Goal: Task Accomplishment & Management: Manage account settings

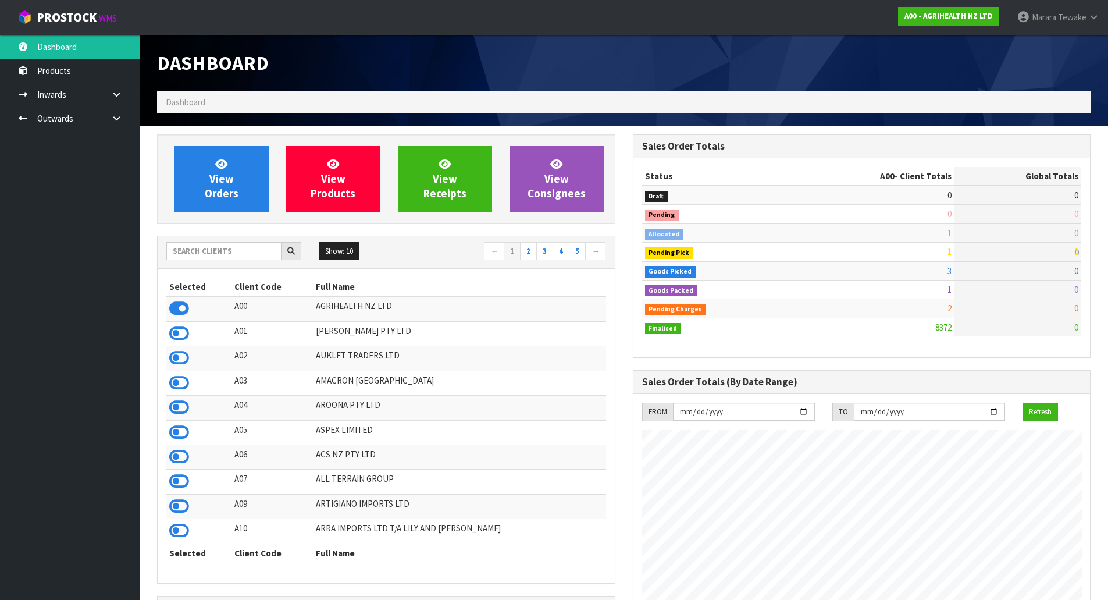
scroll to position [882, 475]
click at [241, 251] on input "text" at bounding box center [223, 251] width 115 height 18
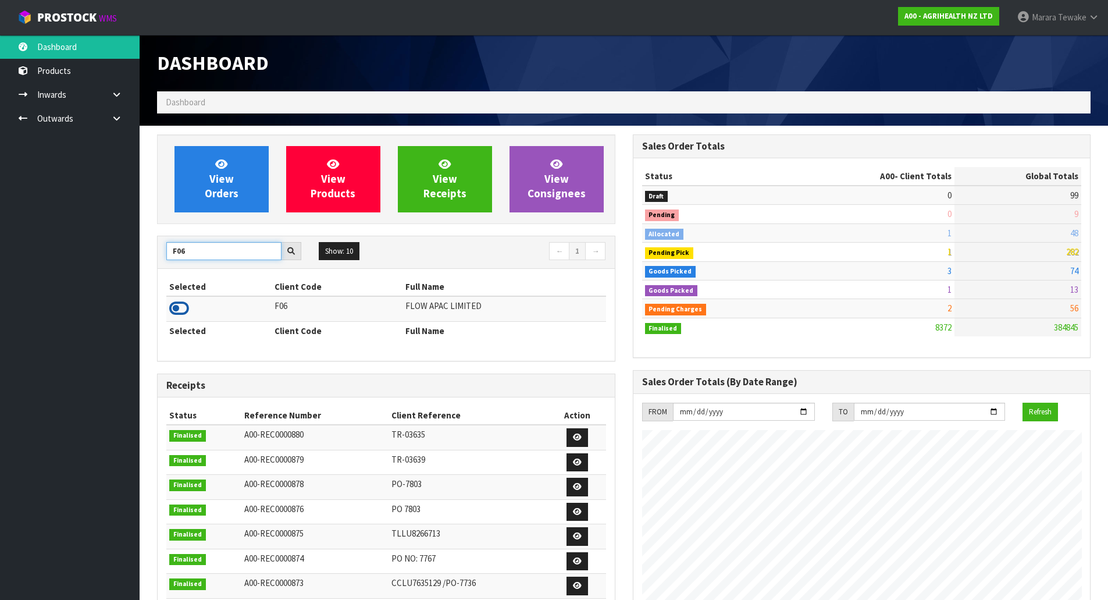
type input "F06"
click at [177, 310] on icon at bounding box center [179, 308] width 20 height 17
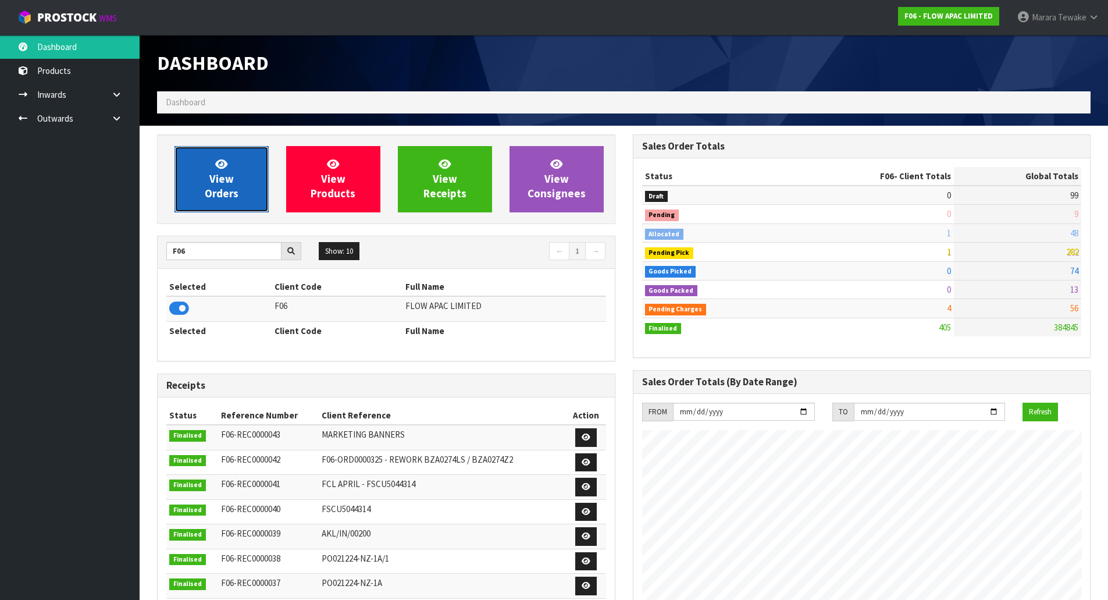
click at [229, 177] on span "View Orders" at bounding box center [222, 179] width 34 height 44
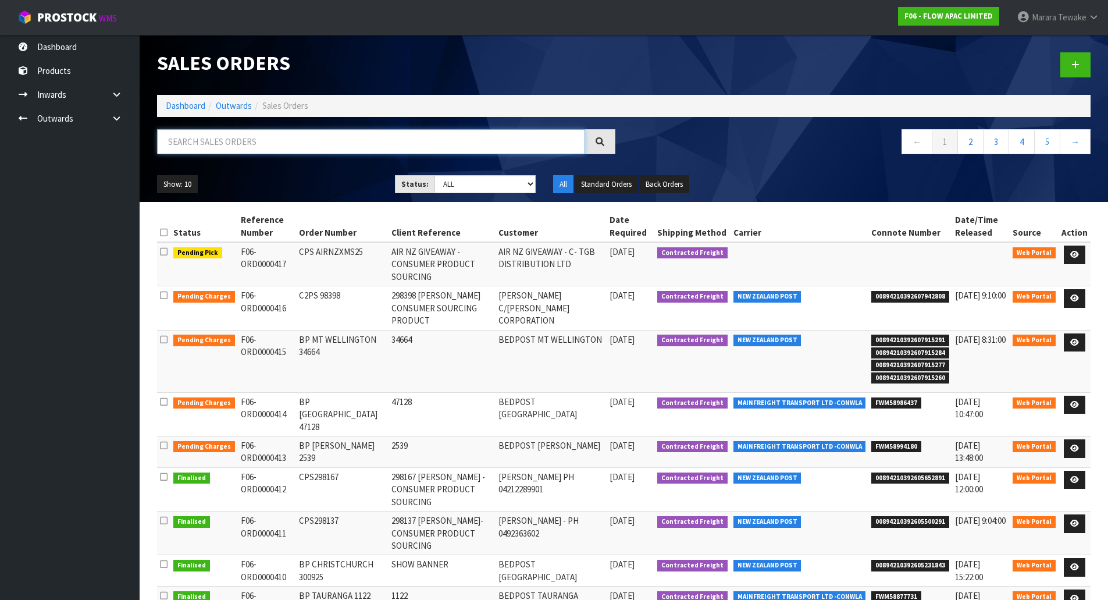
click at [236, 142] on input "text" at bounding box center [371, 141] width 428 height 25
type input "JOB-0416641"
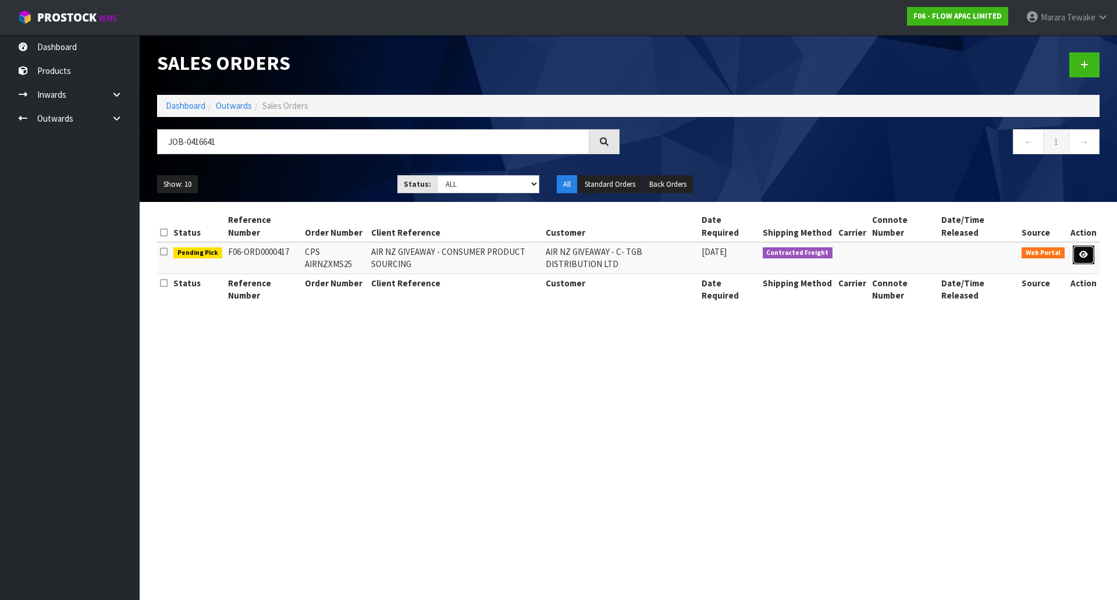
click at [1086, 257] on icon at bounding box center [1083, 255] width 9 height 8
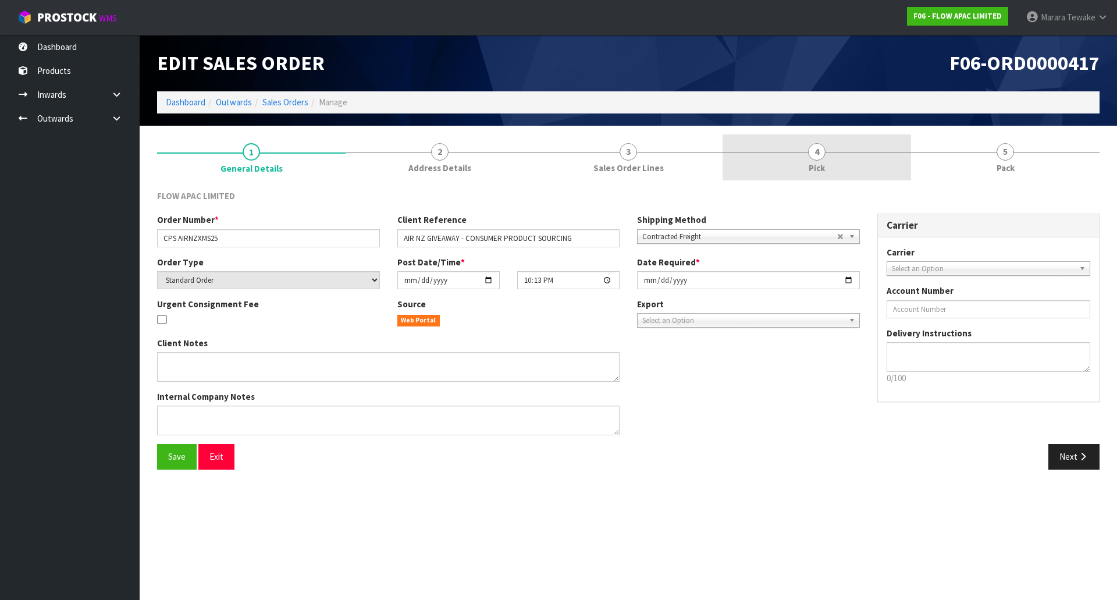
click at [873, 155] on link "4 Pick" at bounding box center [817, 157] width 189 height 46
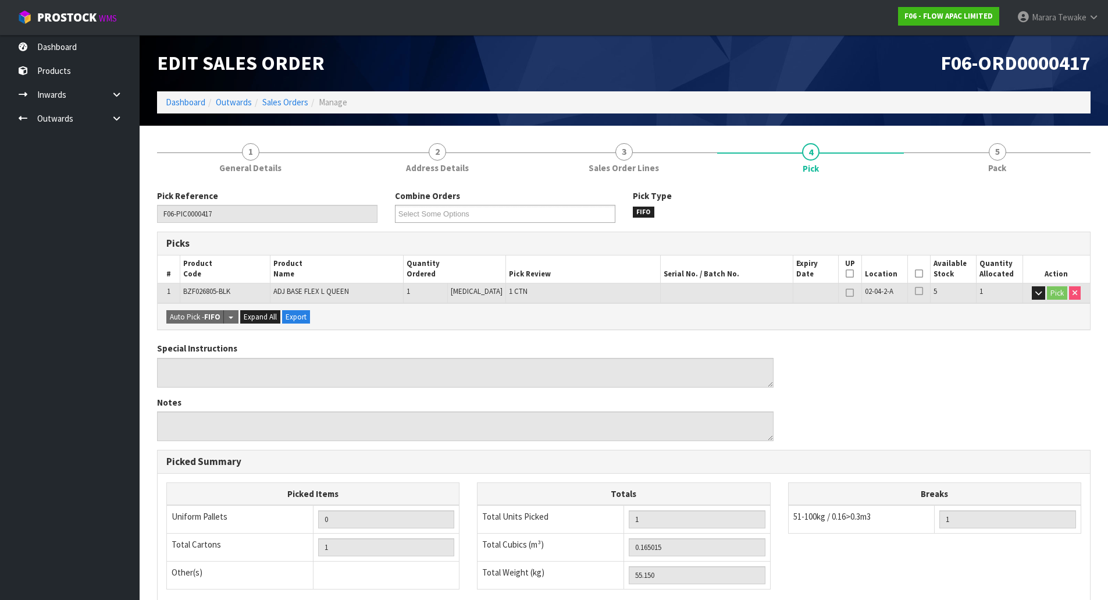
click at [918, 274] on icon at bounding box center [919, 273] width 8 height 1
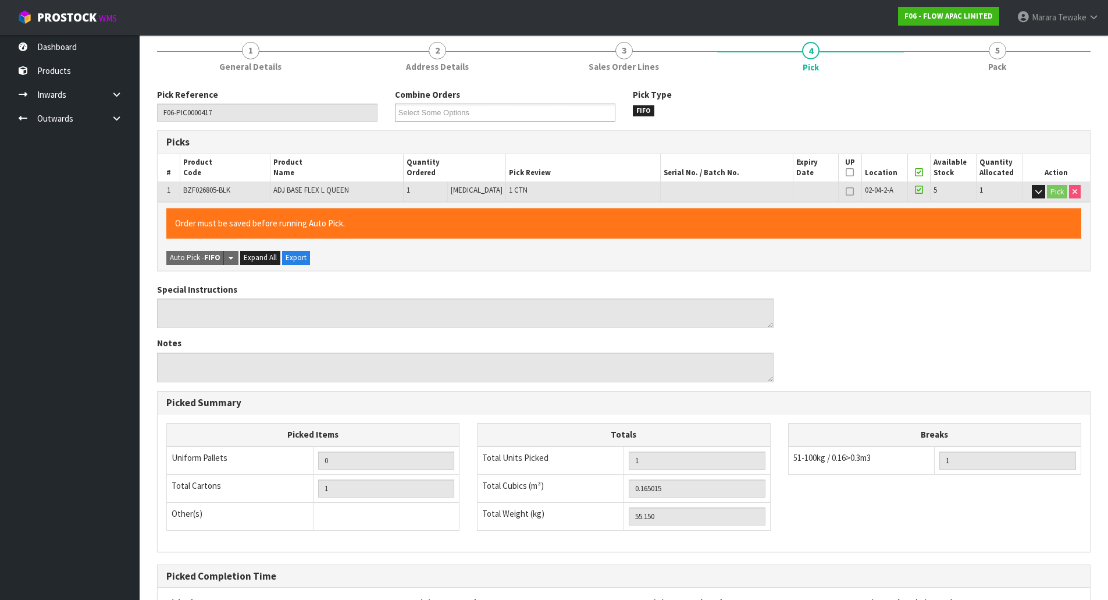
scroll to position [213, 0]
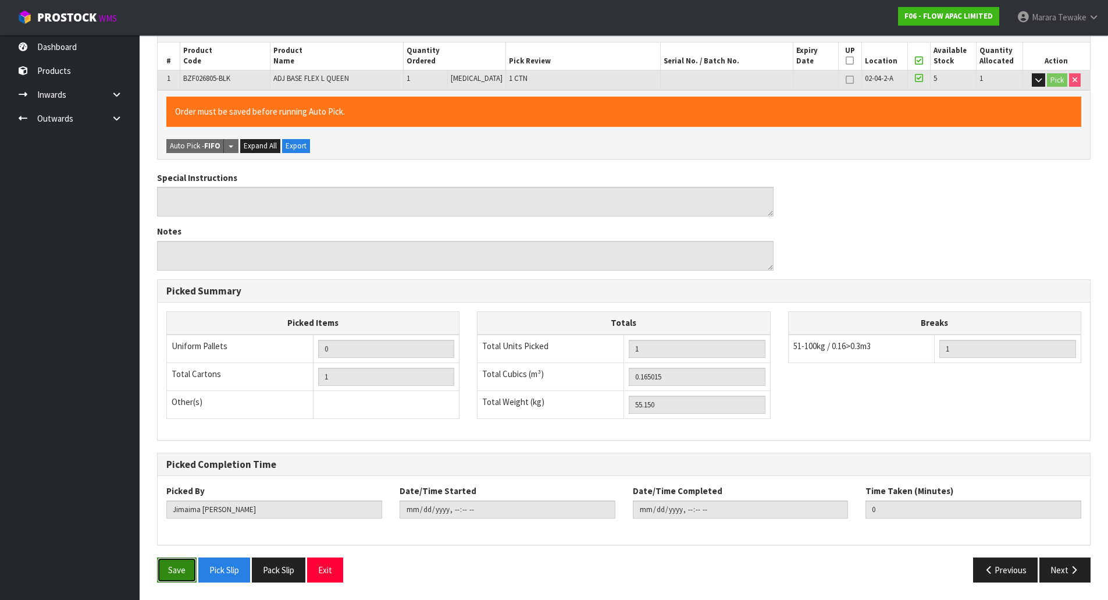
click at [183, 562] on button "Save" at bounding box center [177, 569] width 40 height 25
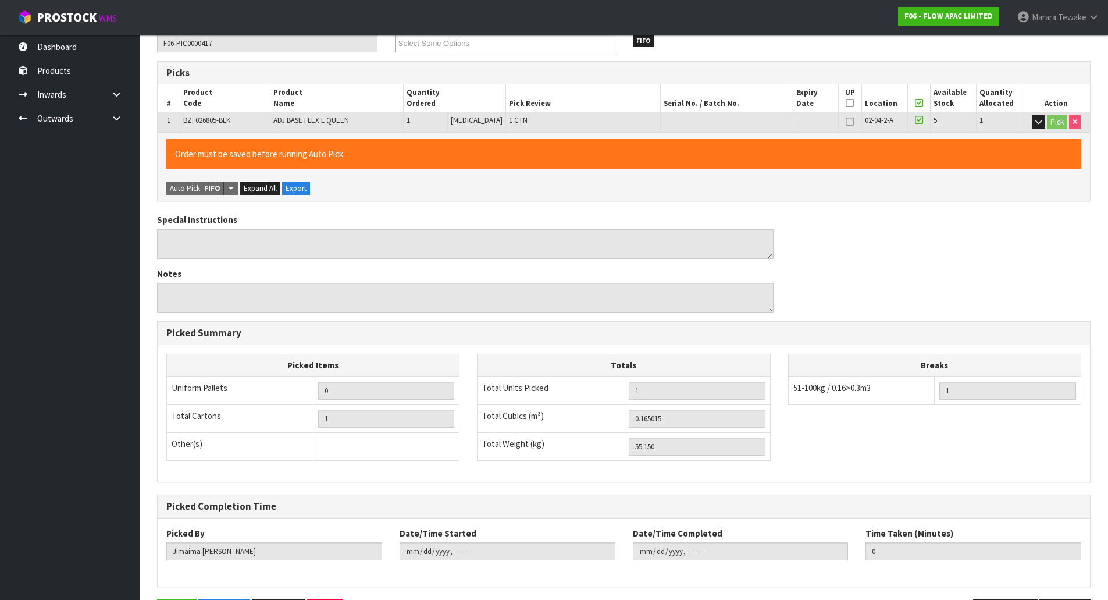
scroll to position [0, 0]
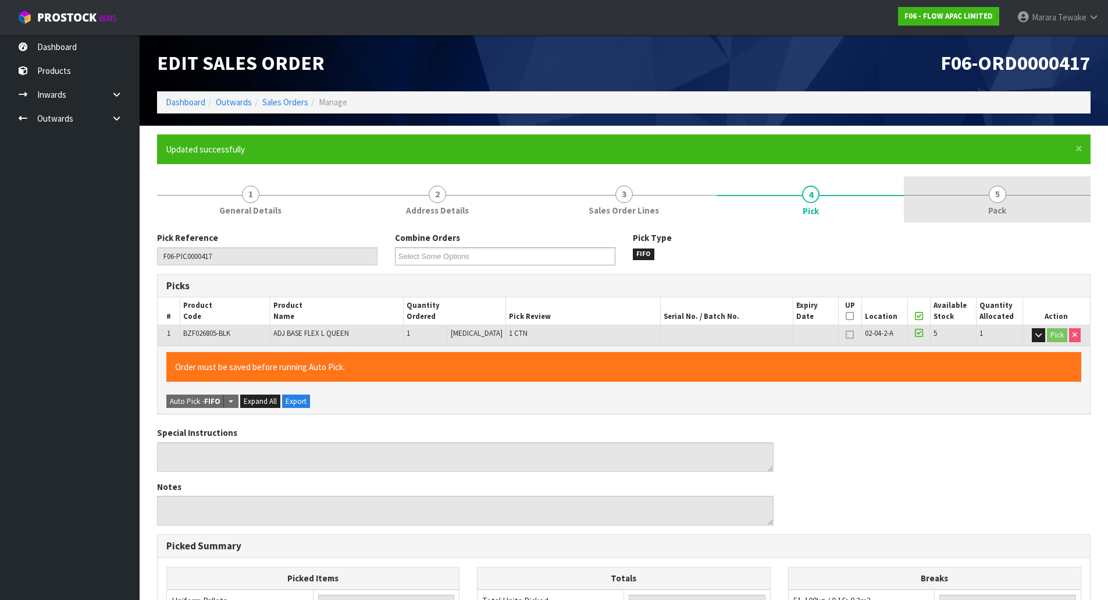
click at [998, 186] on span "5" at bounding box center [997, 194] width 17 height 17
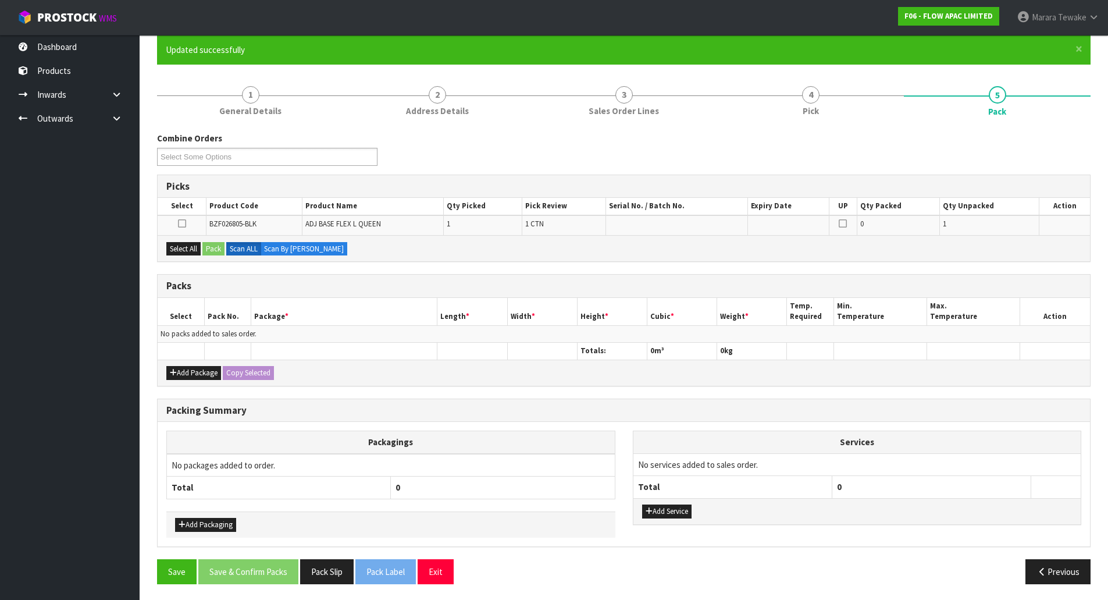
scroll to position [101, 0]
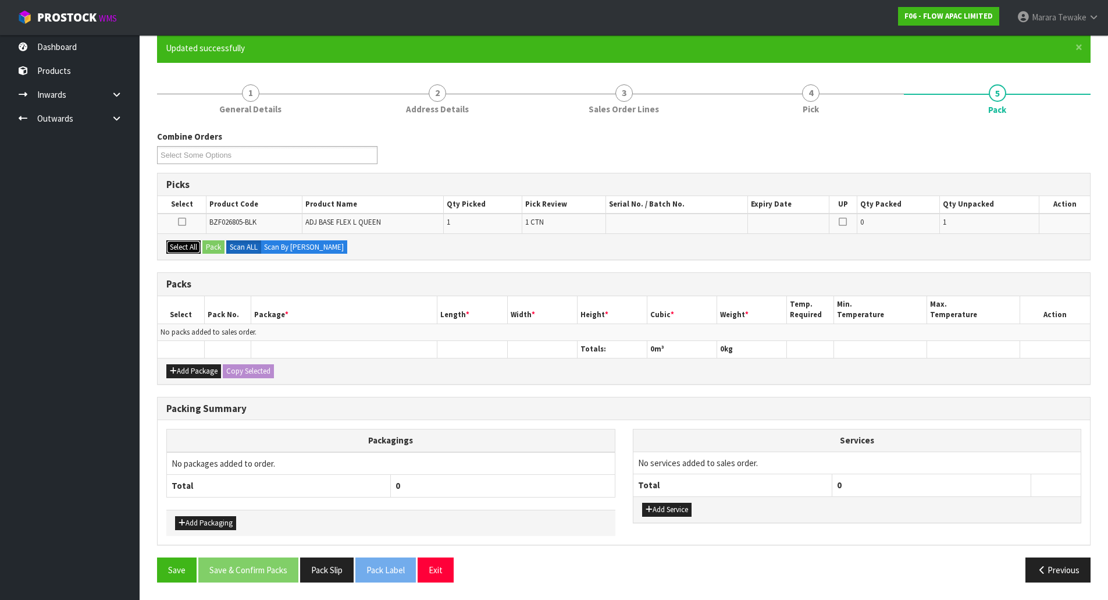
drag, startPoint x: 185, startPoint y: 246, endPoint x: 211, endPoint y: 246, distance: 26.2
click at [186, 246] on button "Select All" at bounding box center [183, 247] width 34 height 14
drag, startPoint x: 212, startPoint y: 246, endPoint x: 218, endPoint y: 246, distance: 6.4
click at [212, 246] on button "Pack" at bounding box center [213, 247] width 22 height 14
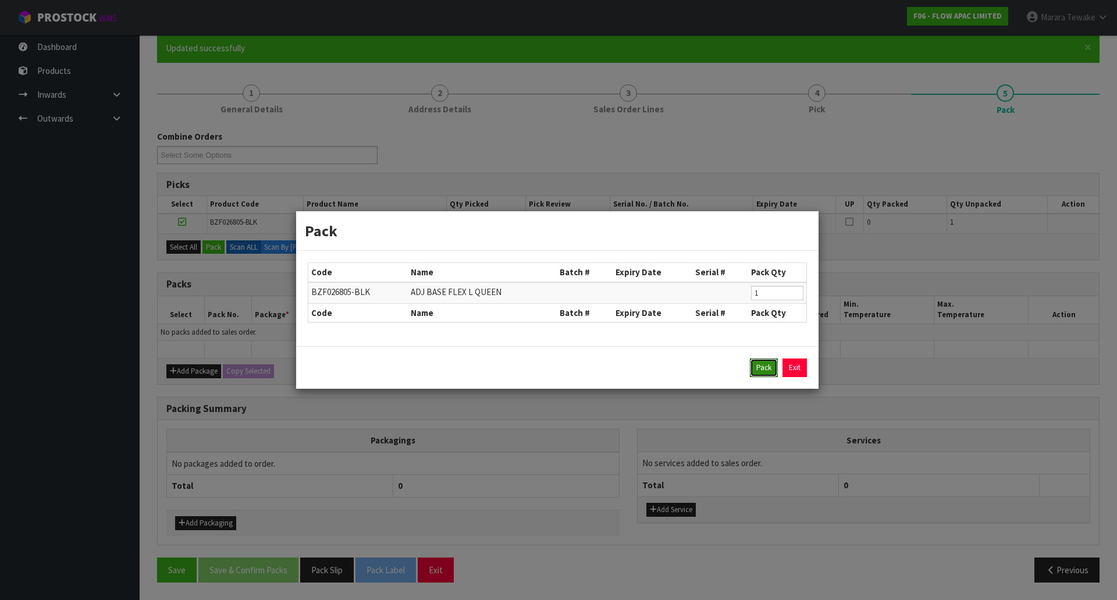
click at [756, 365] on button "Pack" at bounding box center [764, 367] width 28 height 19
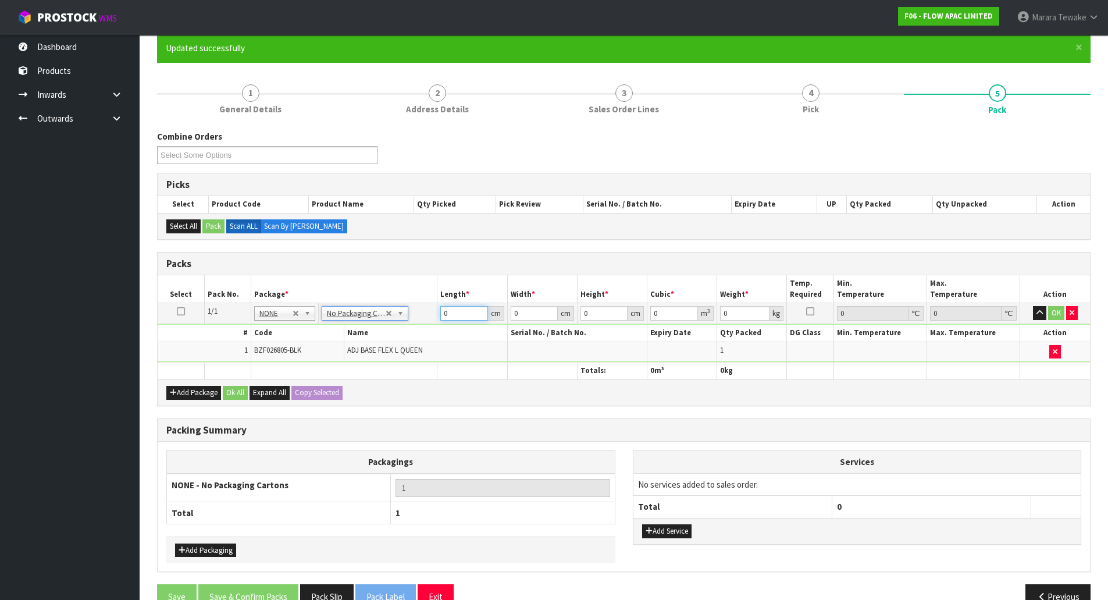
drag, startPoint x: 455, startPoint y: 314, endPoint x: 390, endPoint y: 252, distance: 89.3
click at [415, 286] on table "Select Pack No. Package * Length * Width * Height * Cubic * Weight * Temp. Requ…" at bounding box center [624, 327] width 933 height 104
type input "192"
type input "44"
type input "2"
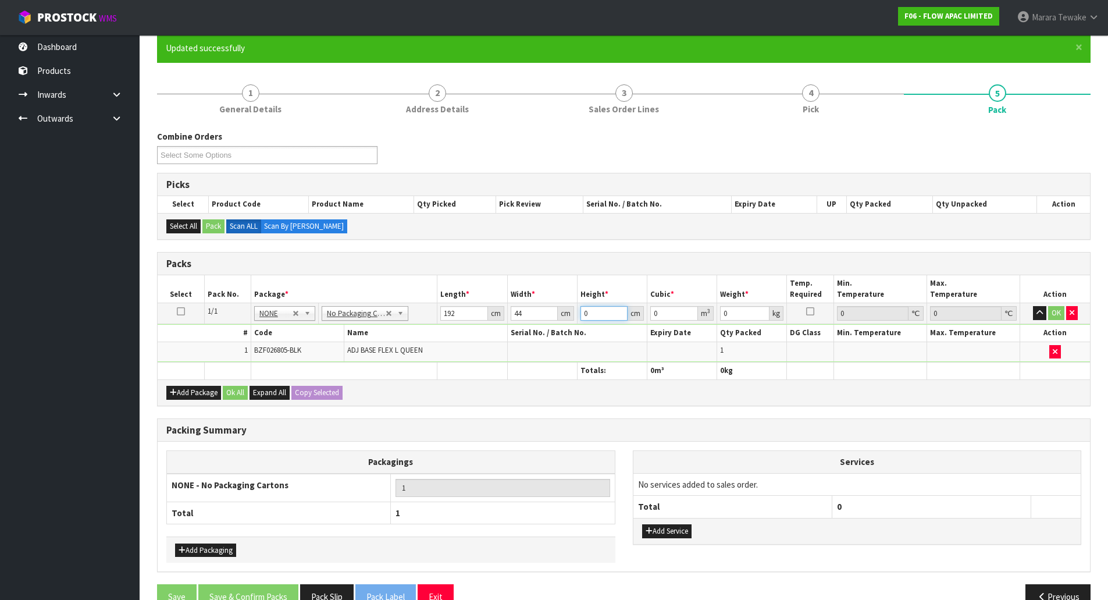
type input "0.016896"
type input "20"
type input "0.16896"
type input "20"
type input "56"
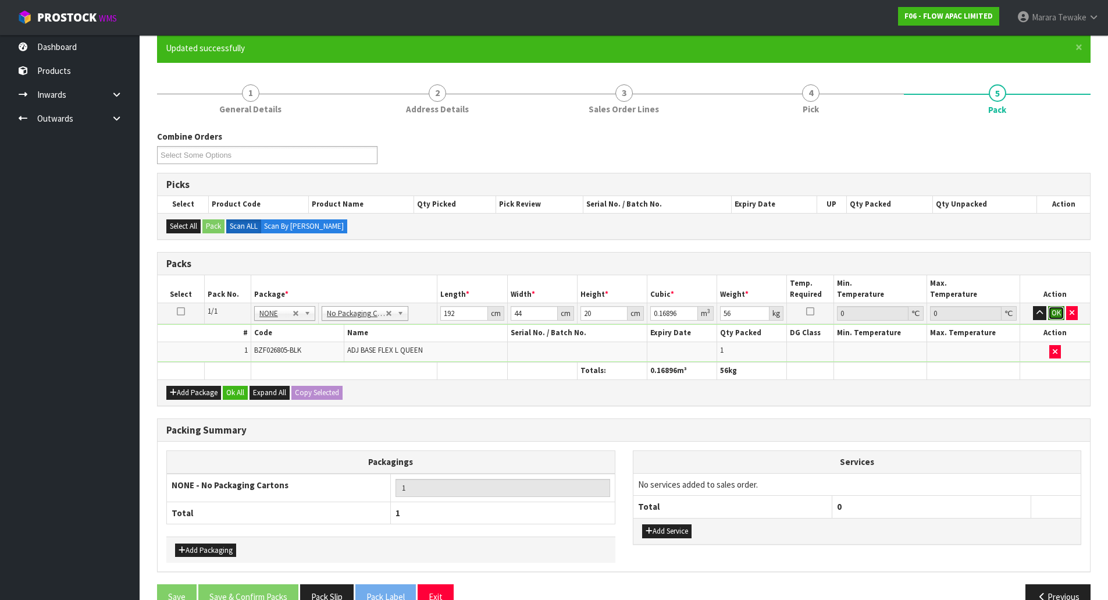
click at [1057, 313] on button "OK" at bounding box center [1057, 313] width 16 height 14
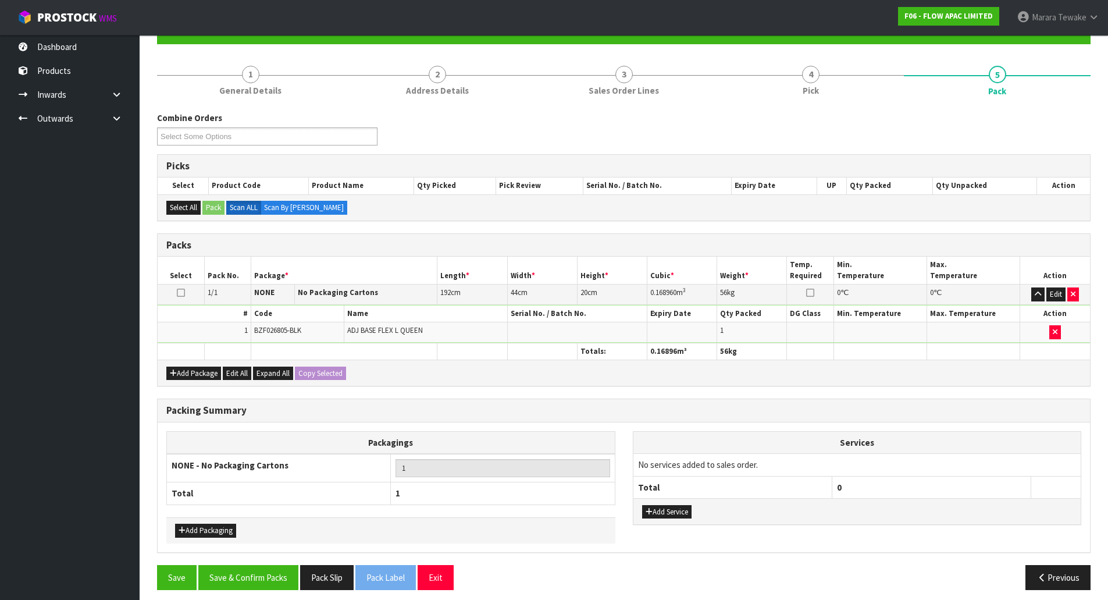
scroll to position [127, 0]
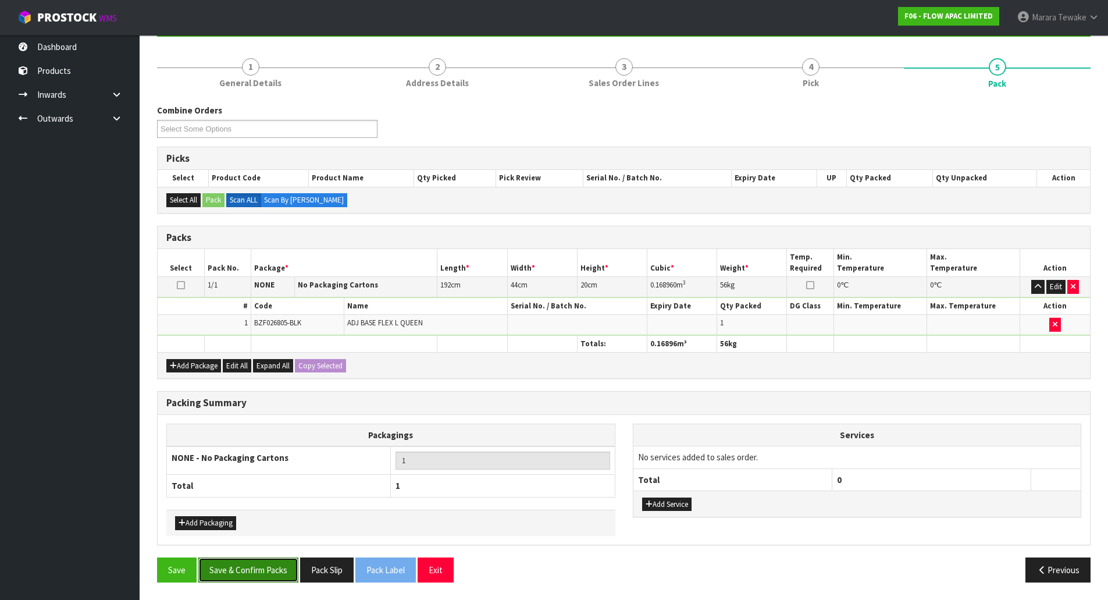
click at [246, 578] on button "Save & Confirm Packs" at bounding box center [248, 569] width 100 height 25
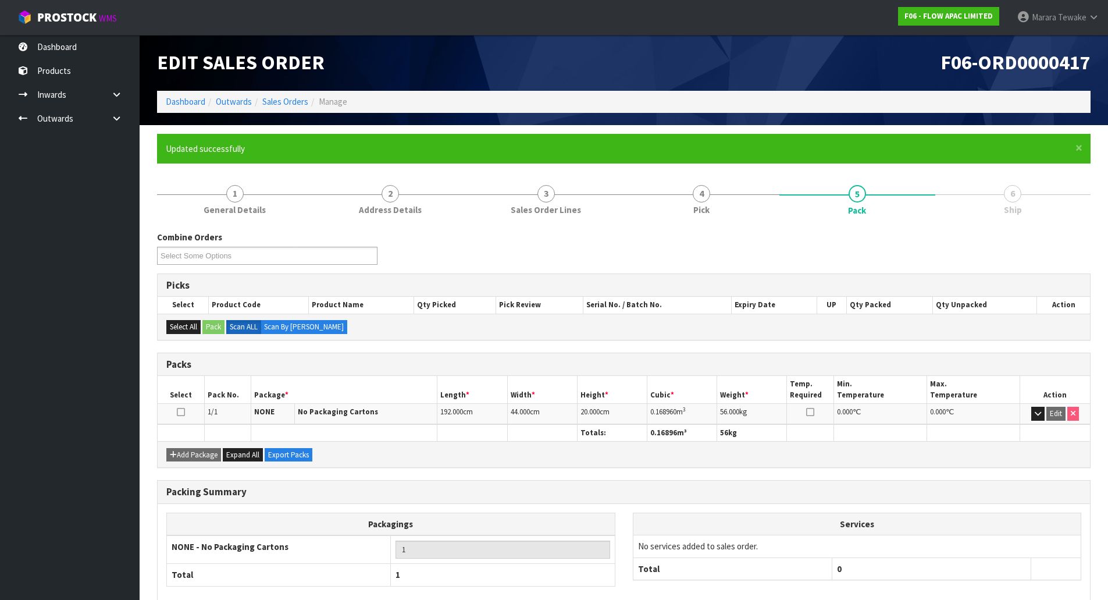
scroll to position [0, 0]
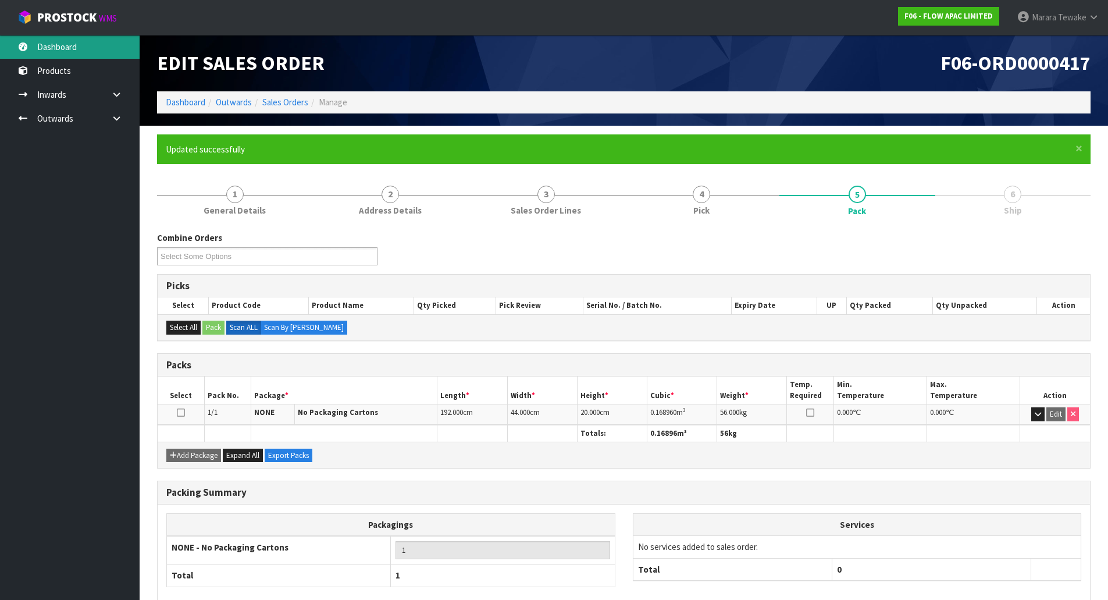
click at [86, 48] on link "Dashboard" at bounding box center [70, 47] width 140 height 24
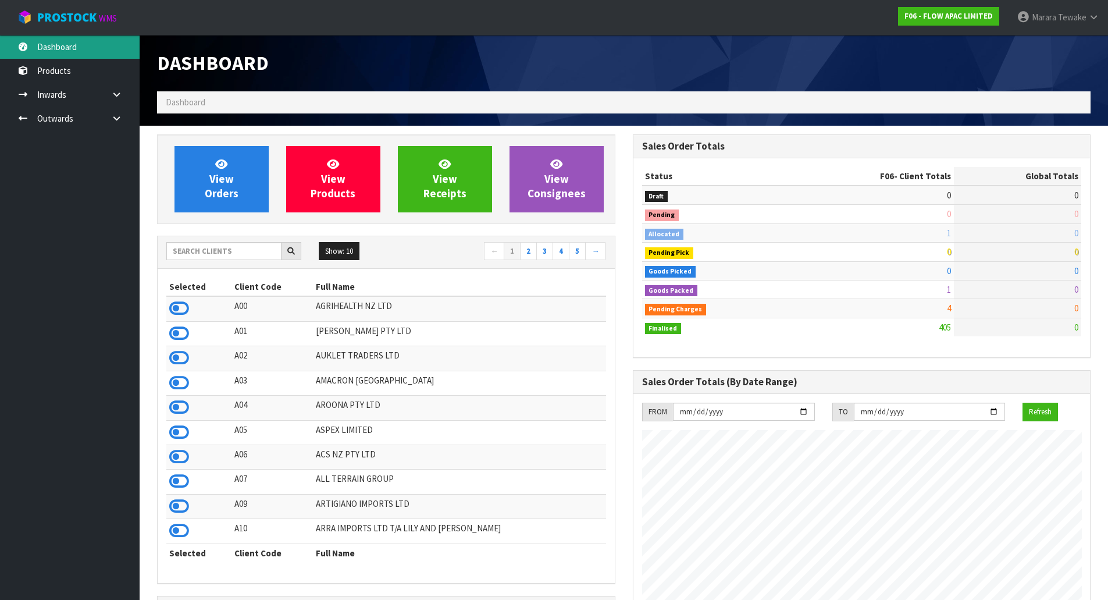
scroll to position [882, 475]
click at [260, 254] on input "text" at bounding box center [223, 251] width 115 height 18
type input "J02"
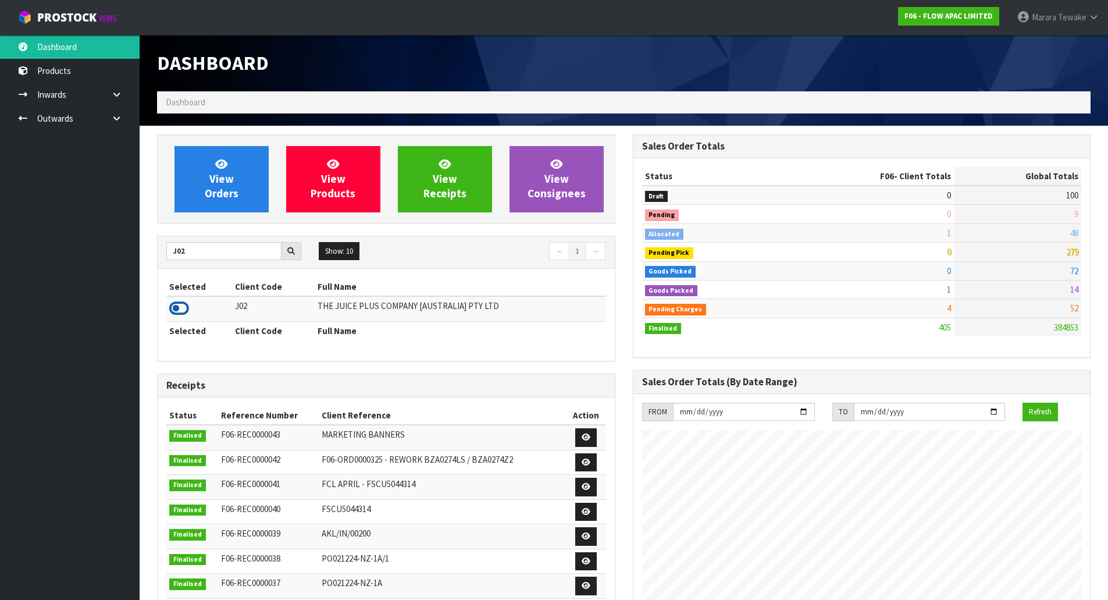
click at [179, 308] on icon at bounding box center [179, 308] width 20 height 17
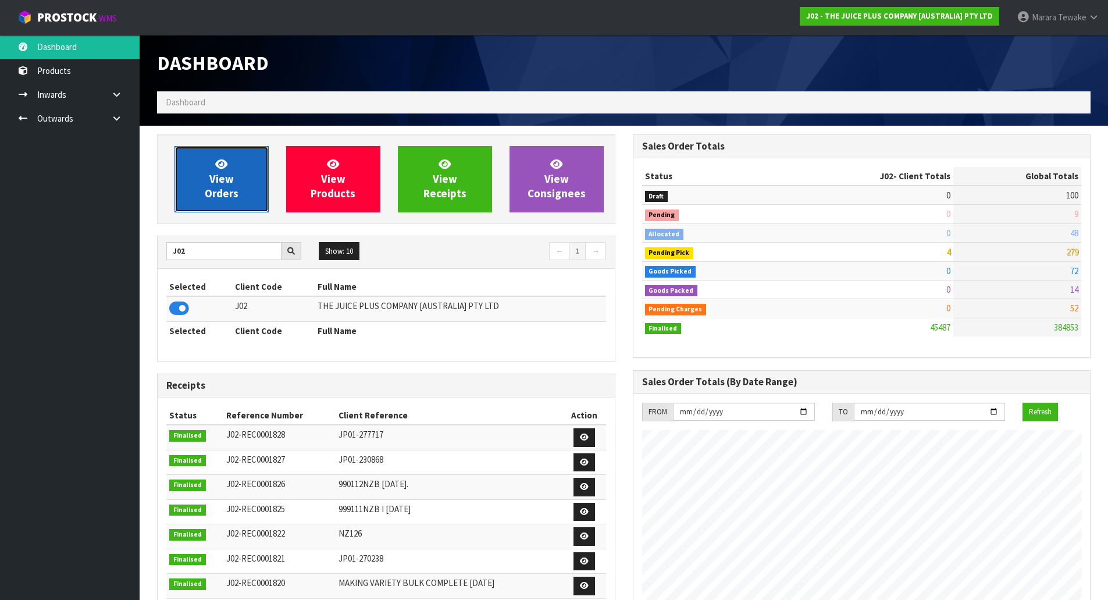
click at [219, 186] on link "View Orders" at bounding box center [222, 179] width 94 height 66
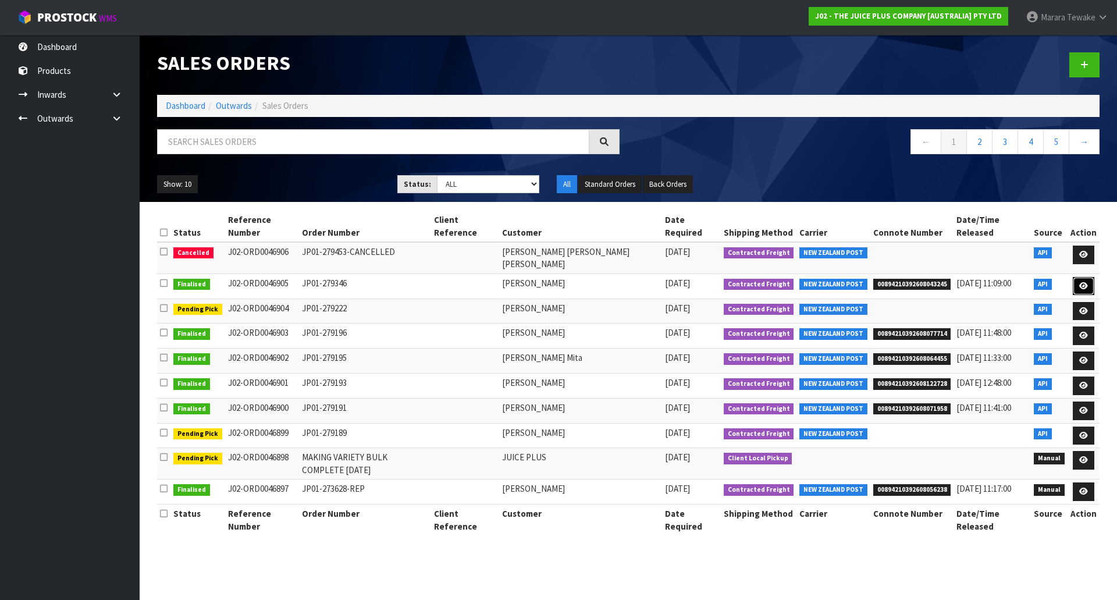
click at [1088, 282] on icon at bounding box center [1083, 286] width 9 height 8
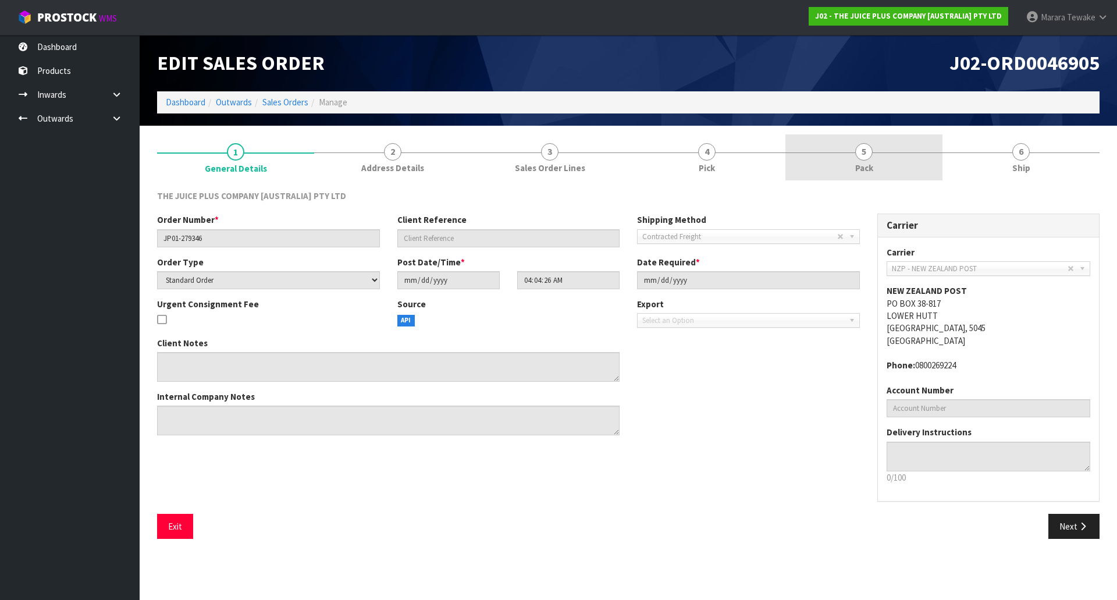
click at [863, 167] on span "Pack" at bounding box center [864, 168] width 18 height 12
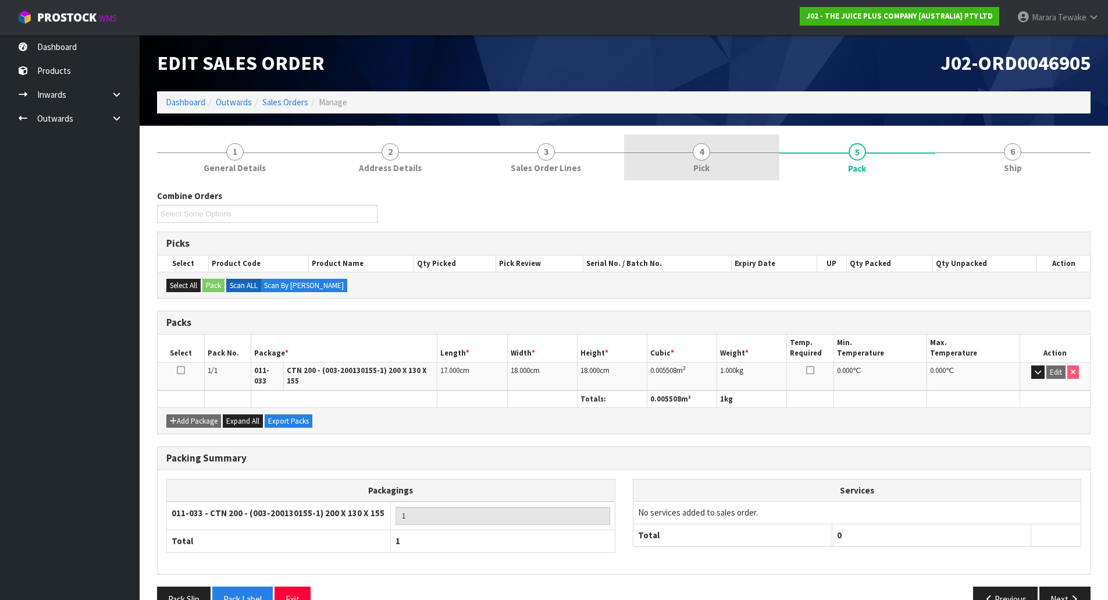
click at [740, 156] on link "4 Pick" at bounding box center [702, 157] width 156 height 46
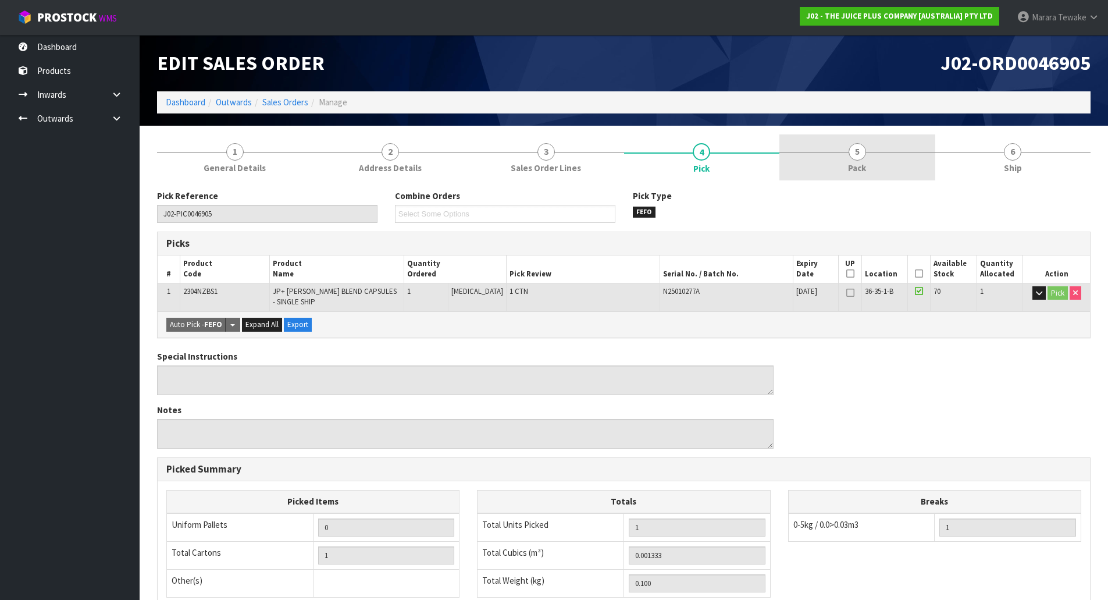
click at [802, 164] on link "5 Pack" at bounding box center [858, 157] width 156 height 46
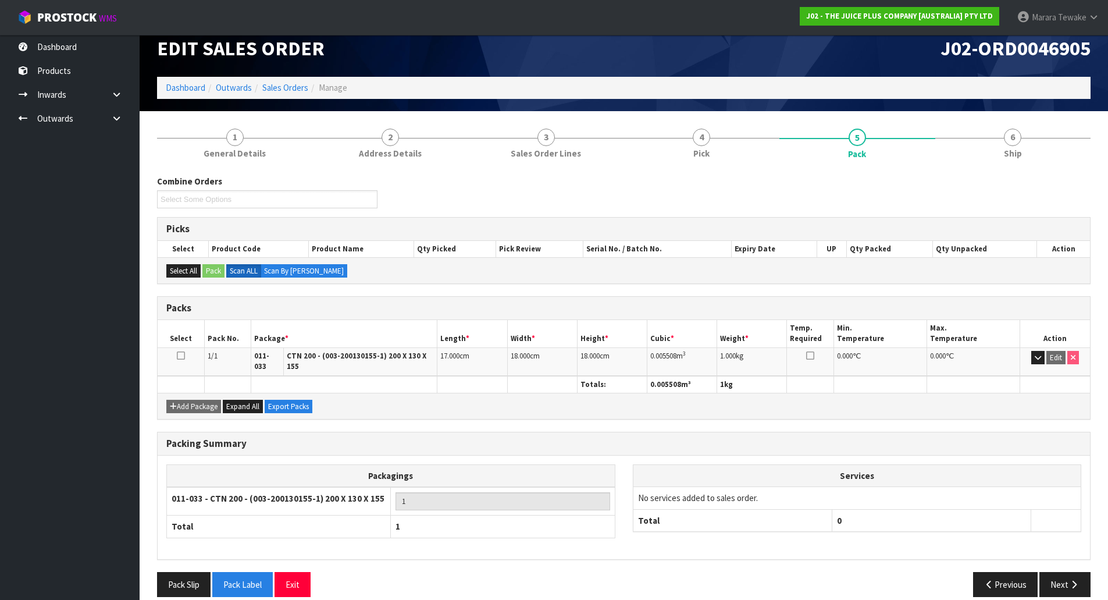
scroll to position [22, 0]
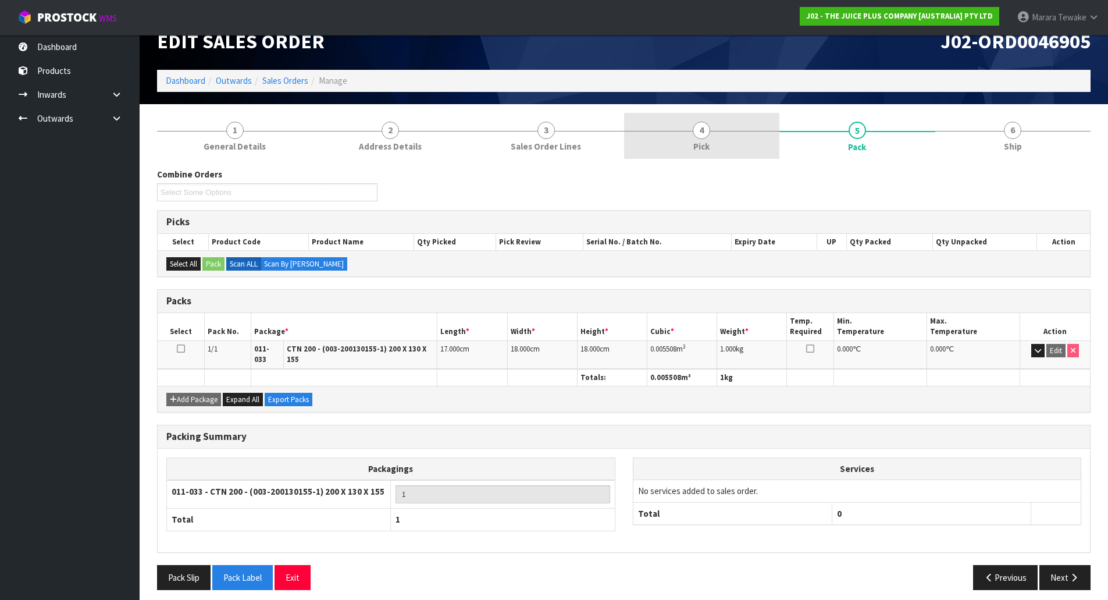
click at [734, 145] on link "4 Pick" at bounding box center [702, 136] width 156 height 46
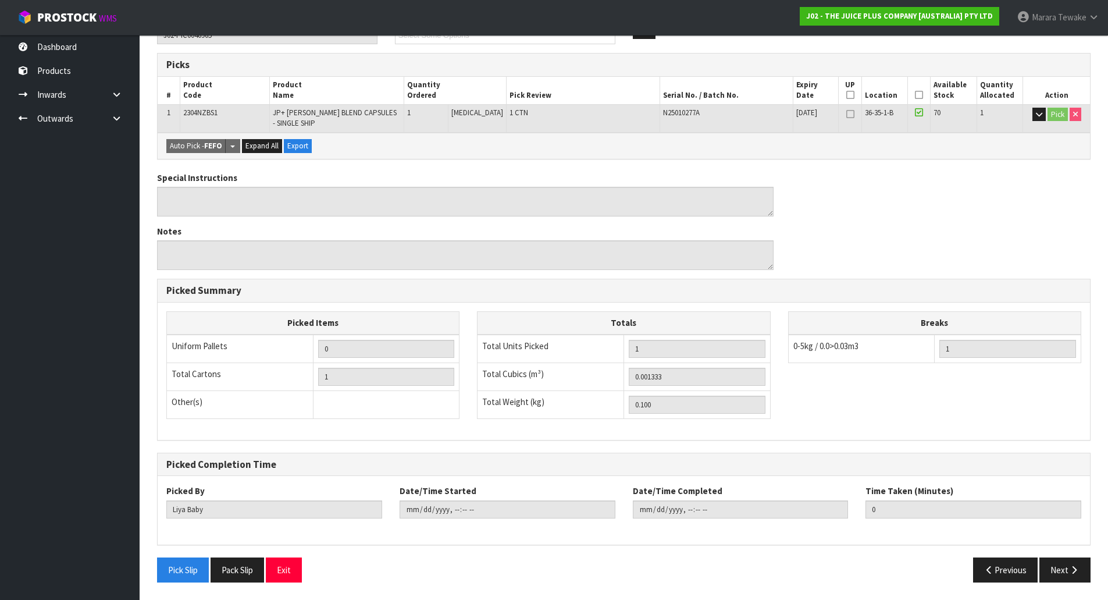
scroll to position [0, 0]
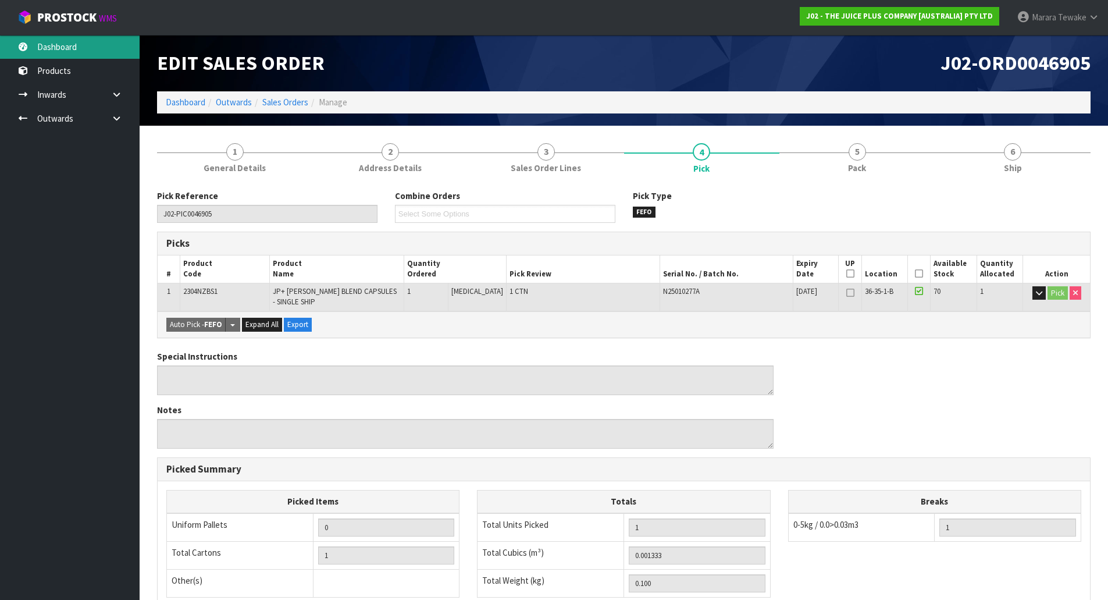
click at [96, 45] on link "Dashboard" at bounding box center [70, 47] width 140 height 24
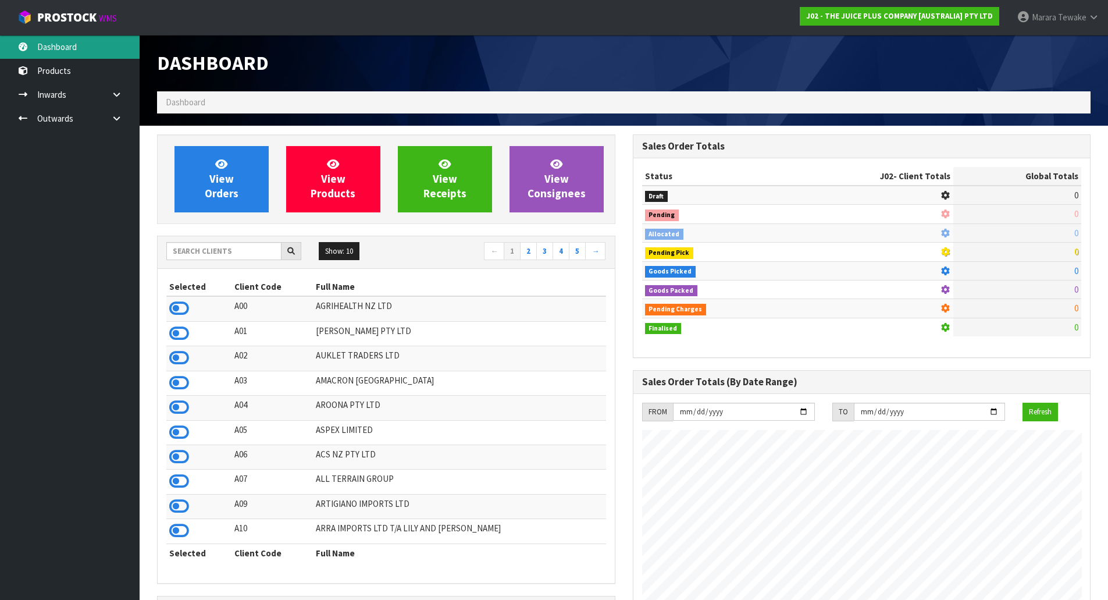
scroll to position [882, 475]
click at [194, 250] on input "text" at bounding box center [223, 251] width 115 height 18
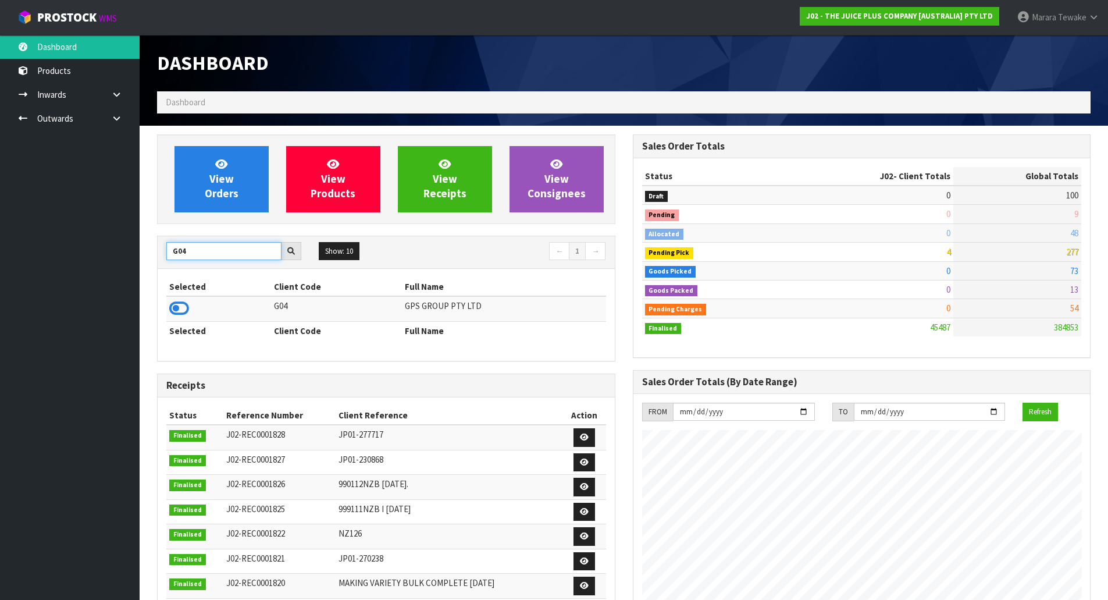
drag, startPoint x: 200, startPoint y: 249, endPoint x: 127, endPoint y: 233, distance: 74.5
click at [148, 244] on div "View Orders View Products View Receipts View Consignees G04 Show: 10 5 10 25 50…" at bounding box center [386, 472] width 476 height 676
type input "J01"
click at [177, 305] on icon at bounding box center [179, 308] width 20 height 17
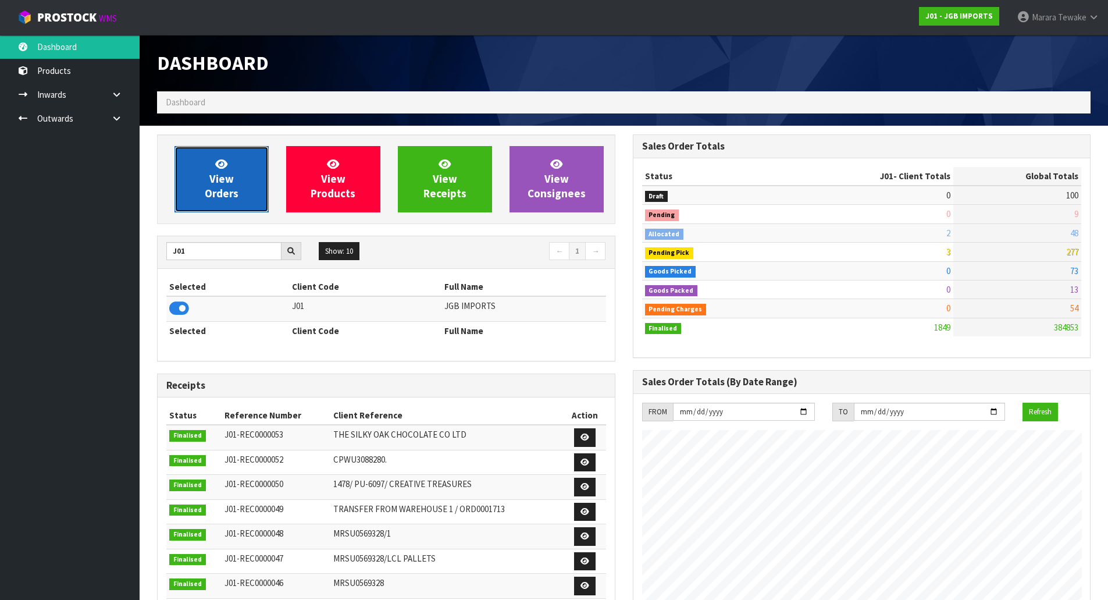
click at [208, 161] on link "View Orders" at bounding box center [222, 179] width 94 height 66
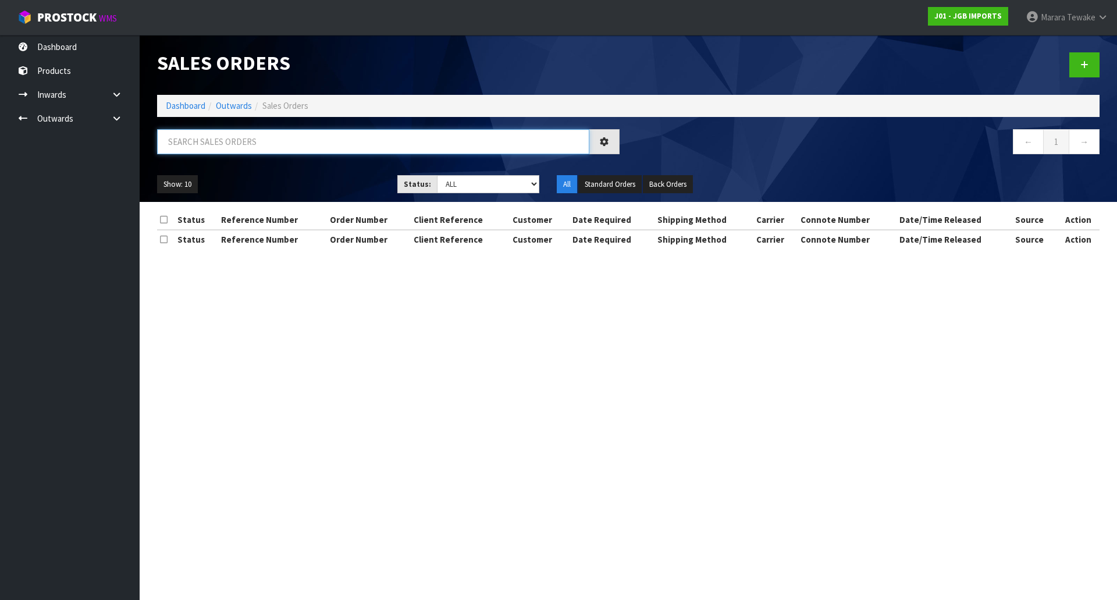
click at [186, 144] on input "text" at bounding box center [373, 141] width 432 height 25
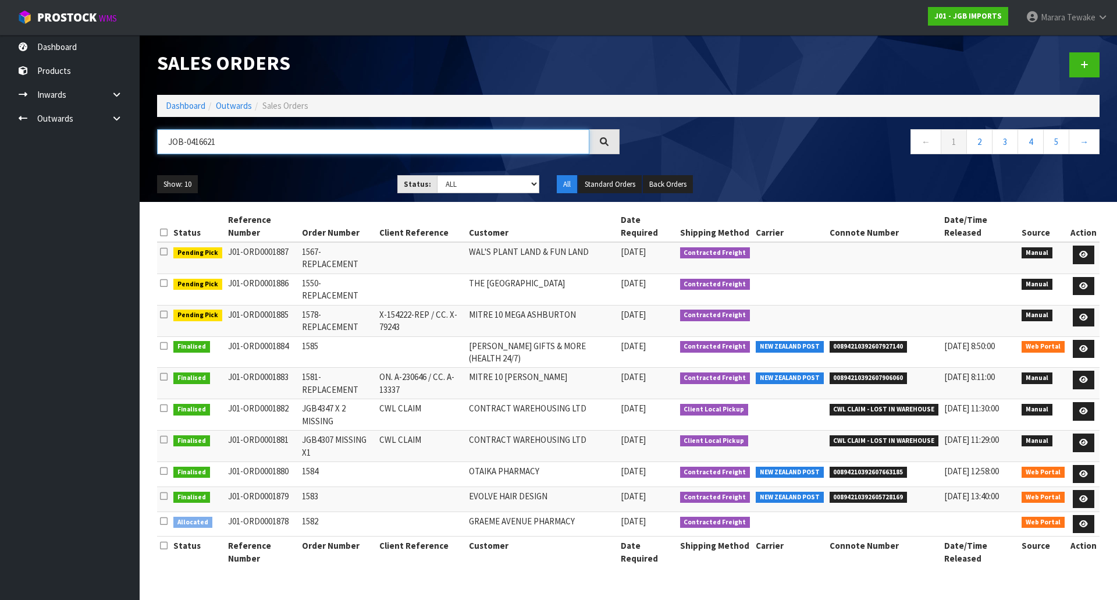
type input "JOB-0416621"
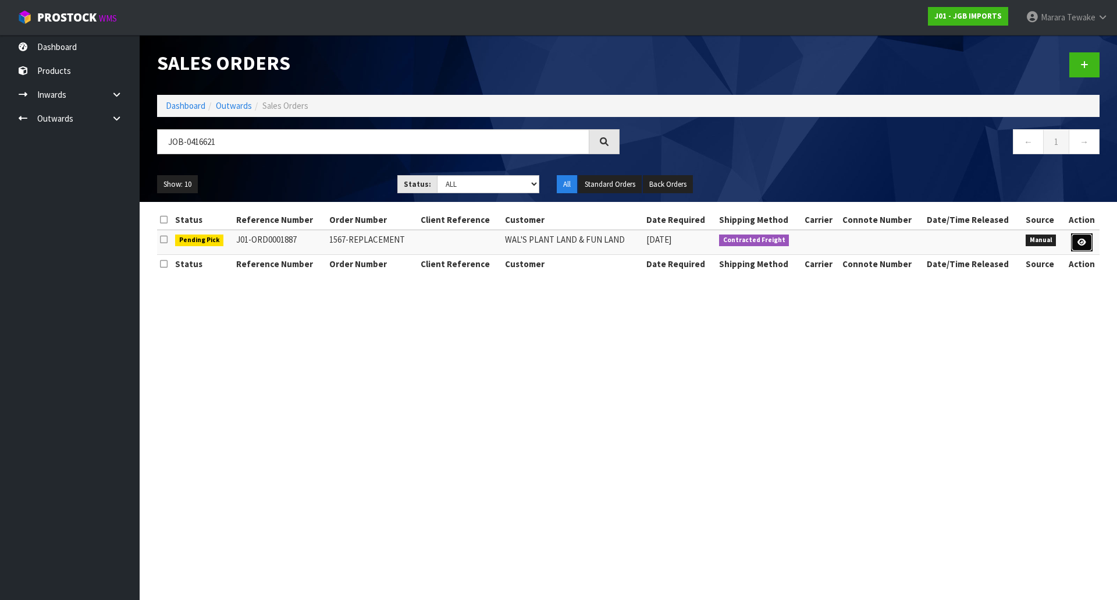
click at [1087, 250] on link at bounding box center [1082, 242] width 22 height 19
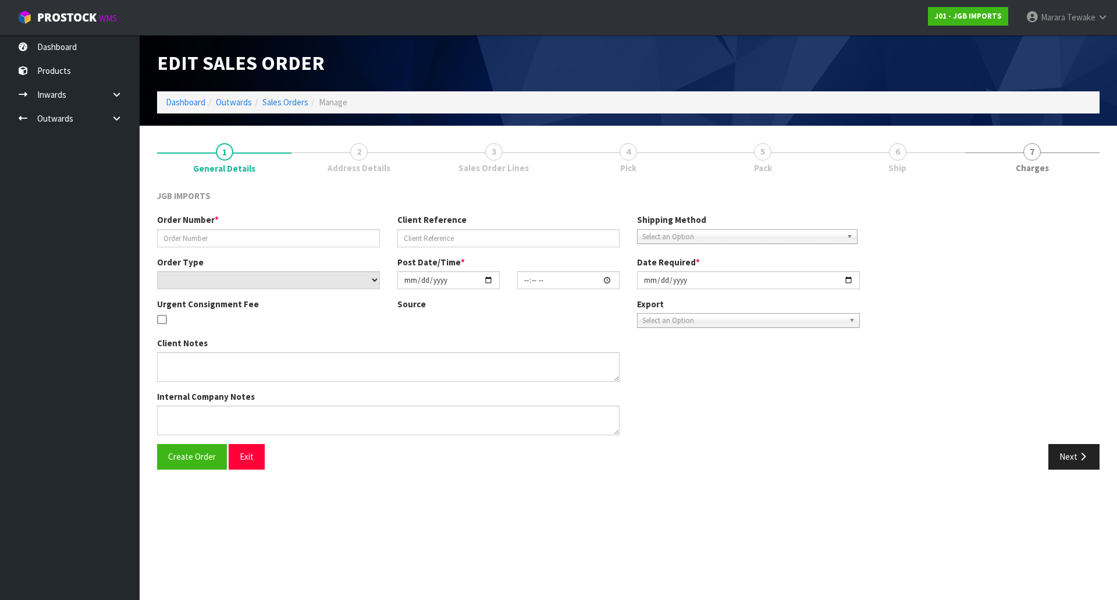
type input "1567-REPLACEMENT"
select select "number:0"
type input "2025-10-08"
type input "10:27:00.000"
type input "2025-10-08"
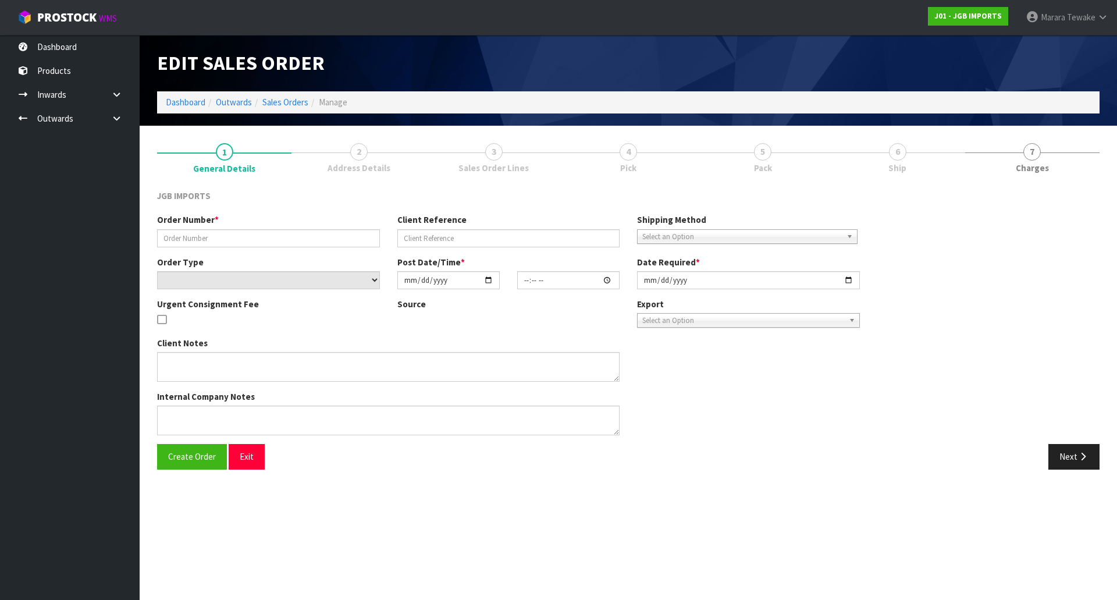
type textarea "UNFORTUNATELY THESE 3 PRODUCTS HAVE ARRIVED BROKEN. JGB 4345 JGB 4325 JGB 4304 …"
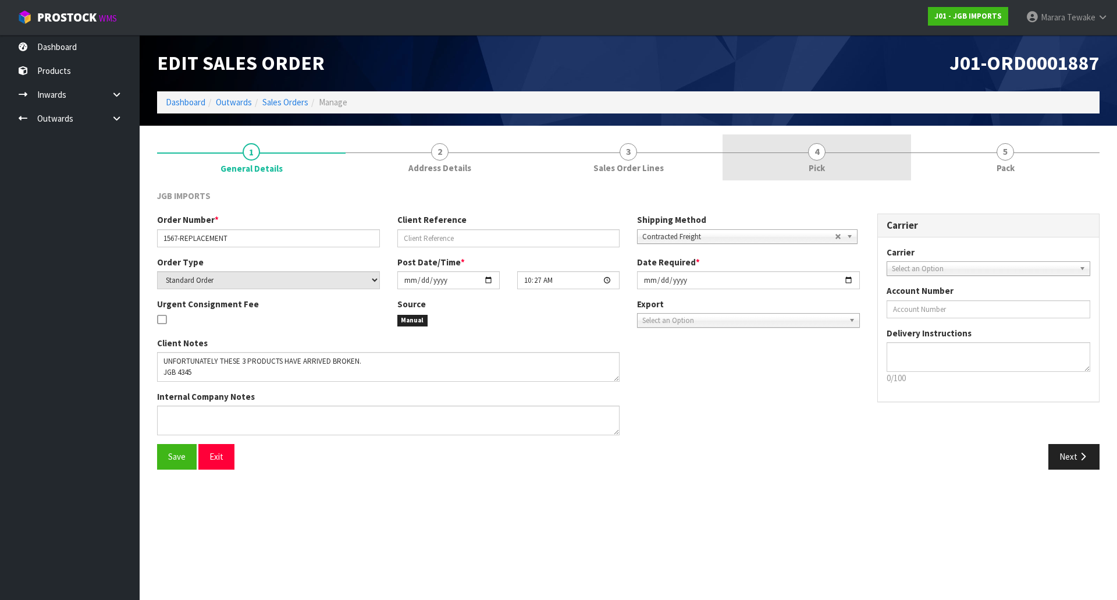
click at [818, 153] on span "4" at bounding box center [816, 151] width 17 height 17
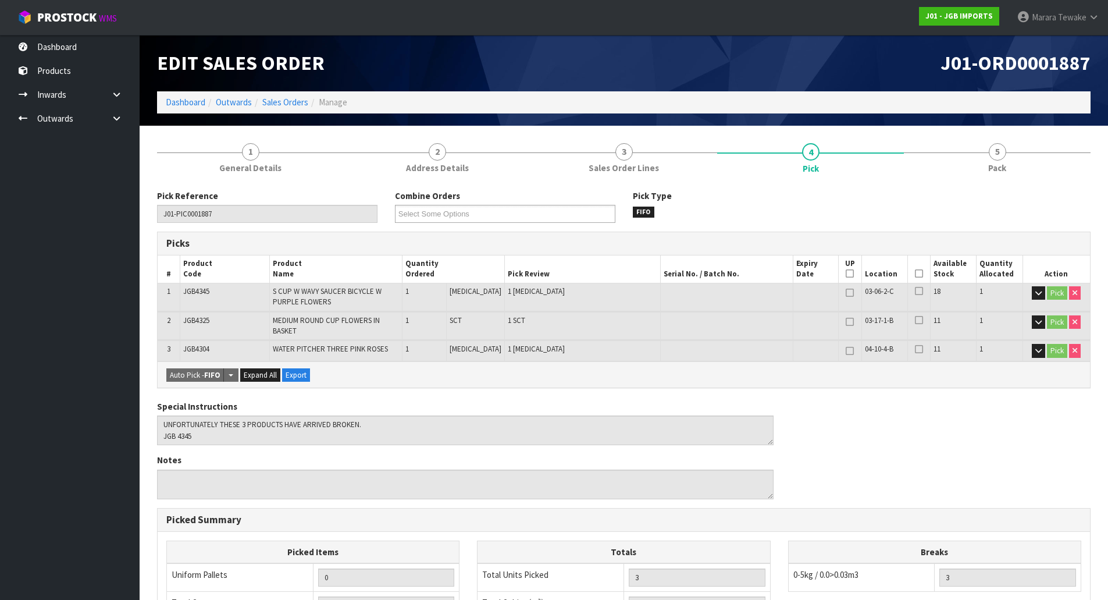
click at [915, 273] on icon at bounding box center [919, 273] width 8 height 1
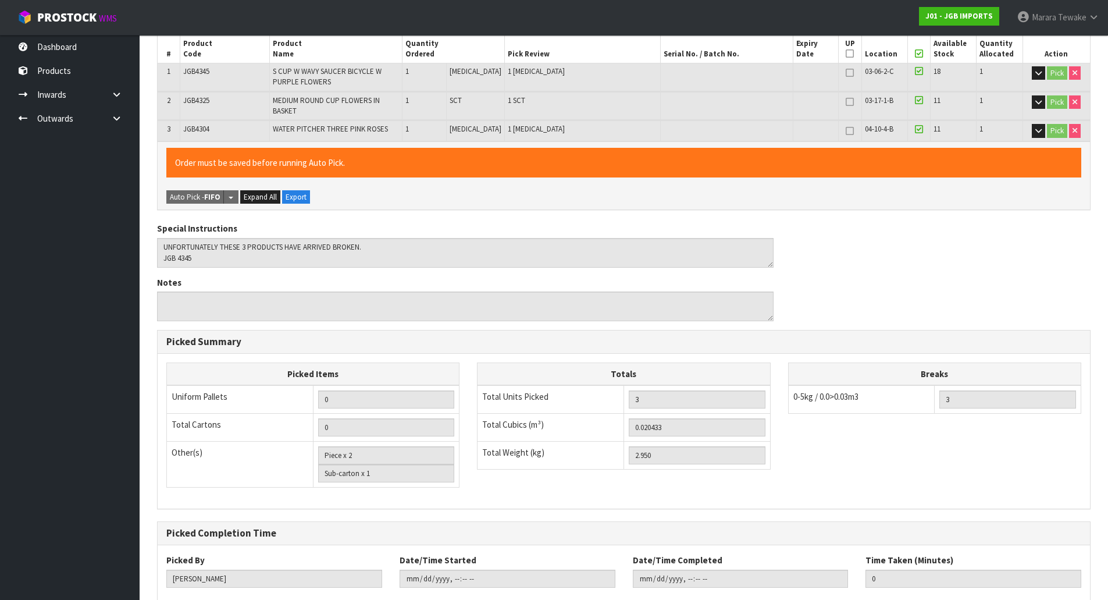
scroll to position [282, 0]
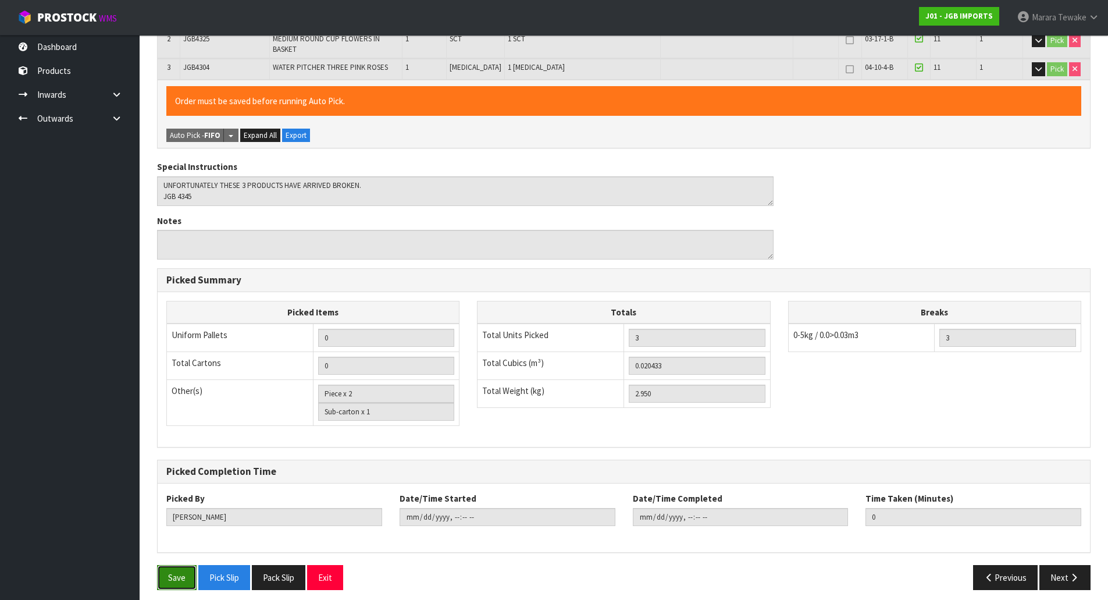
click at [183, 565] on button "Save" at bounding box center [177, 577] width 40 height 25
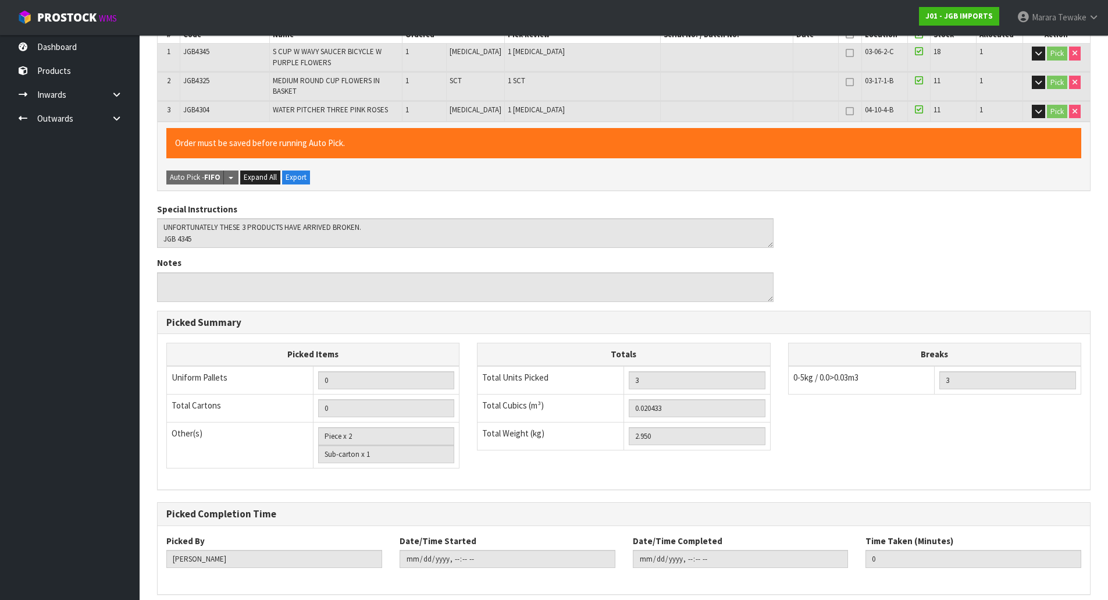
scroll to position [0, 0]
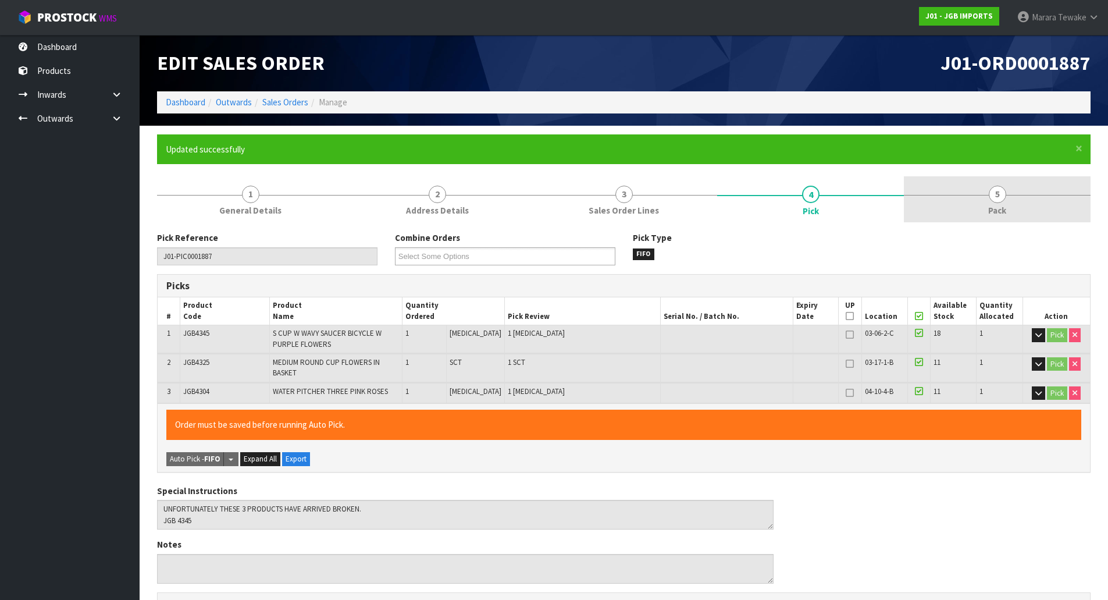
type input "Marara Tewake"
type input "2025-10-08T14:51:43"
click at [996, 190] on span "5" at bounding box center [997, 194] width 17 height 17
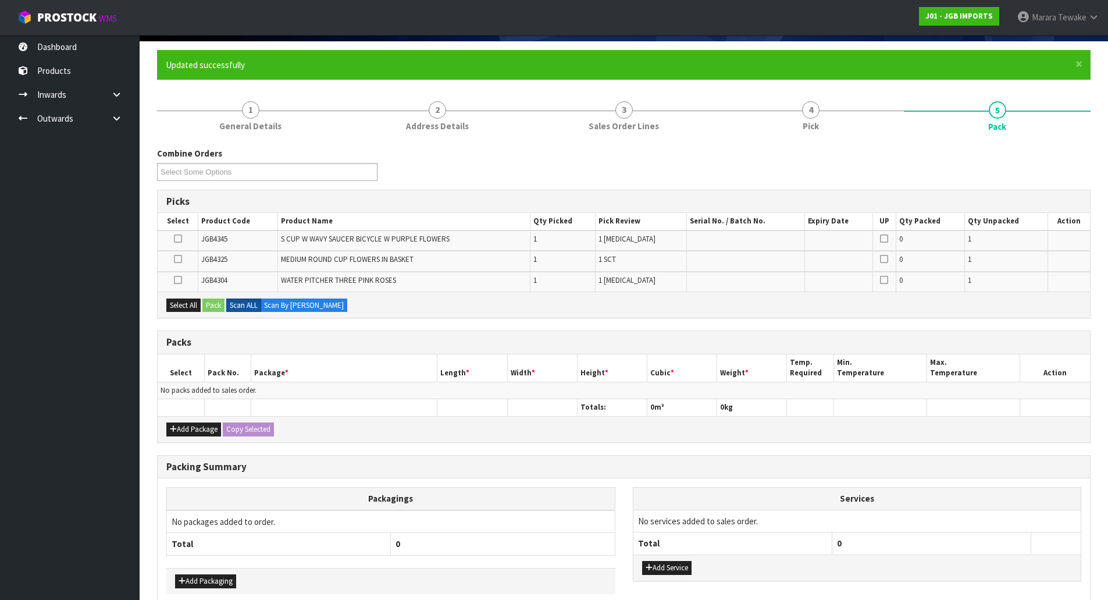
scroll to position [143, 0]
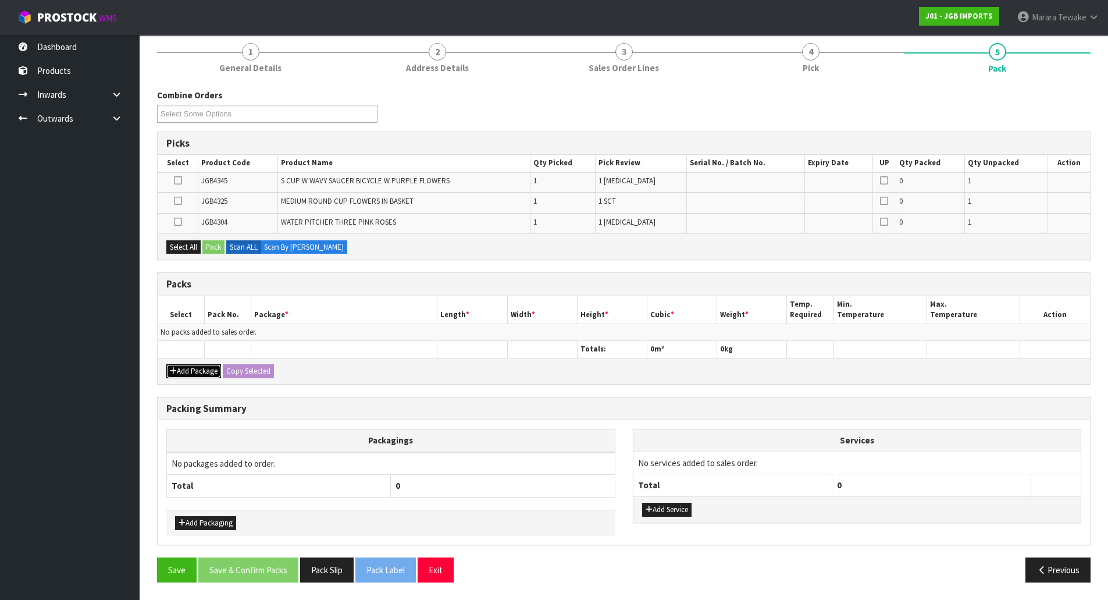
click at [207, 374] on button "Add Package" at bounding box center [193, 371] width 55 height 14
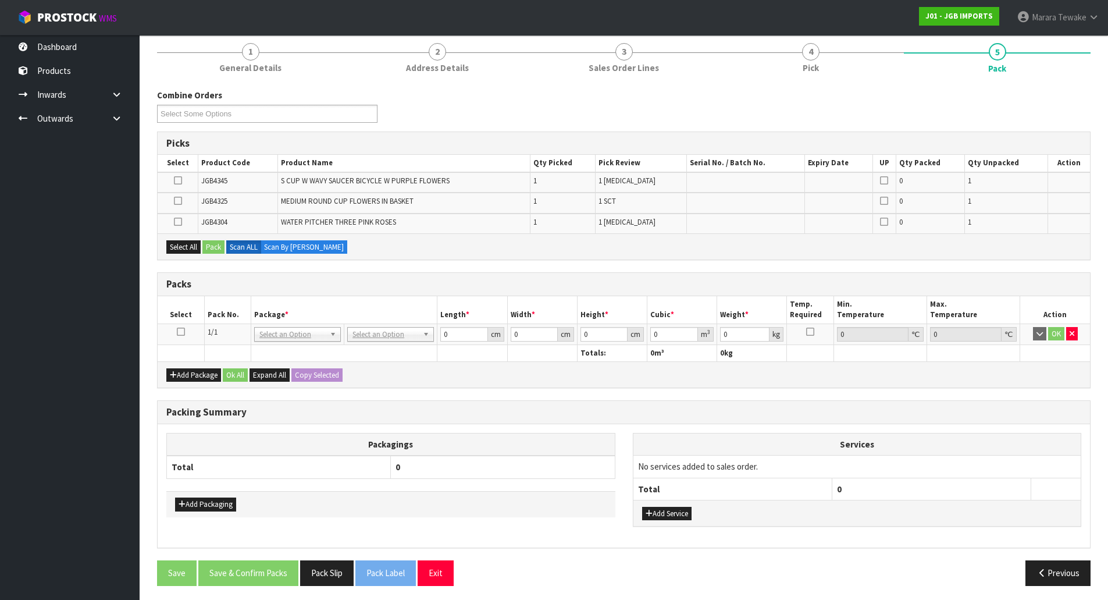
drag, startPoint x: 177, startPoint y: 328, endPoint x: 197, endPoint y: 318, distance: 22.4
click at [178, 332] on icon at bounding box center [181, 332] width 8 height 1
click at [186, 245] on button "Select All" at bounding box center [183, 247] width 34 height 14
click at [215, 244] on button "Pack" at bounding box center [213, 247] width 22 height 14
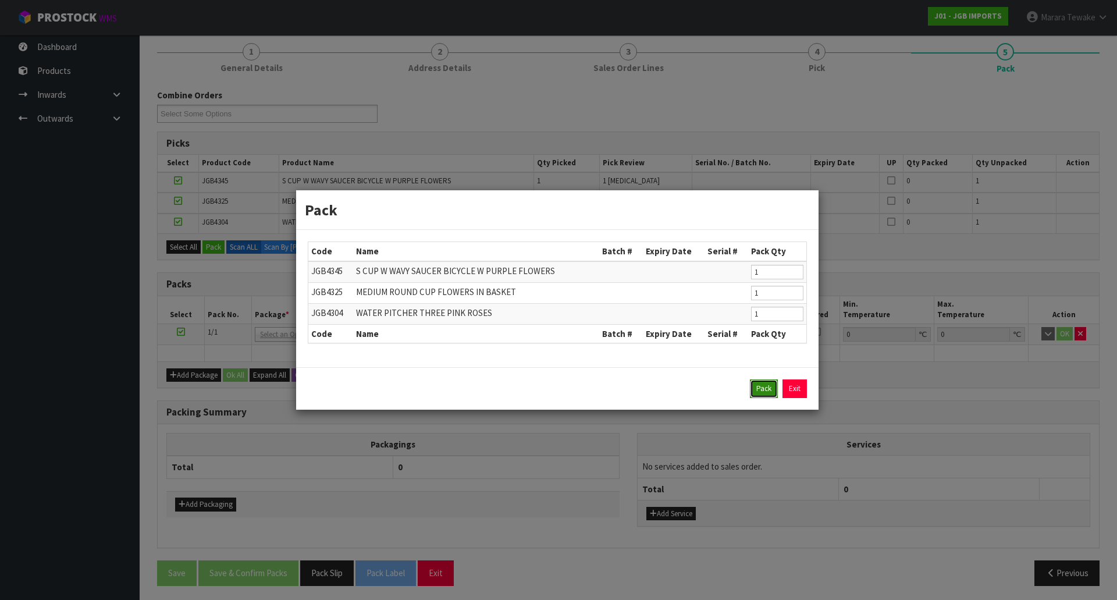
click at [767, 390] on button "Pack" at bounding box center [764, 388] width 28 height 19
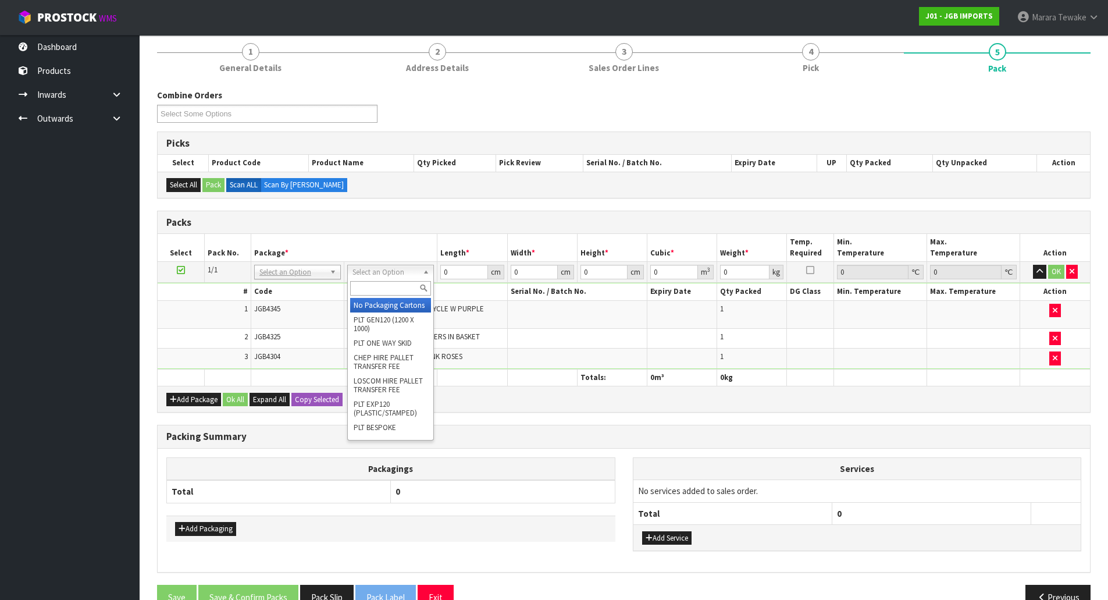
click at [399, 292] on input "text" at bounding box center [390, 288] width 81 height 15
type input "CTN5"
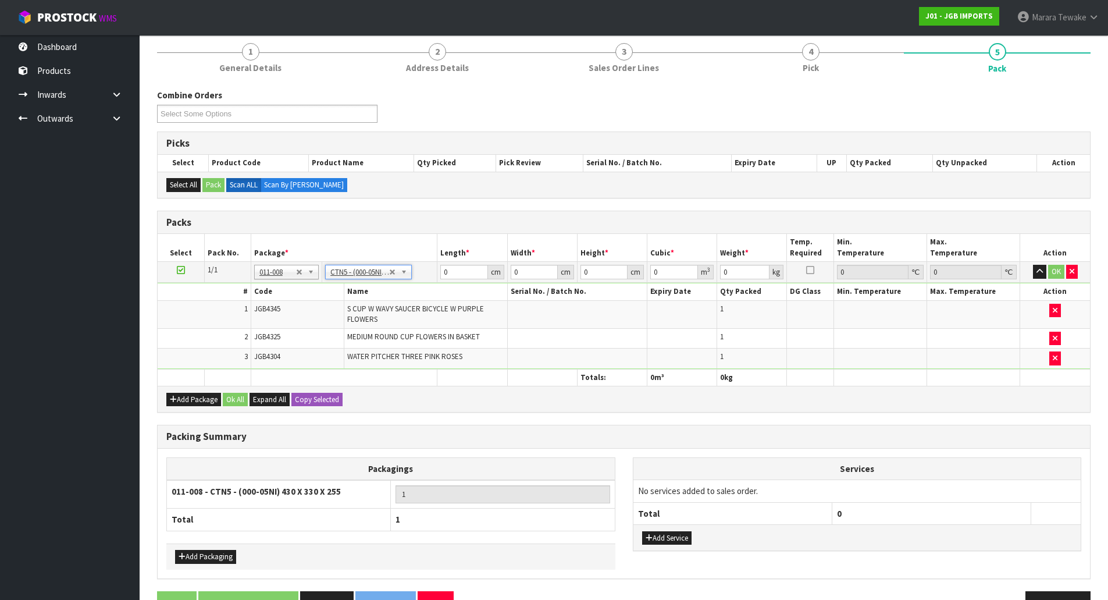
type input "43"
type input "33"
type input "25.5"
type input "0.036185"
type input "3.15"
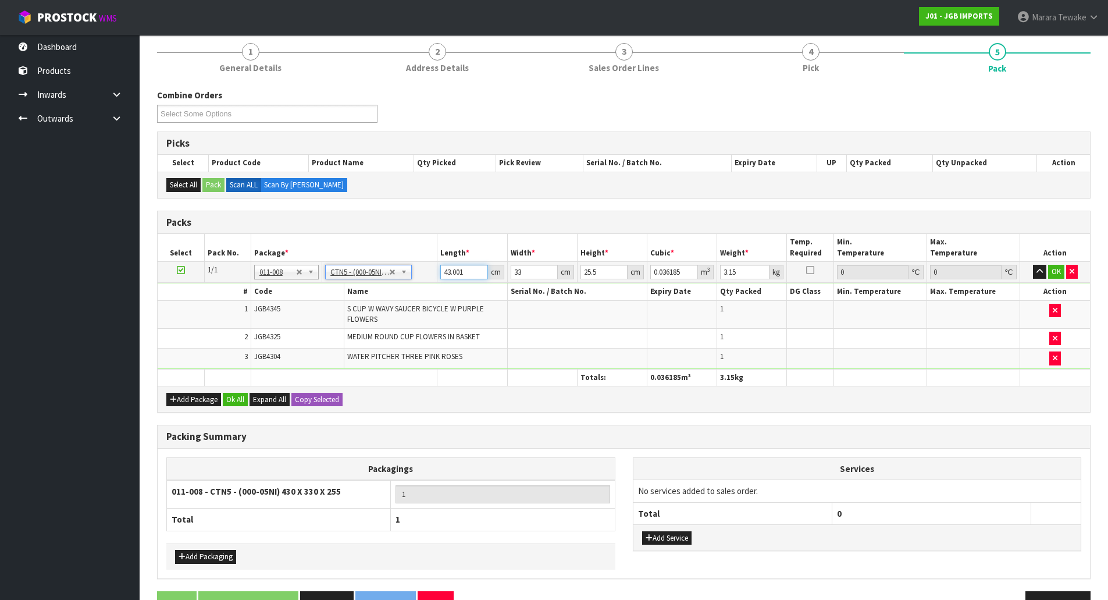
drag, startPoint x: 475, startPoint y: 271, endPoint x: 435, endPoint y: 266, distance: 41.0
click at [456, 267] on input "43.001" at bounding box center [463, 272] width 47 height 15
type input "4"
type input "0.003366"
type input "0"
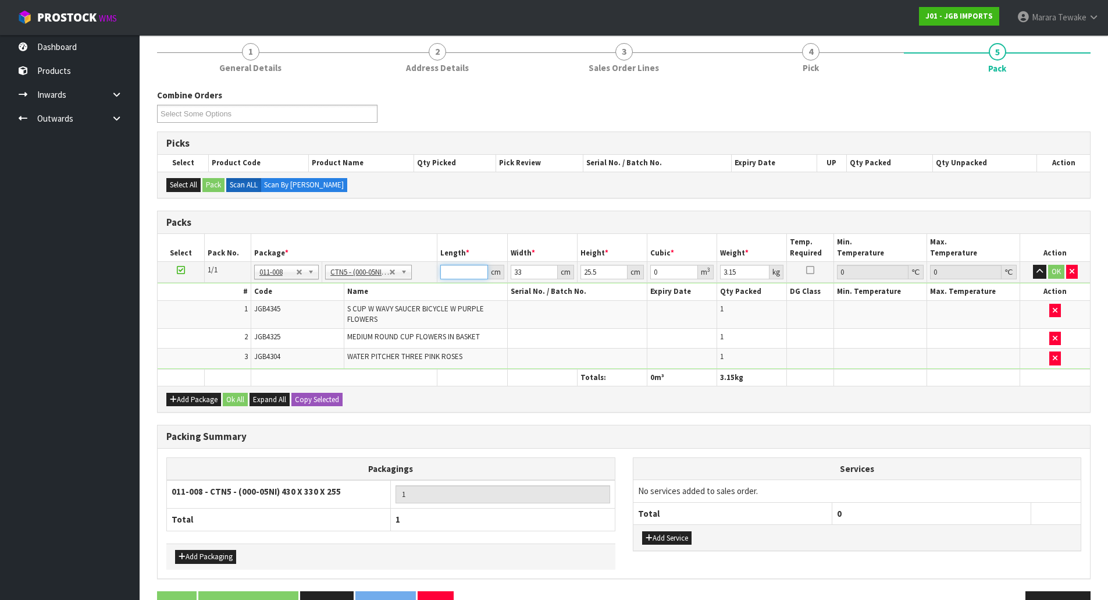
type input "4"
type input "0.003366"
type input "44"
type input "0.037026"
type input "44"
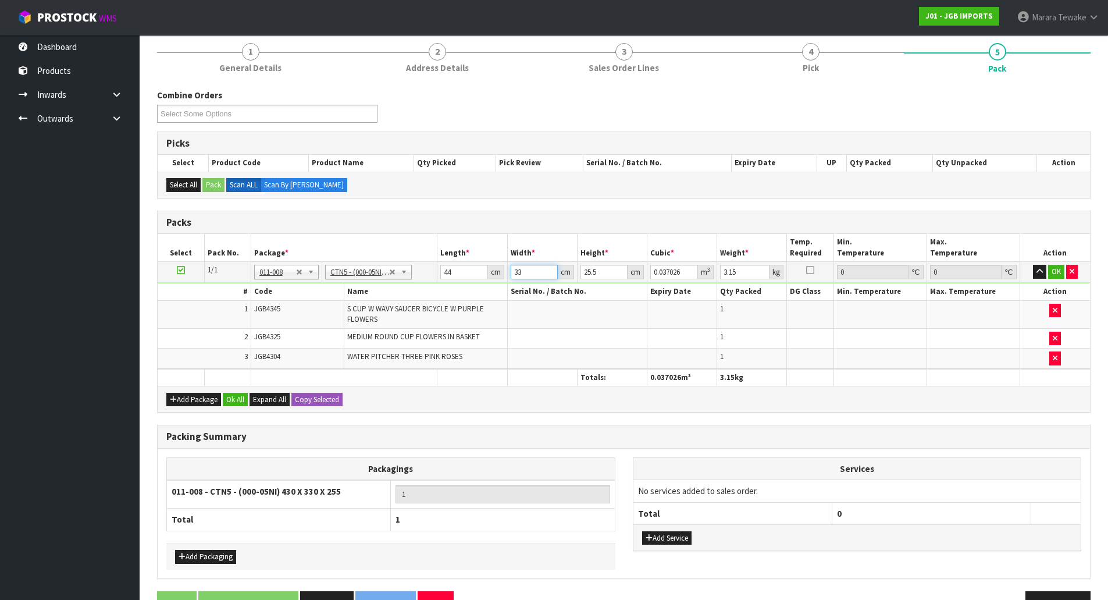
type input "3"
type input "0.003366"
type input "34"
type input "0.038148"
type input "34"
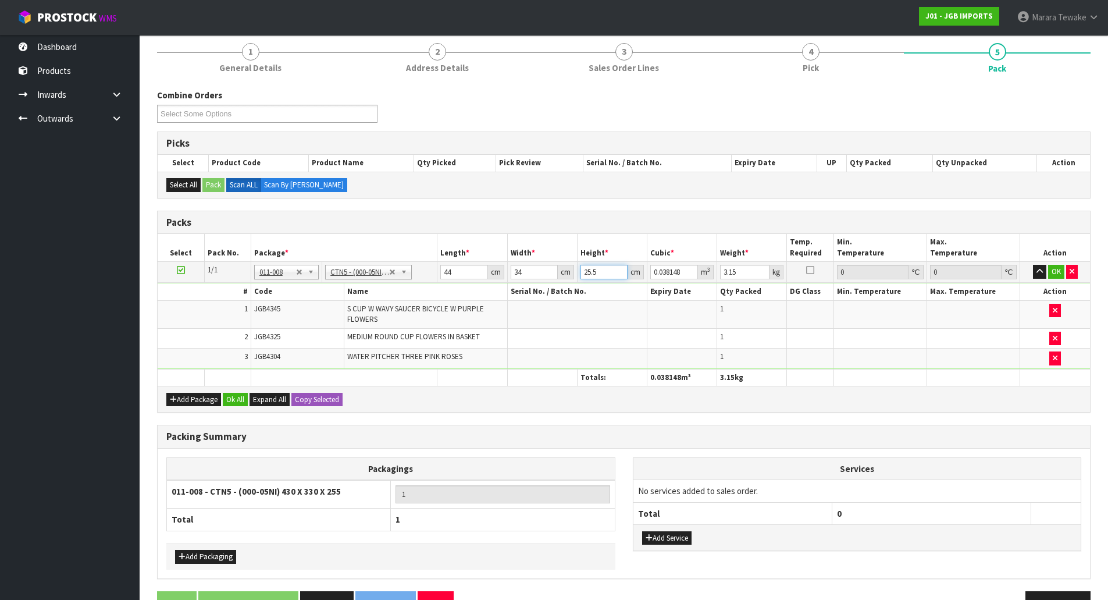
type input "2"
type input "0.002992"
type input "22"
type input "0.032912"
type input "22"
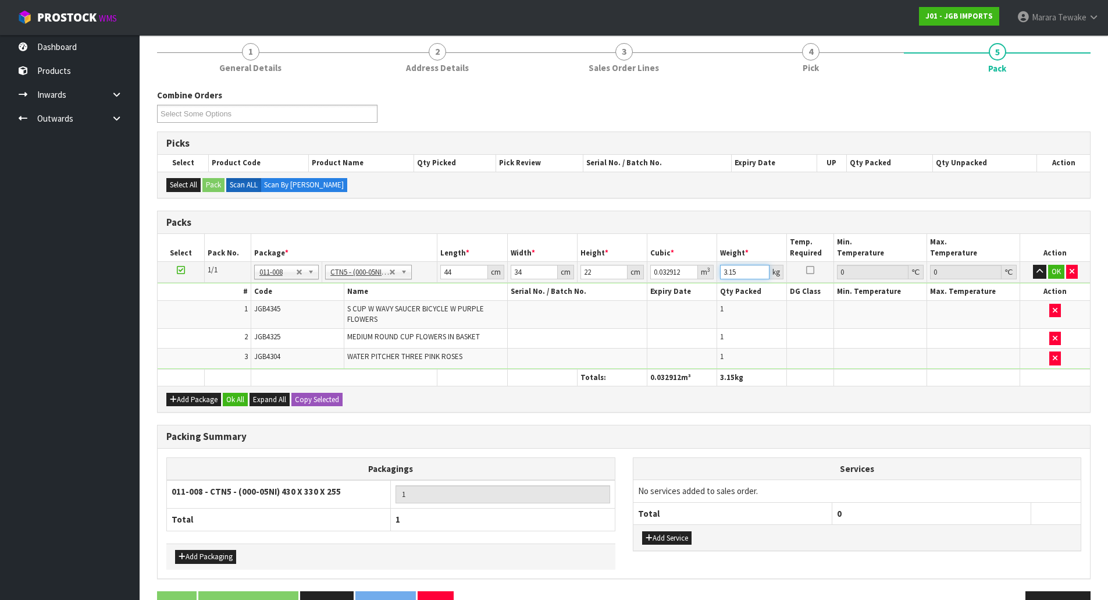
type input "4"
click button "button" at bounding box center [1039, 272] width 13 height 14
click button "OK" at bounding box center [1057, 272] width 16 height 14
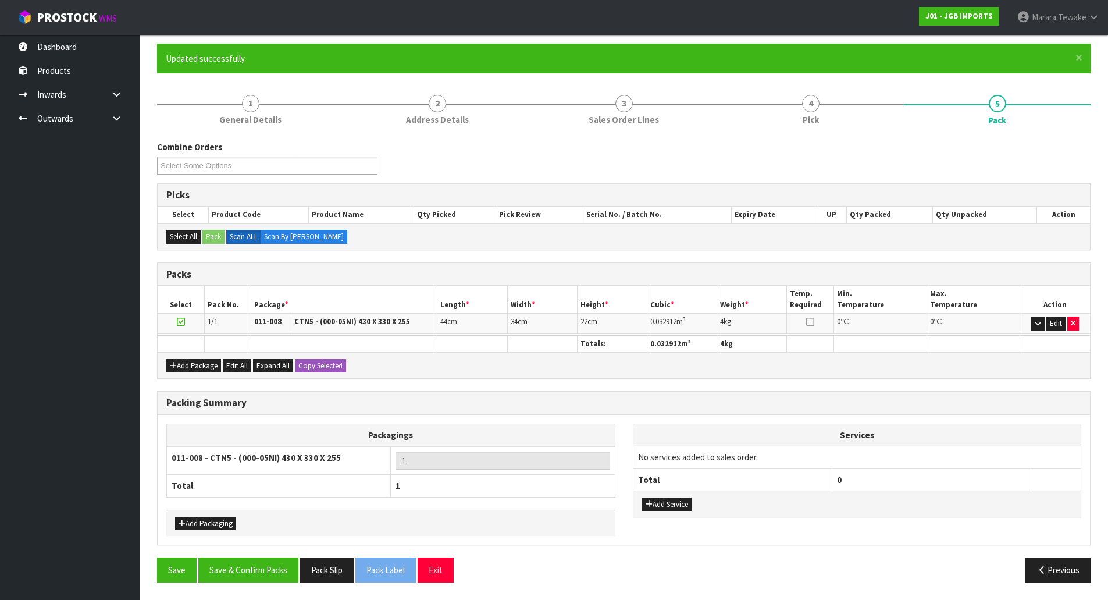
scroll to position [90, 0]
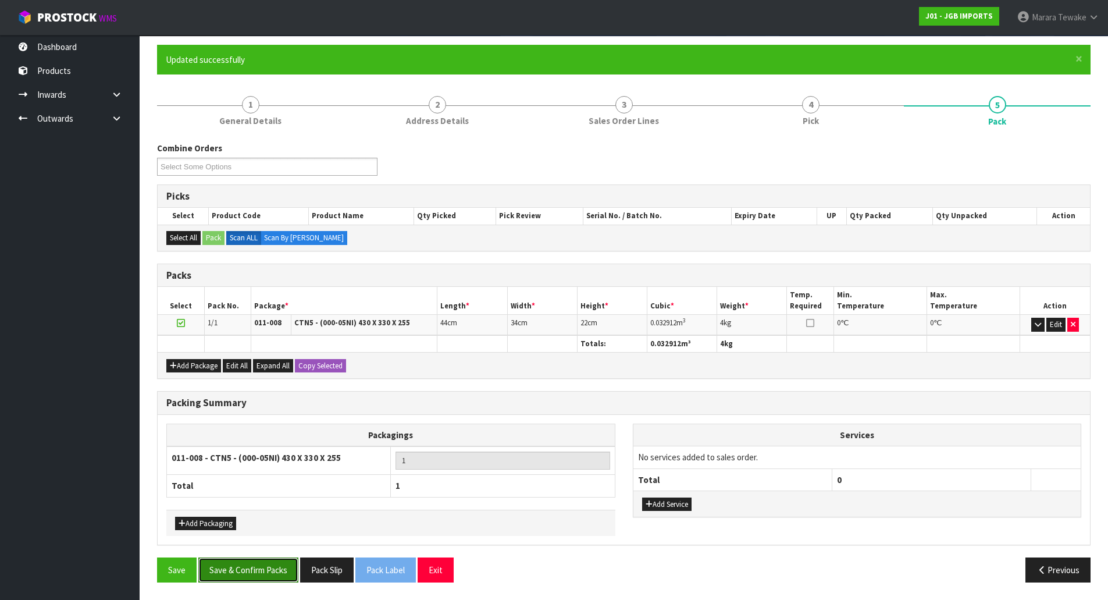
click at [250, 561] on button "Save & Confirm Packs" at bounding box center [248, 569] width 100 height 25
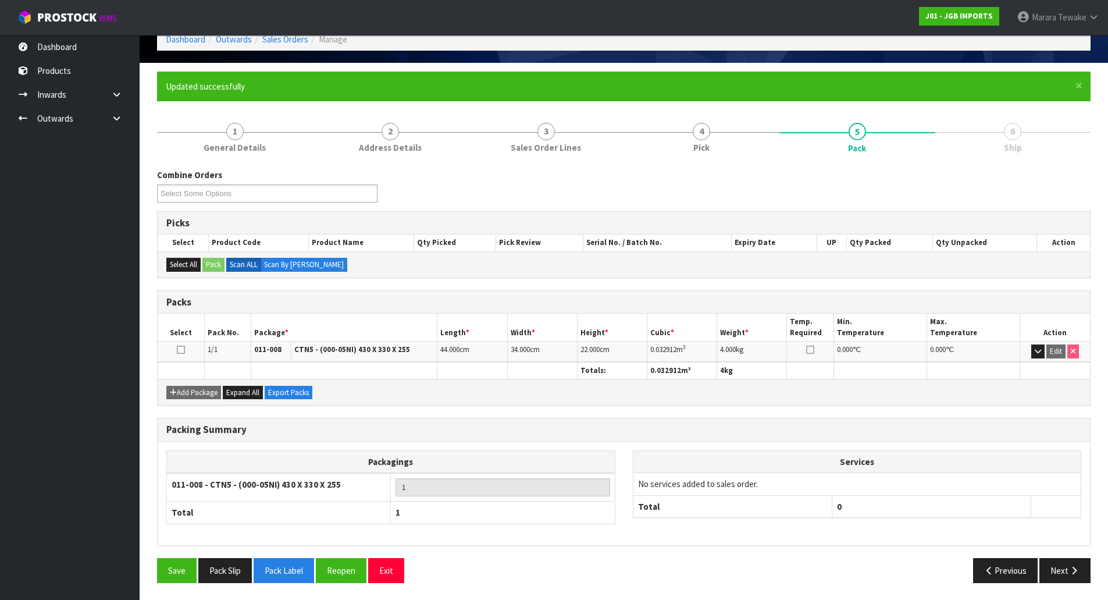
scroll to position [63, 0]
click at [1083, 566] on button "Next" at bounding box center [1065, 569] width 51 height 25
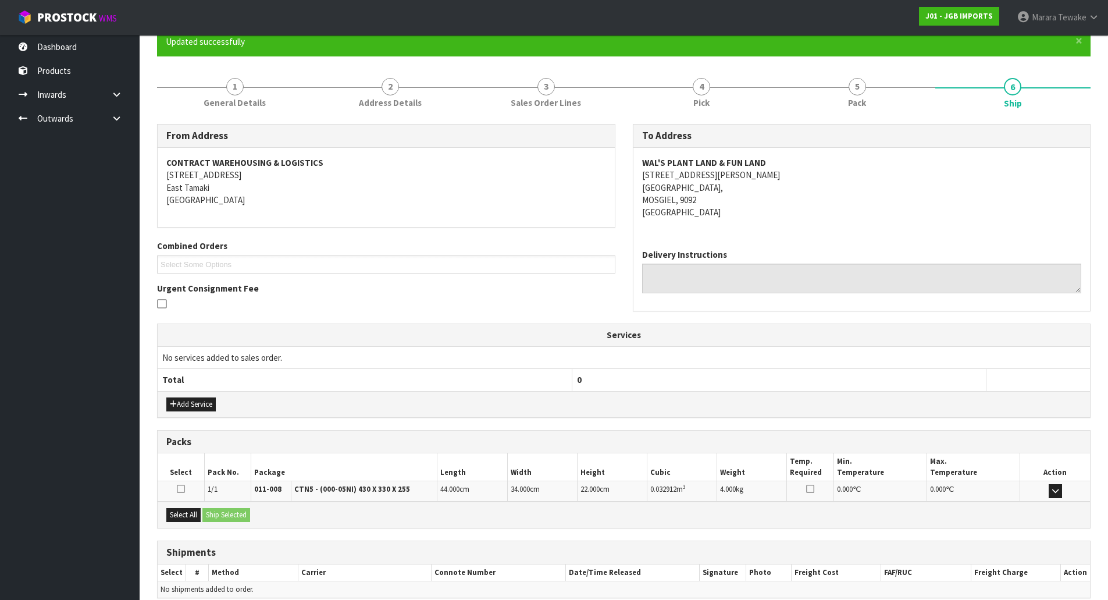
scroll to position [161, 0]
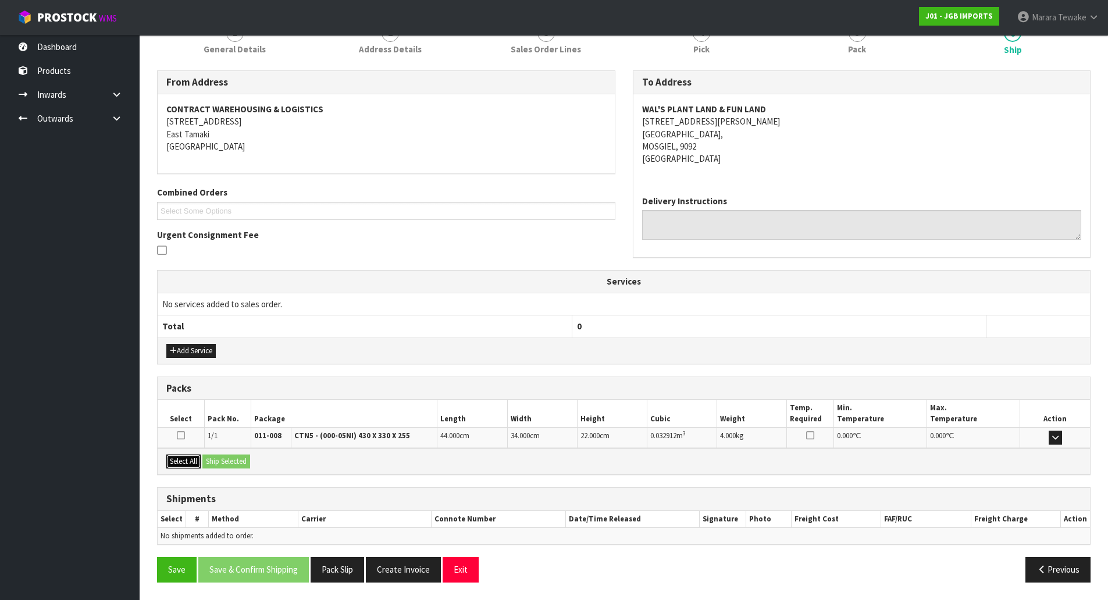
click at [186, 464] on button "Select All" at bounding box center [183, 461] width 34 height 14
click at [211, 462] on button "Ship Selected" at bounding box center [226, 461] width 48 height 14
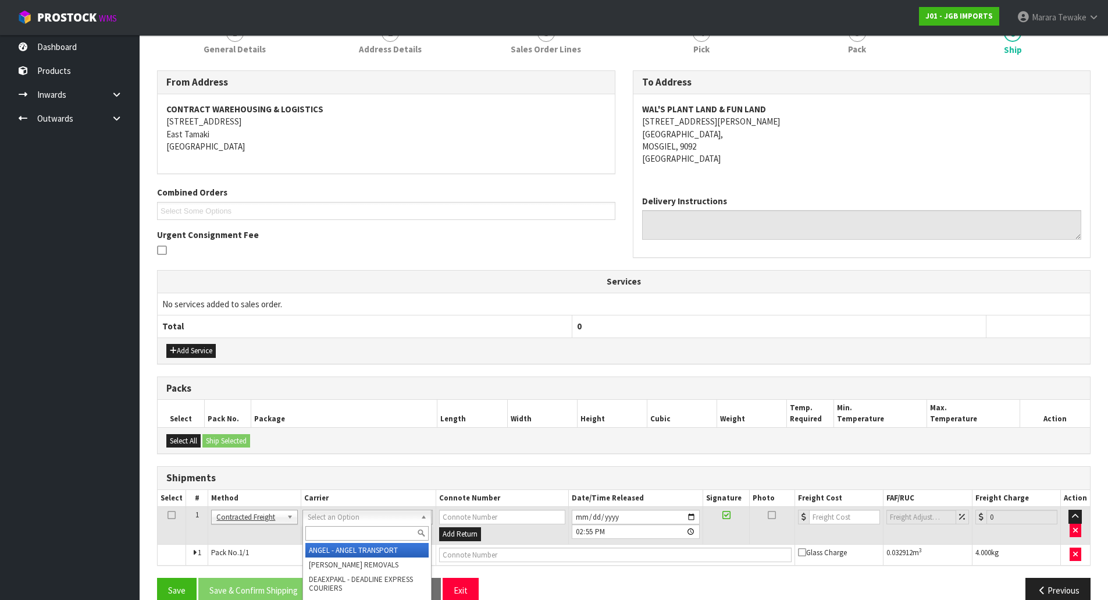
click at [325, 531] on input "text" at bounding box center [366, 533] width 123 height 15
type input "NZP"
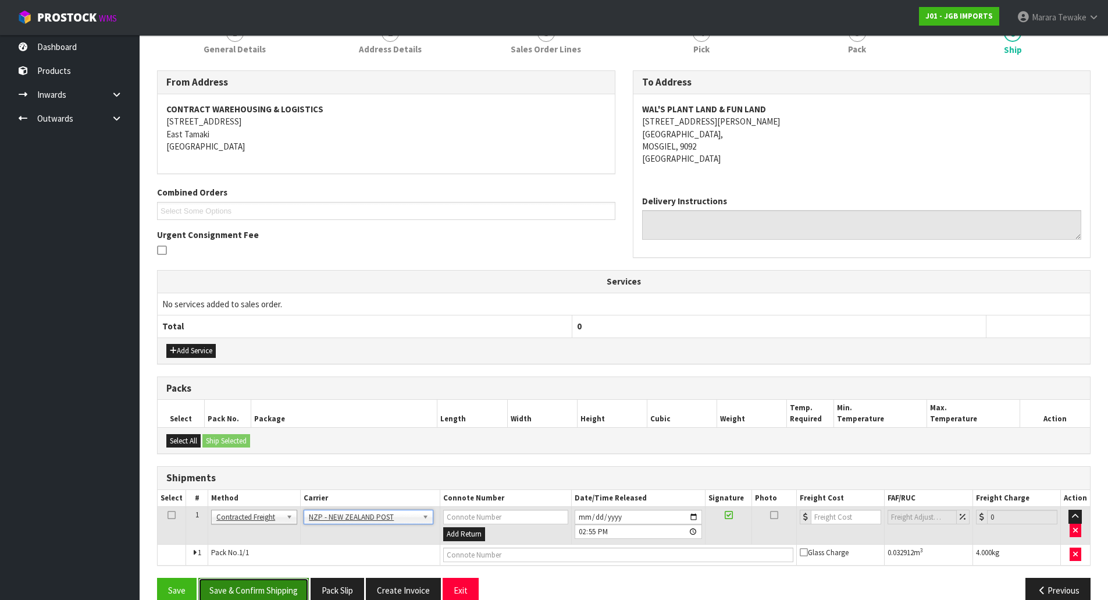
click at [296, 580] on button "Save & Confirm Shipping" at bounding box center [253, 590] width 111 height 25
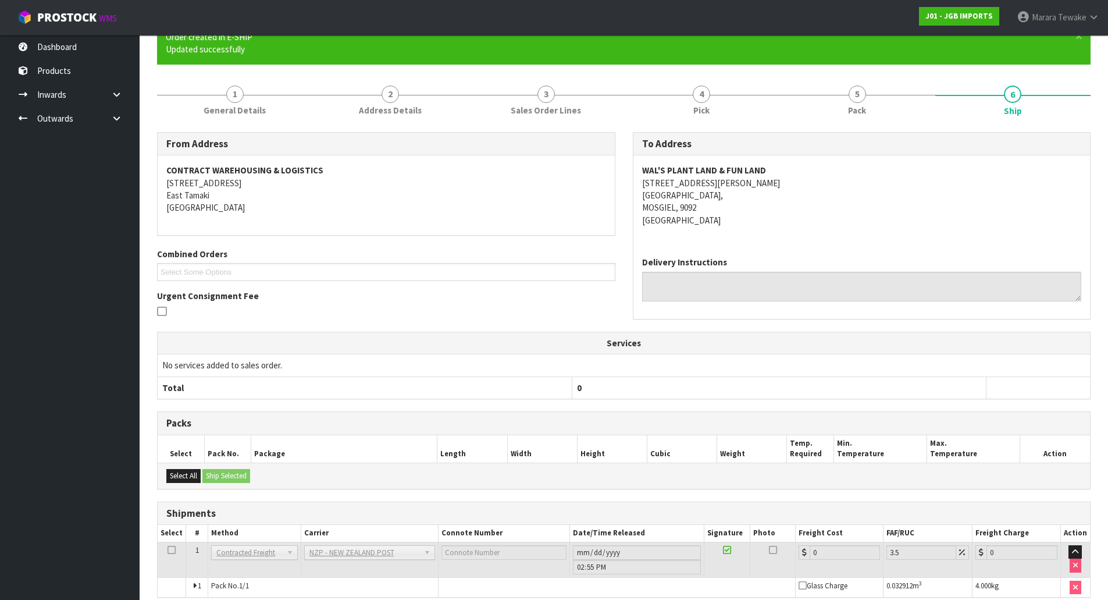
scroll to position [165, 0]
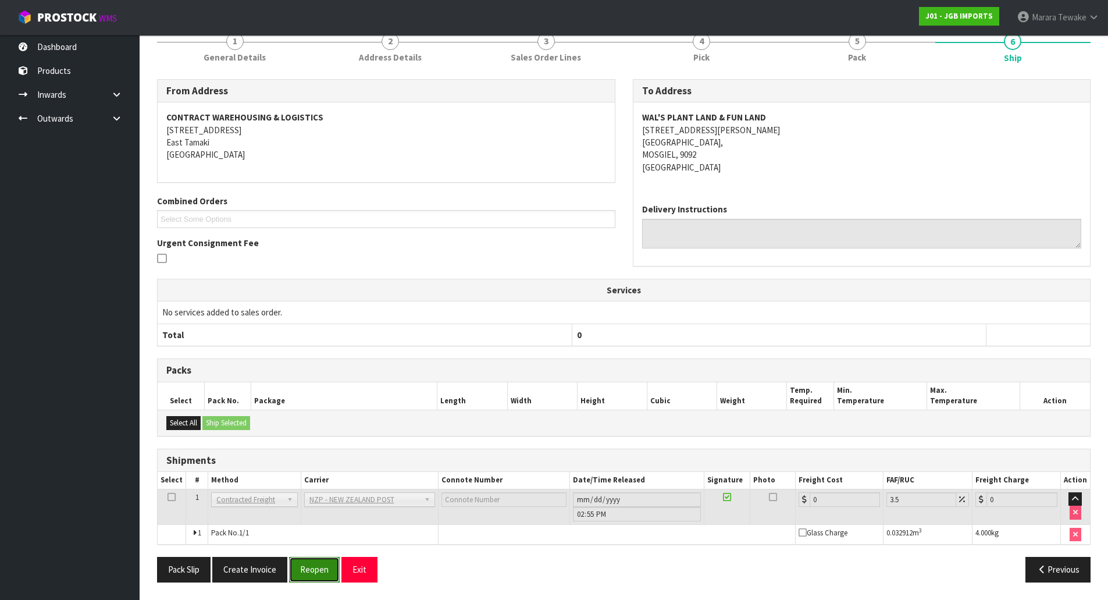
click at [323, 561] on button "Reopen" at bounding box center [314, 569] width 51 height 25
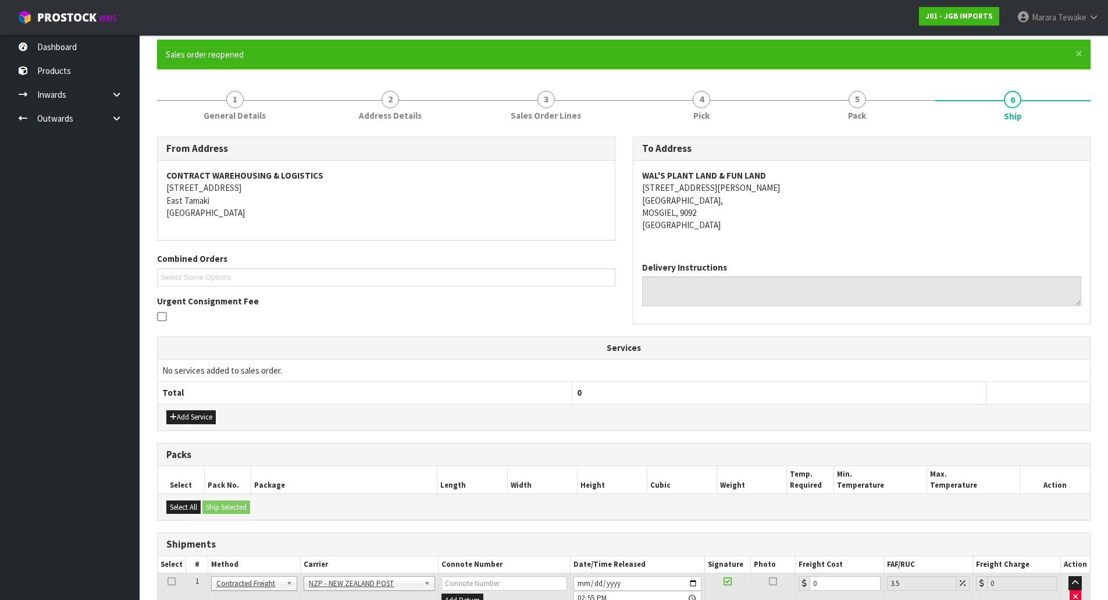
scroll to position [182, 0]
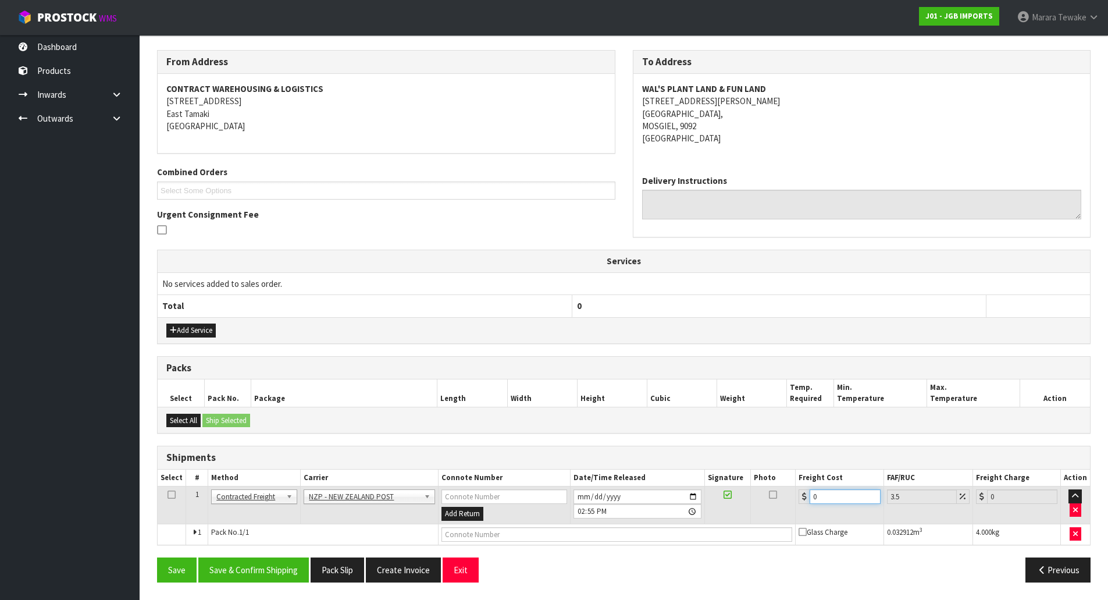
drag, startPoint x: 845, startPoint y: 501, endPoint x: 762, endPoint y: 497, distance: 83.3
click at [767, 499] on tr "1 Client Local Pickup Customer Local Pickup Company Freight Contracted Freight …" at bounding box center [624, 505] width 933 height 38
type input "1"
type input "1.03"
type input "16"
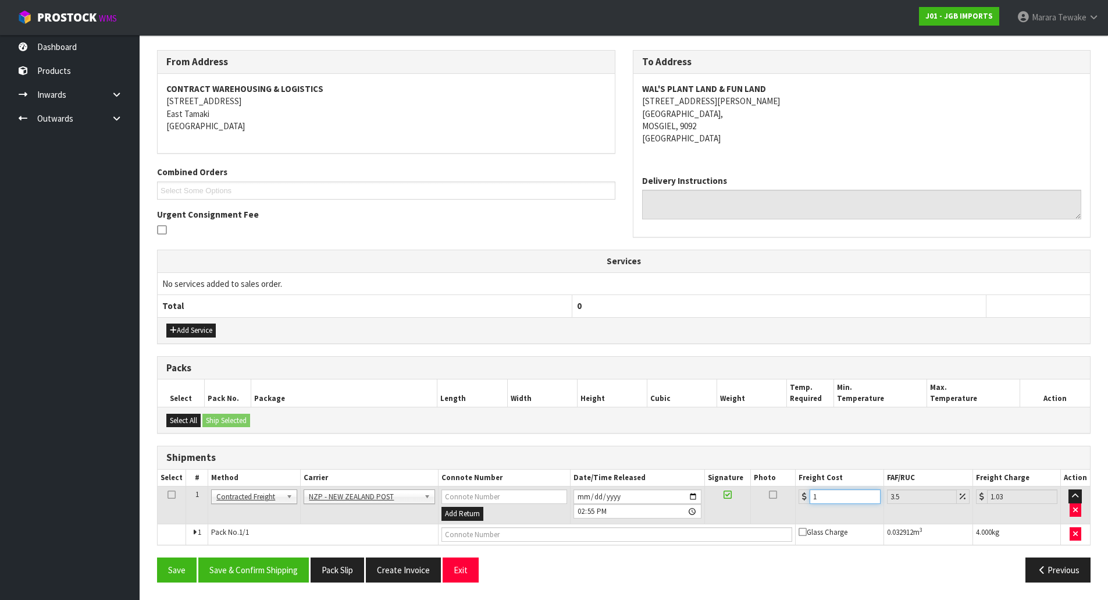
type input "16.56"
type input "16.2"
type input "16.77"
type input "16.20"
click at [289, 580] on button "Save & Confirm Shipping" at bounding box center [253, 569] width 111 height 25
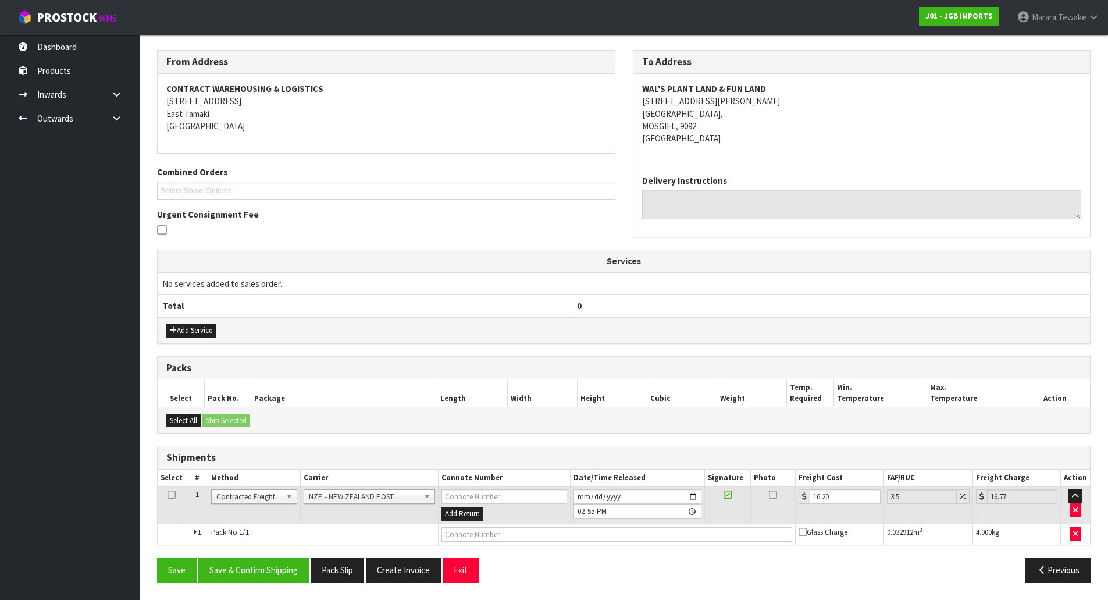
scroll to position [0, 0]
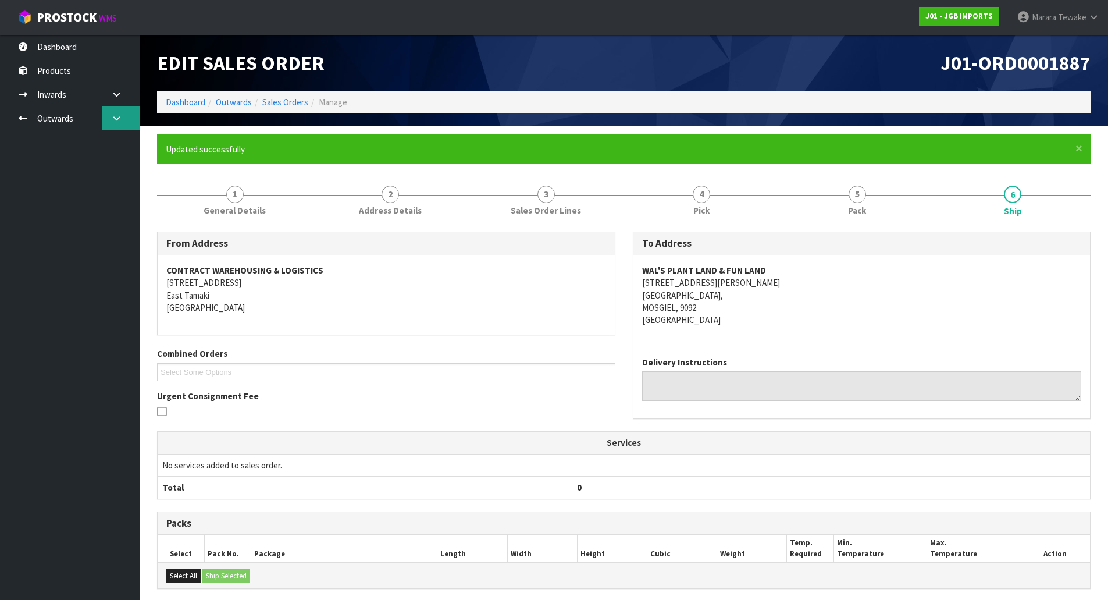
click at [120, 116] on icon at bounding box center [116, 118] width 11 height 9
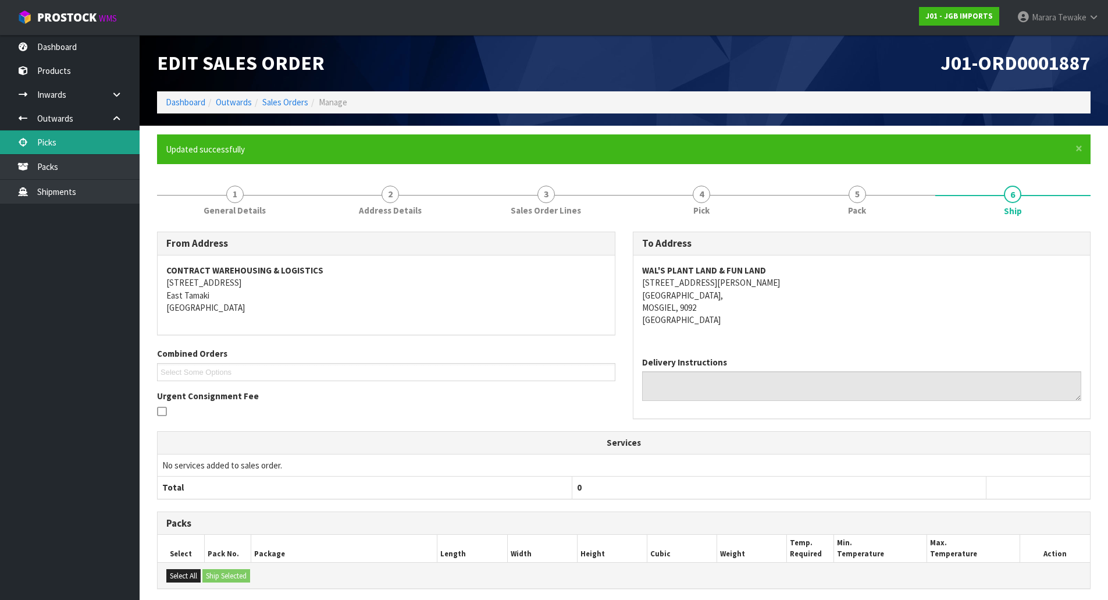
click at [106, 142] on link "Picks" at bounding box center [70, 142] width 140 height 24
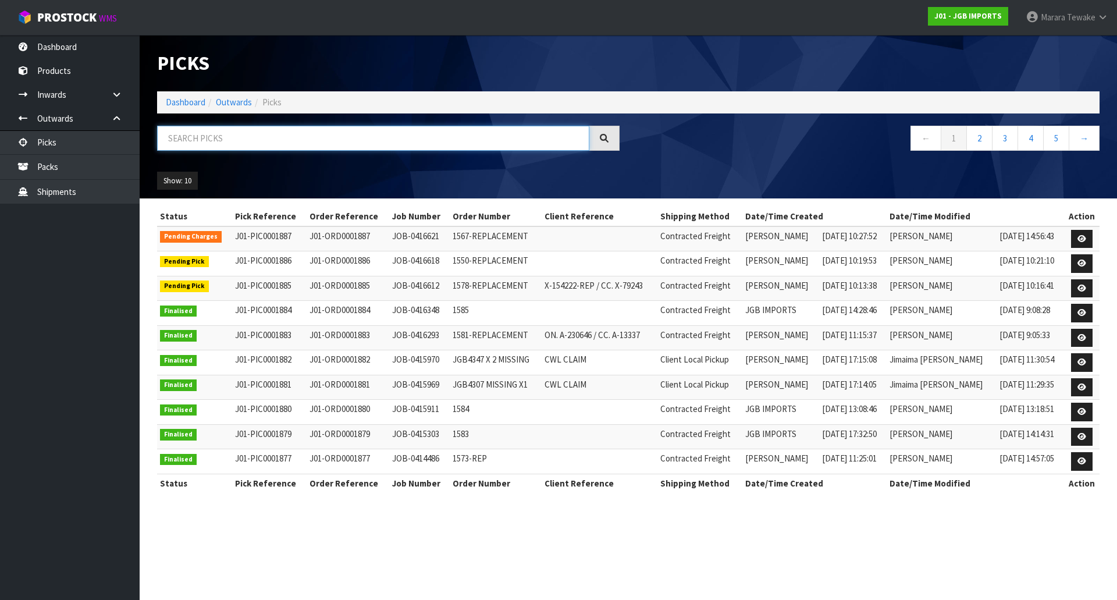
click at [207, 134] on input "text" at bounding box center [373, 138] width 432 height 25
click at [166, 137] on input "text" at bounding box center [373, 138] width 432 height 25
type input "JOB-0416618"
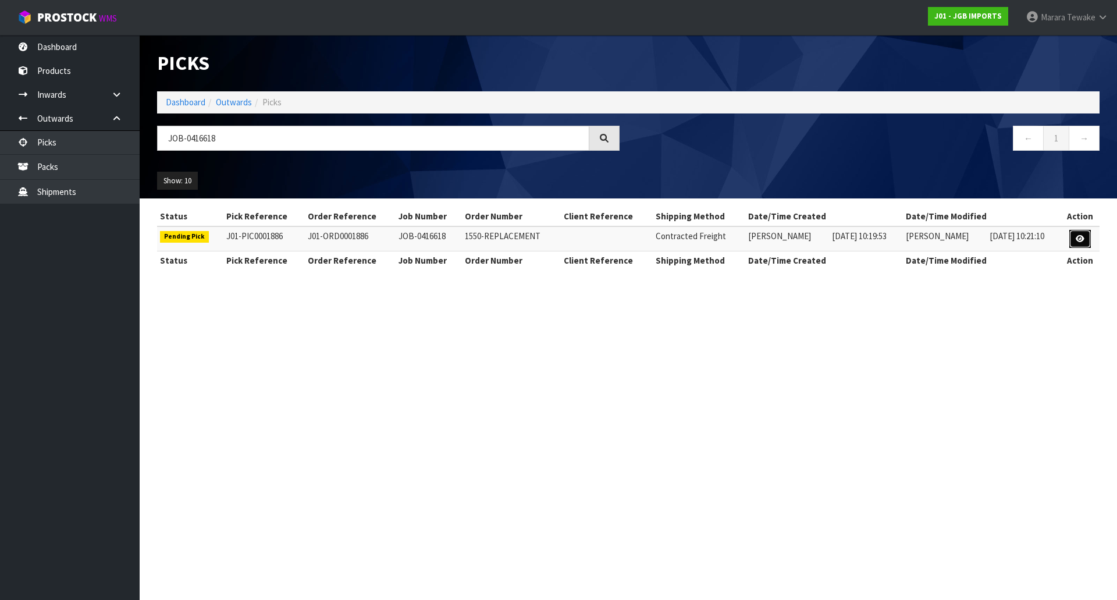
click at [1082, 239] on icon at bounding box center [1080, 239] width 9 height 8
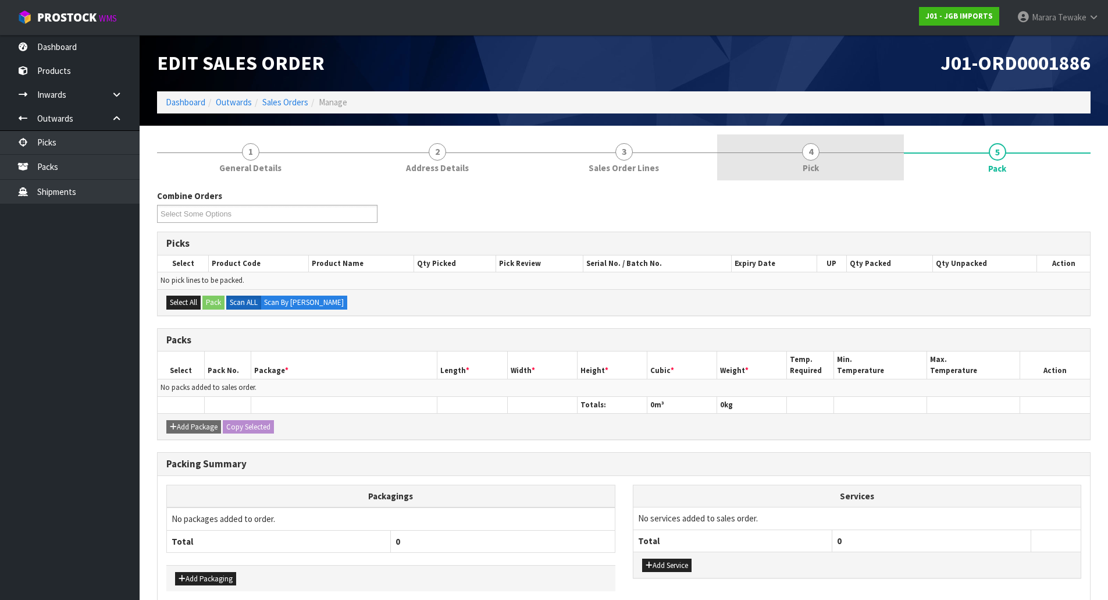
click at [816, 148] on span "4" at bounding box center [810, 151] width 17 height 17
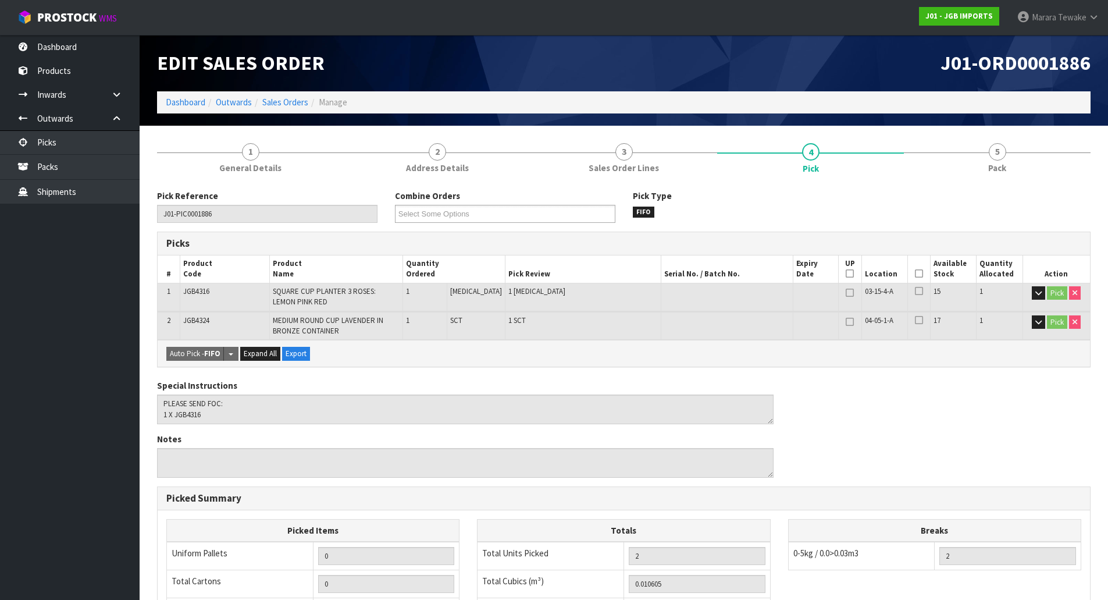
click at [920, 275] on th "Picked" at bounding box center [919, 268] width 23 height 27
click at [915, 274] on icon at bounding box center [919, 273] width 8 height 1
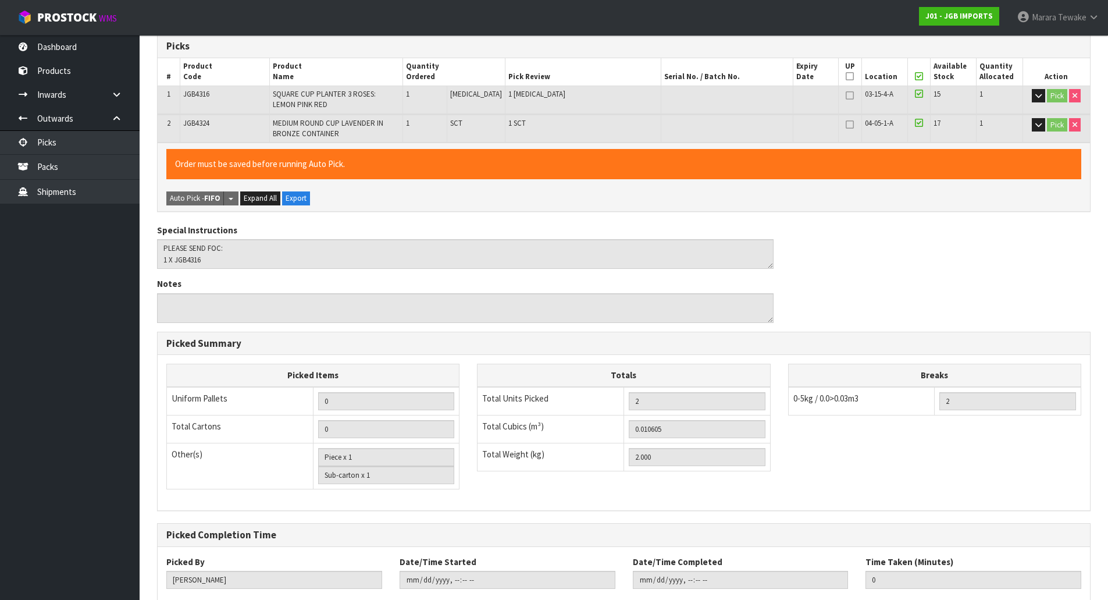
scroll to position [268, 0]
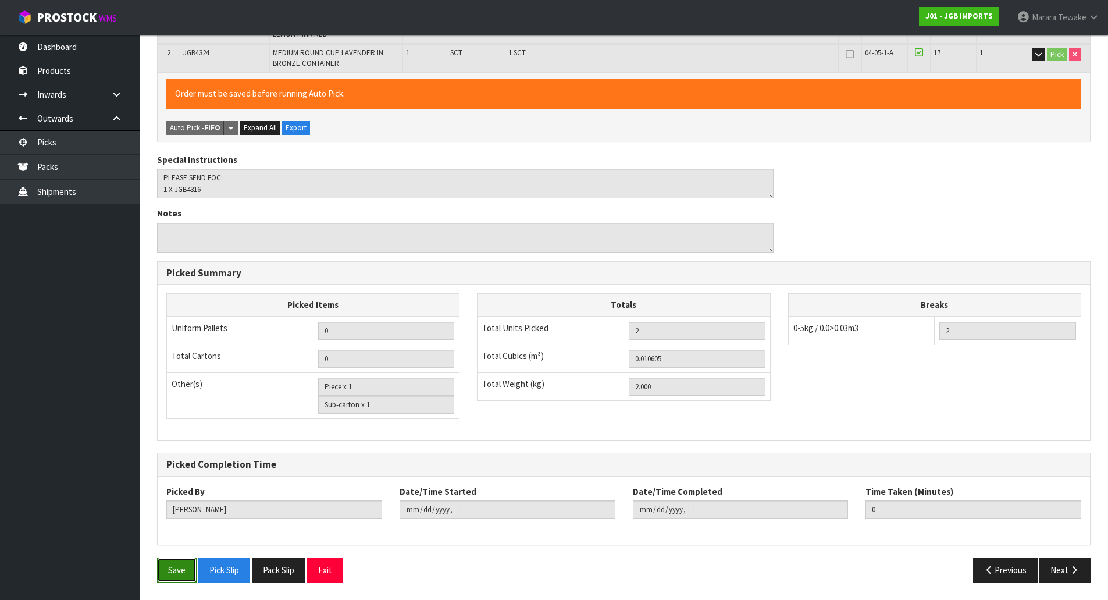
click at [178, 575] on button "Save" at bounding box center [177, 569] width 40 height 25
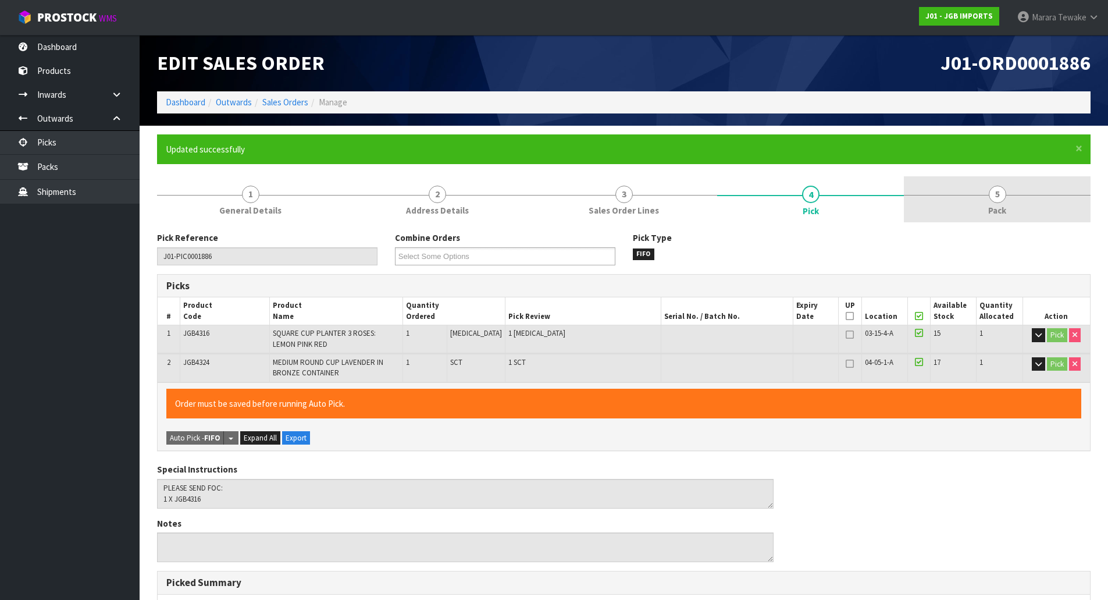
click at [1000, 218] on link "5 Pack" at bounding box center [997, 199] width 187 height 46
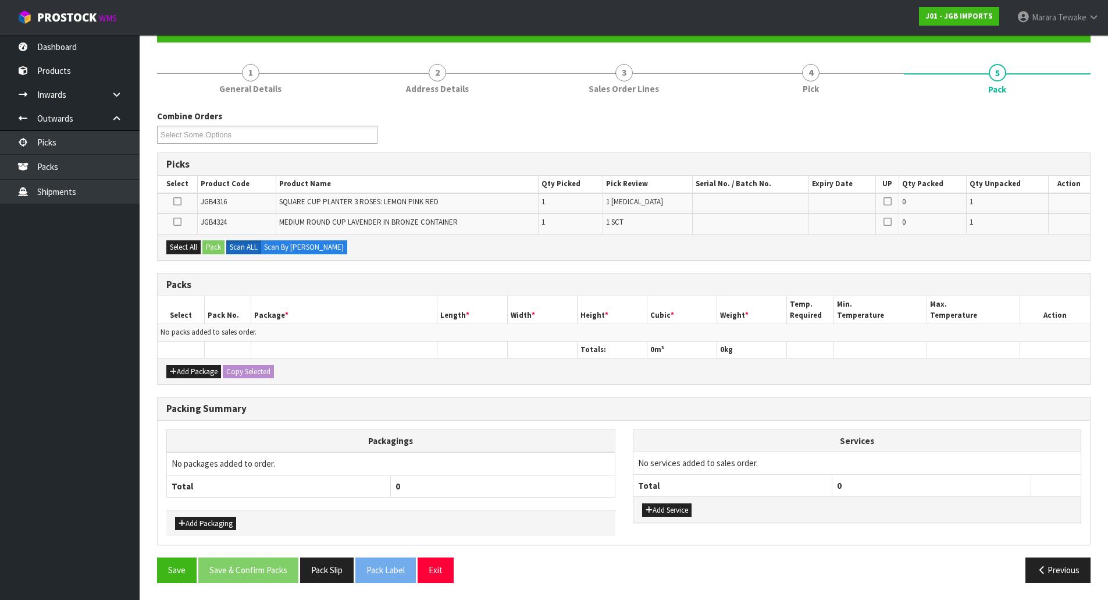
scroll to position [122, 0]
click at [194, 367] on button "Add Package" at bounding box center [193, 371] width 55 height 14
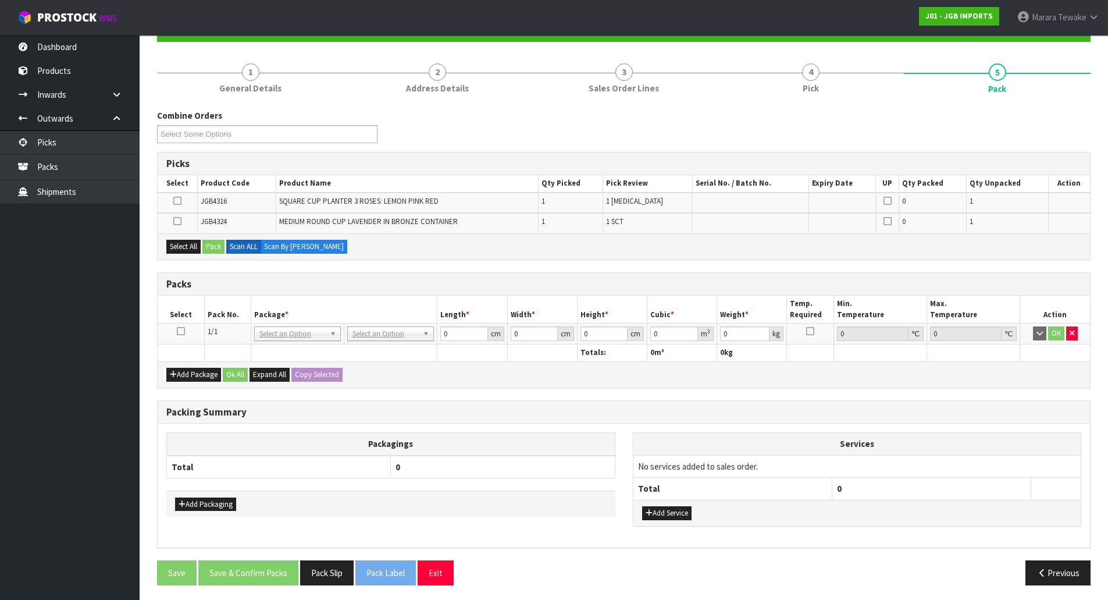
click at [181, 332] on icon at bounding box center [181, 331] width 8 height 1
drag, startPoint x: 186, startPoint y: 244, endPoint x: 208, endPoint y: 247, distance: 22.3
click at [186, 244] on button "Select All" at bounding box center [183, 247] width 34 height 14
click at [214, 247] on button "Pack" at bounding box center [213, 247] width 22 height 14
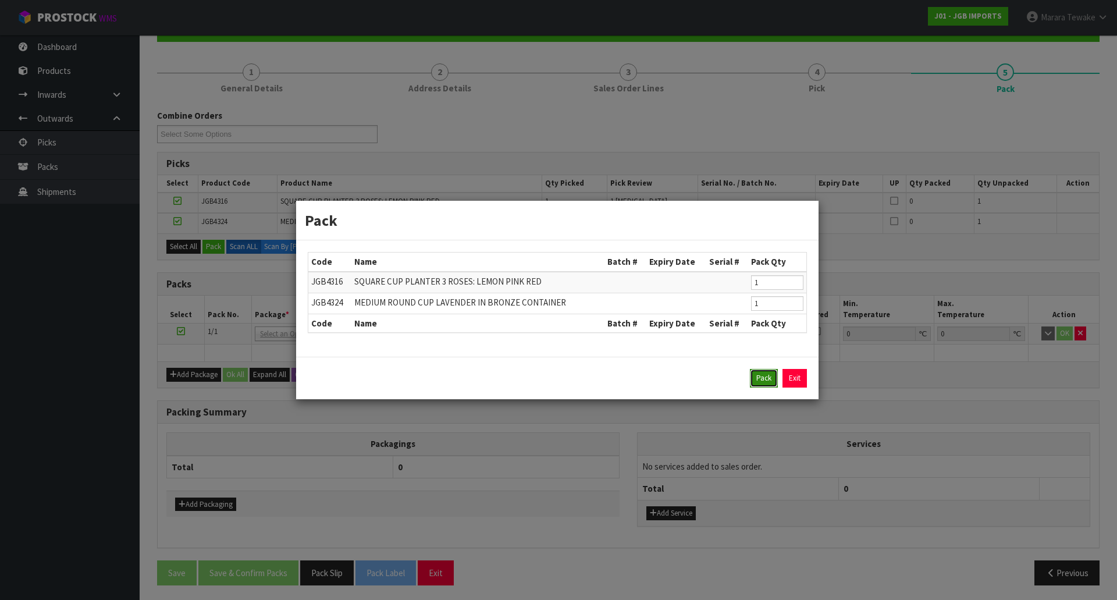
click at [761, 378] on button "Pack" at bounding box center [764, 378] width 28 height 19
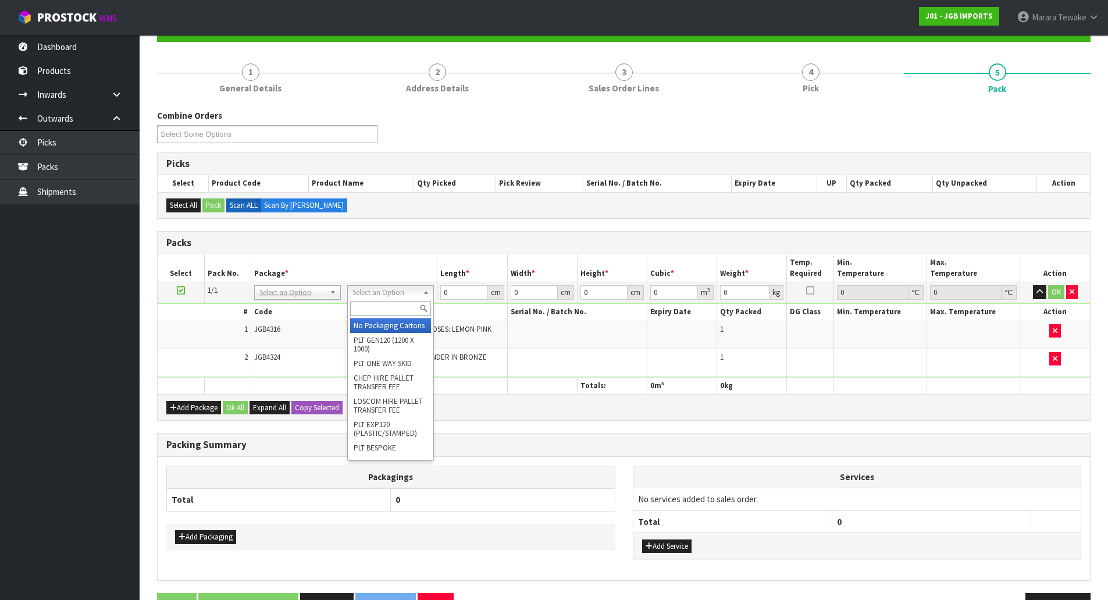
click at [392, 311] on input "text" at bounding box center [390, 308] width 81 height 15
type input "A4"
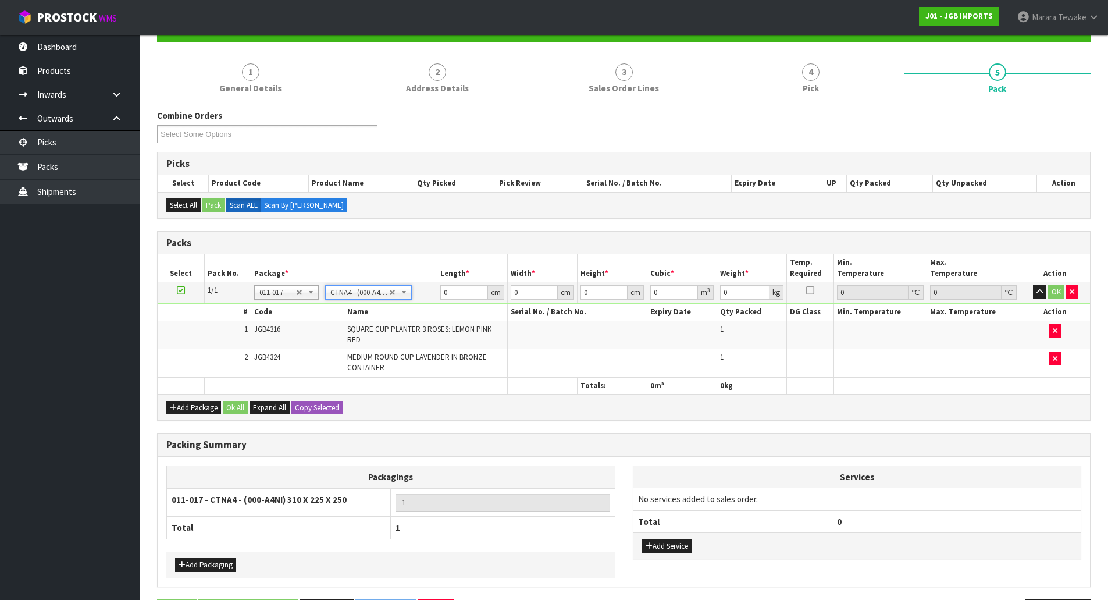
type input "31"
type input "22.5"
type input "25"
type input "0.017438"
type input "2.2"
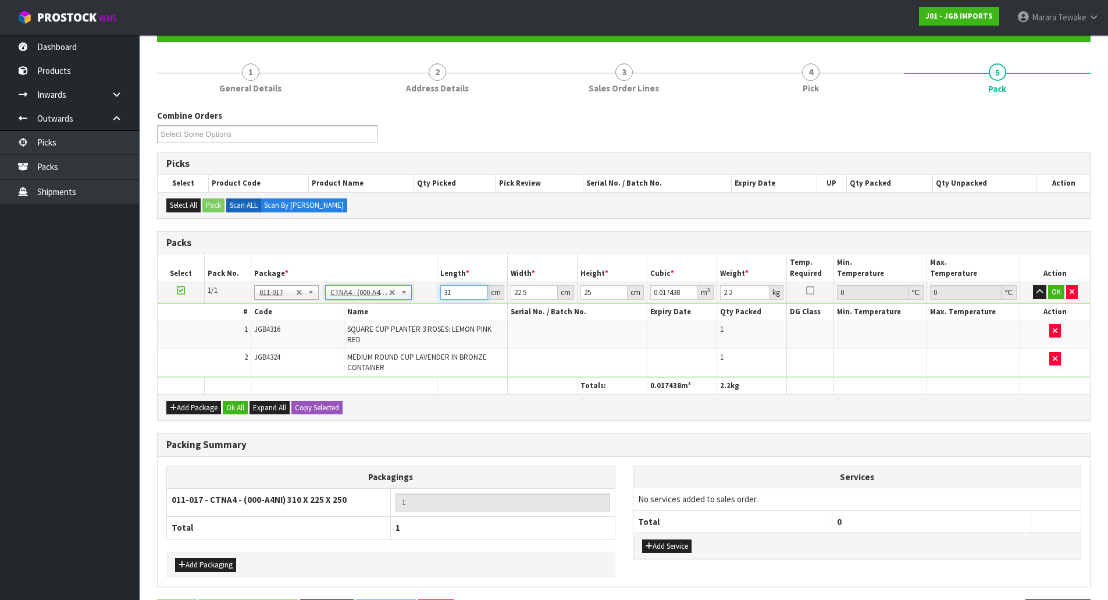
drag, startPoint x: 461, startPoint y: 294, endPoint x: 405, endPoint y: 254, distance: 69.6
click at [433, 282] on tr "1/1 NONE 007-001 007-002 007-004 007-009 007-013 007-014 007-015 007-017 007-01…" at bounding box center [624, 292] width 933 height 21
type input "3"
type input "0.001687"
type input "32"
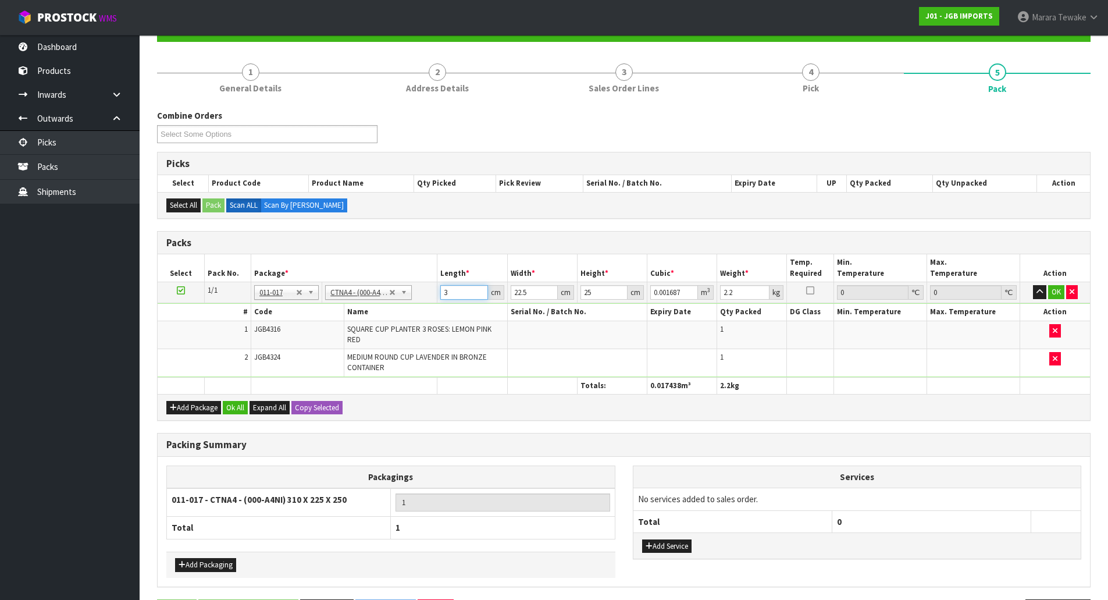
type input "0.018"
type input "32"
type input "2"
type input "0.0016"
type input "24"
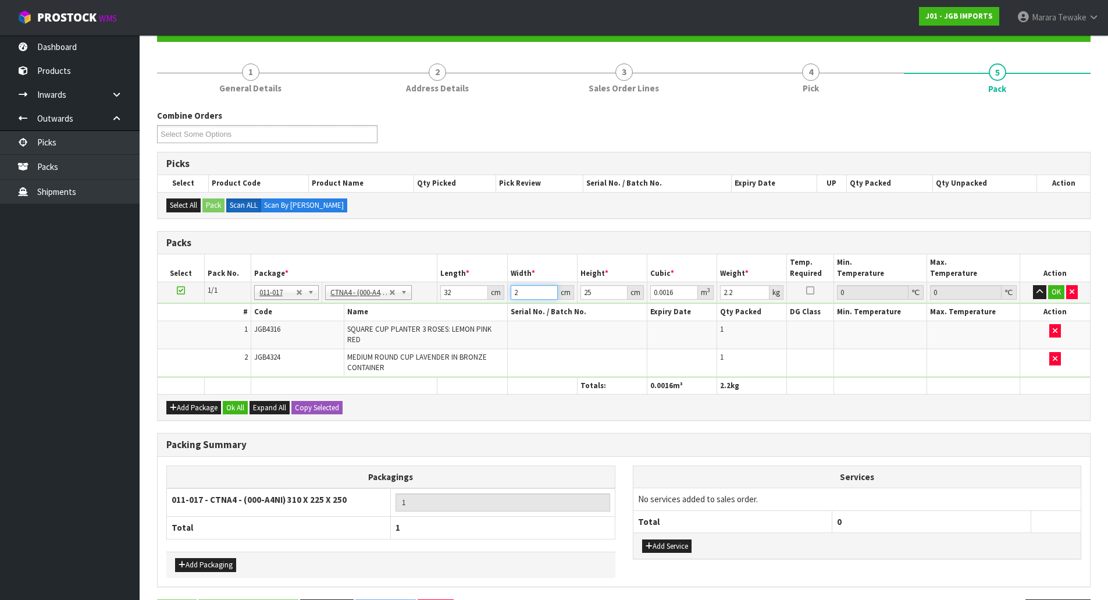
type input "0.0192"
type input "24"
type input "2"
type input "0.001536"
type input "23"
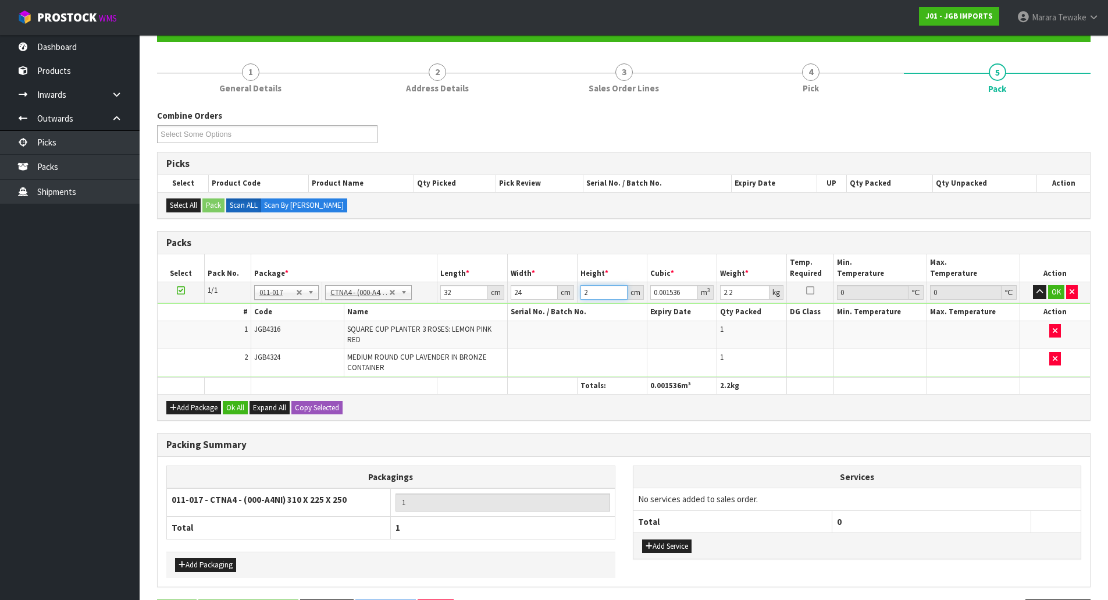
type input "0.017664"
type input "23"
type input "3"
click at [1033, 285] on button "button" at bounding box center [1039, 292] width 13 height 14
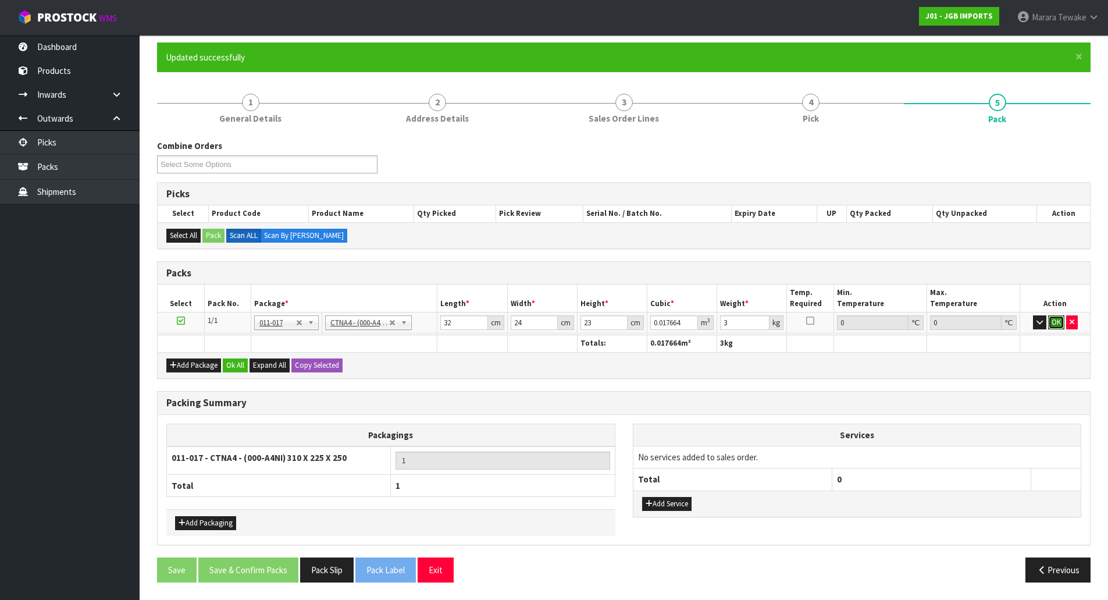
click button "OK" at bounding box center [1057, 322] width 16 height 14
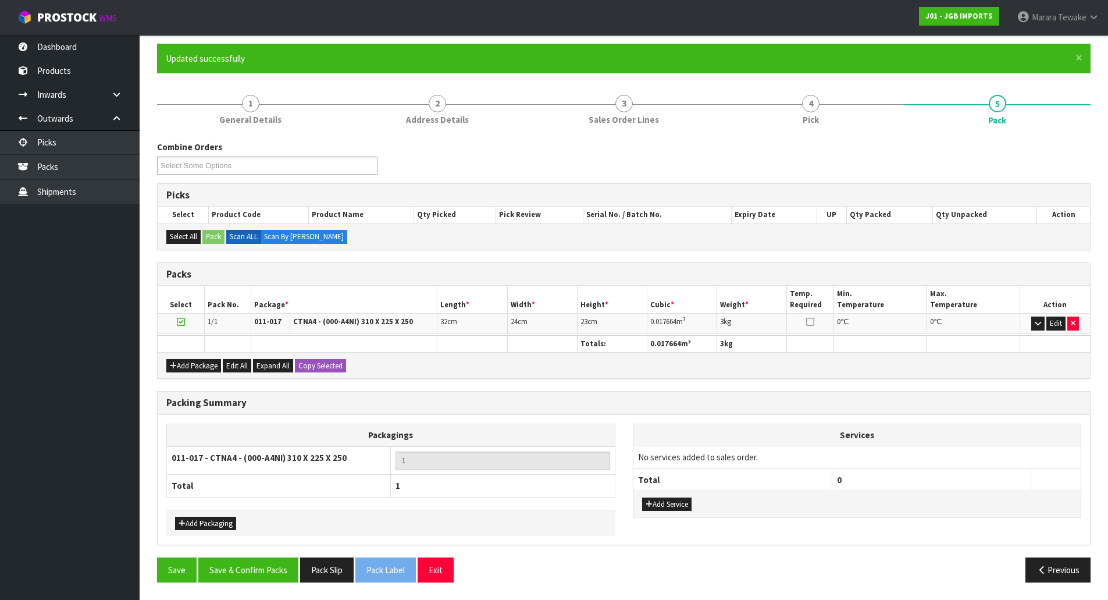
scroll to position [90, 0]
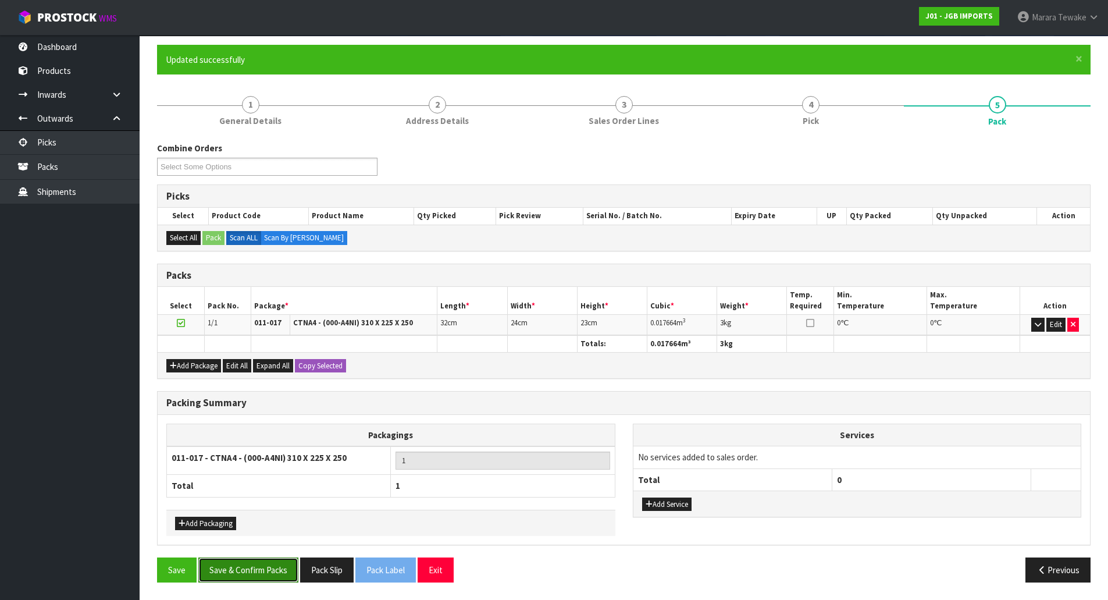
click at [271, 570] on button "Save & Confirm Packs" at bounding box center [248, 569] width 100 height 25
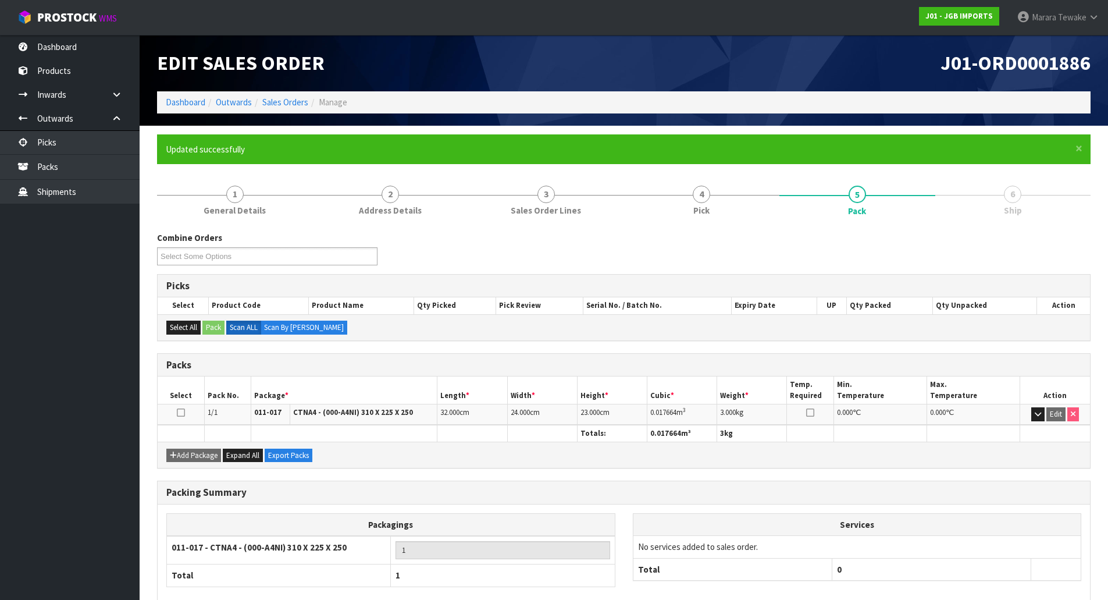
scroll to position [63, 0]
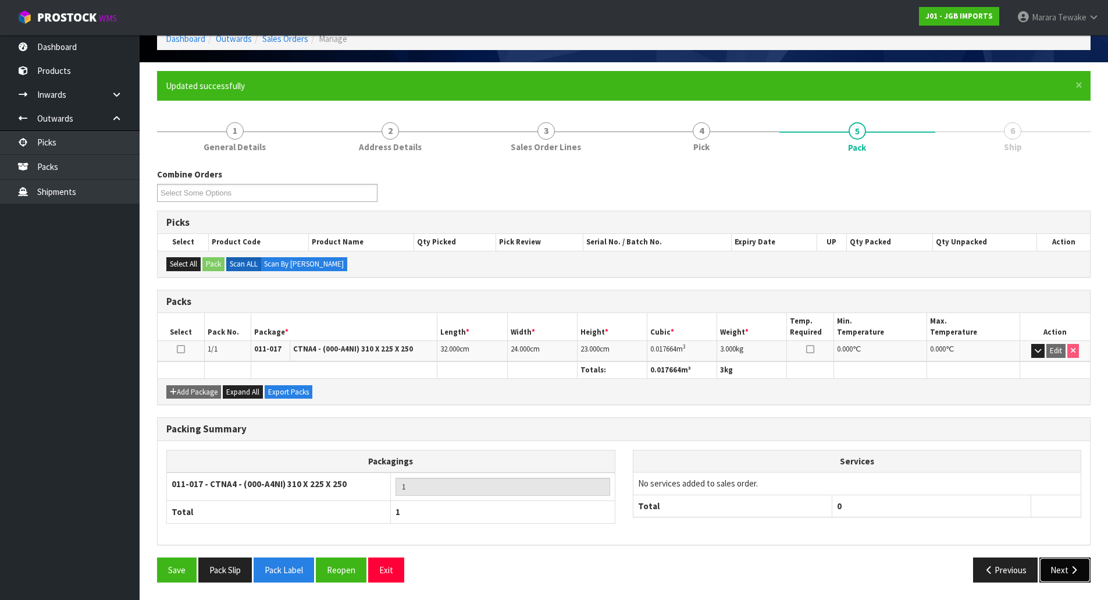
click at [1073, 571] on icon "button" at bounding box center [1074, 570] width 11 height 9
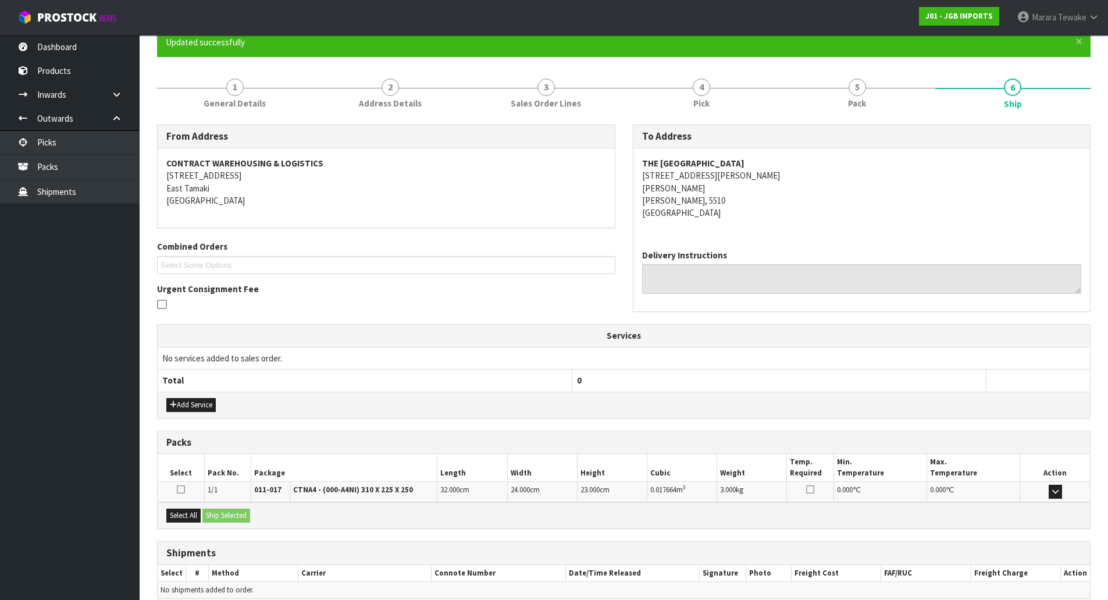
scroll to position [161, 0]
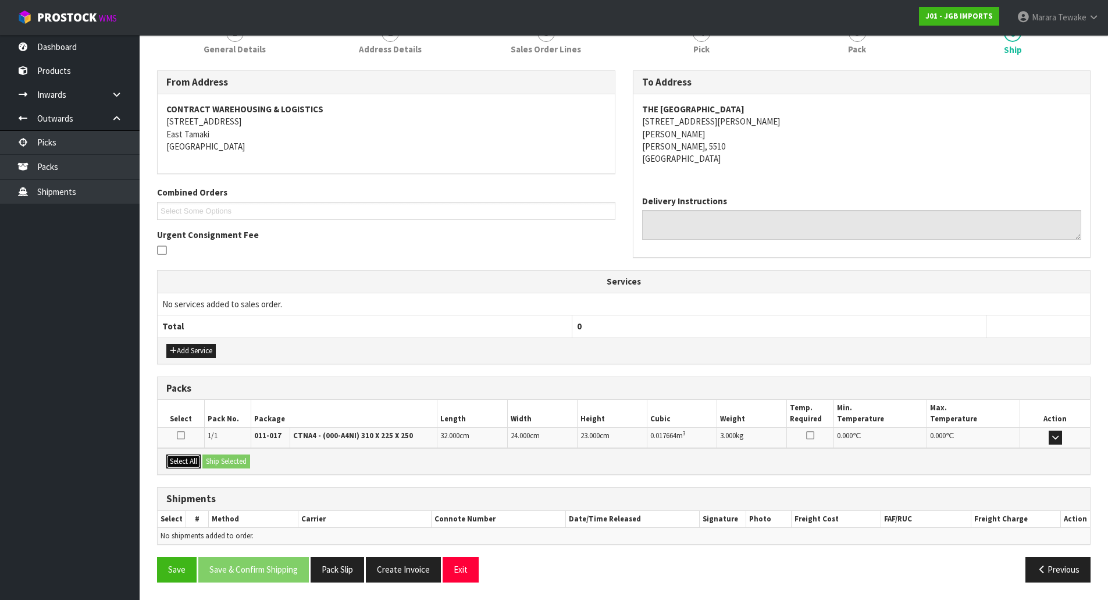
click at [191, 463] on button "Select All" at bounding box center [183, 461] width 34 height 14
click at [226, 462] on button "Ship Selected" at bounding box center [226, 461] width 48 height 14
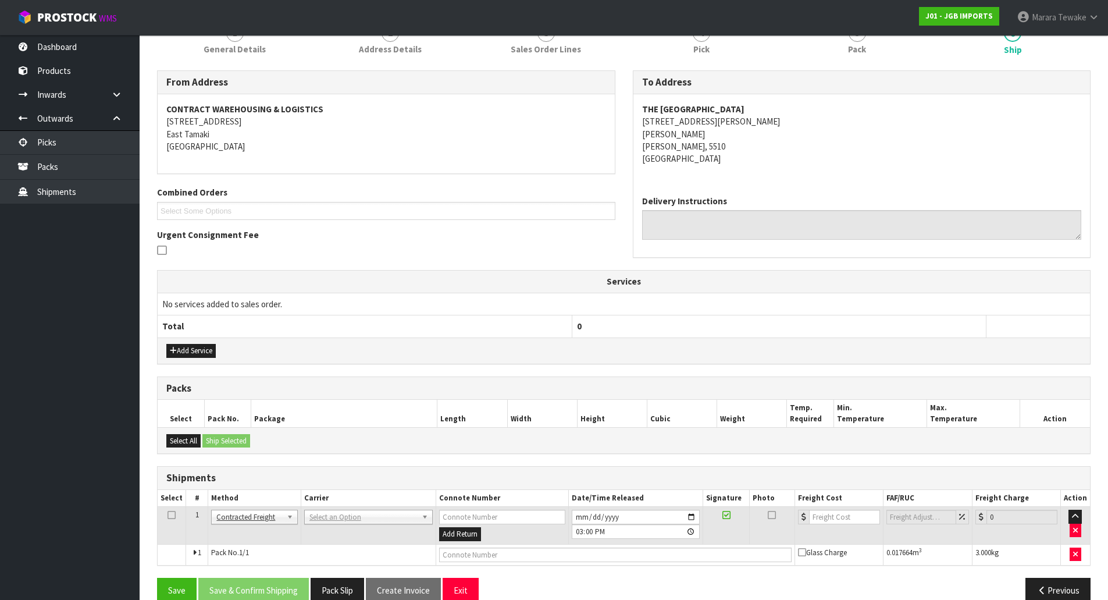
scroll to position [182, 0]
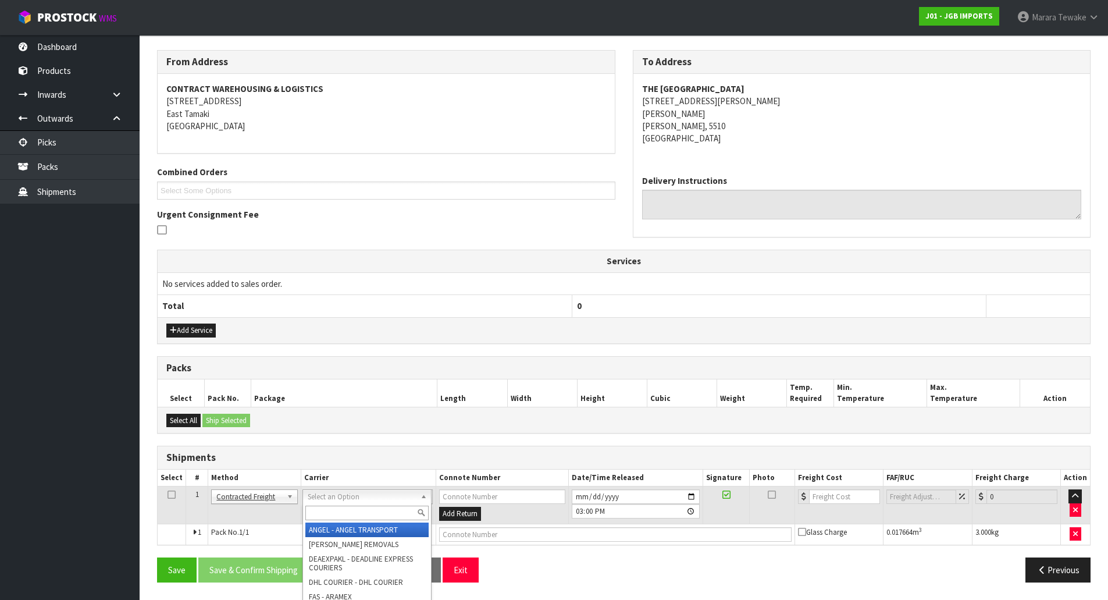
click at [327, 510] on input "text" at bounding box center [366, 513] width 123 height 15
type input "NZP"
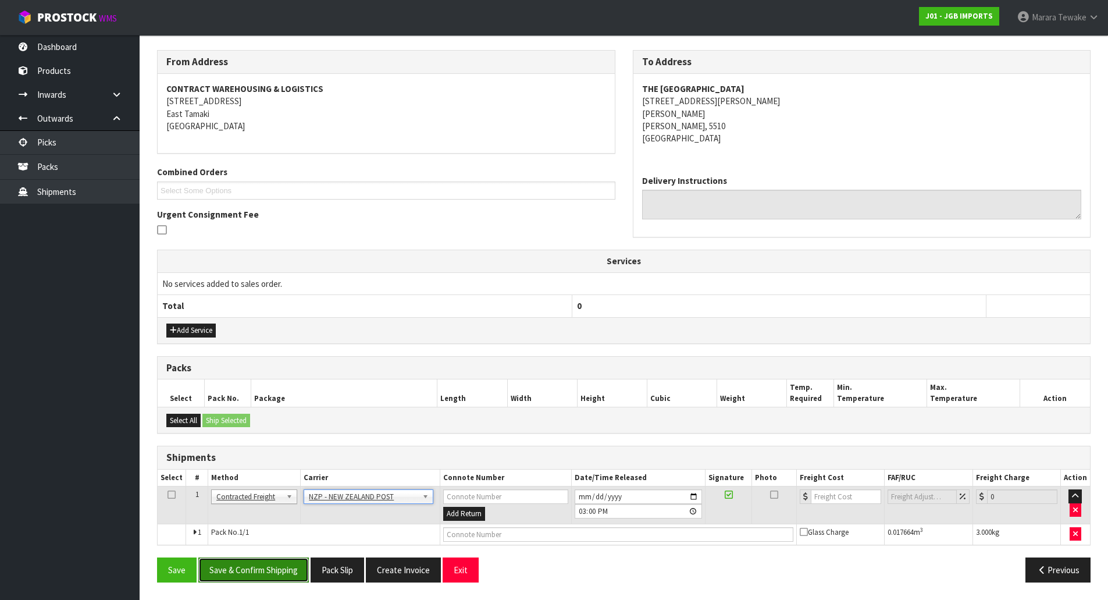
click at [292, 565] on button "Save & Confirm Shipping" at bounding box center [253, 569] width 111 height 25
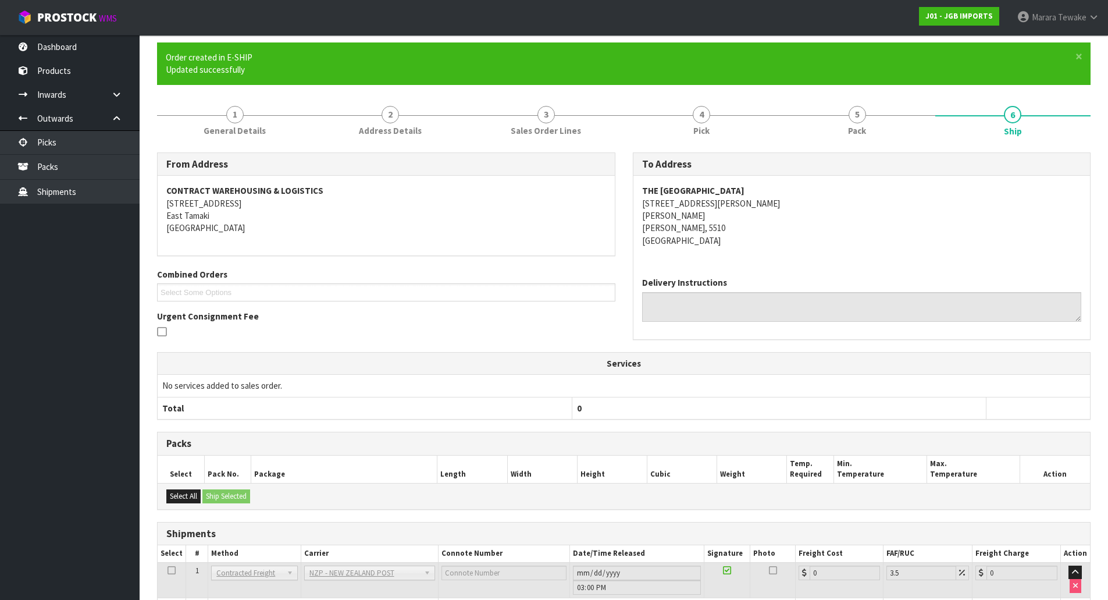
scroll to position [165, 0]
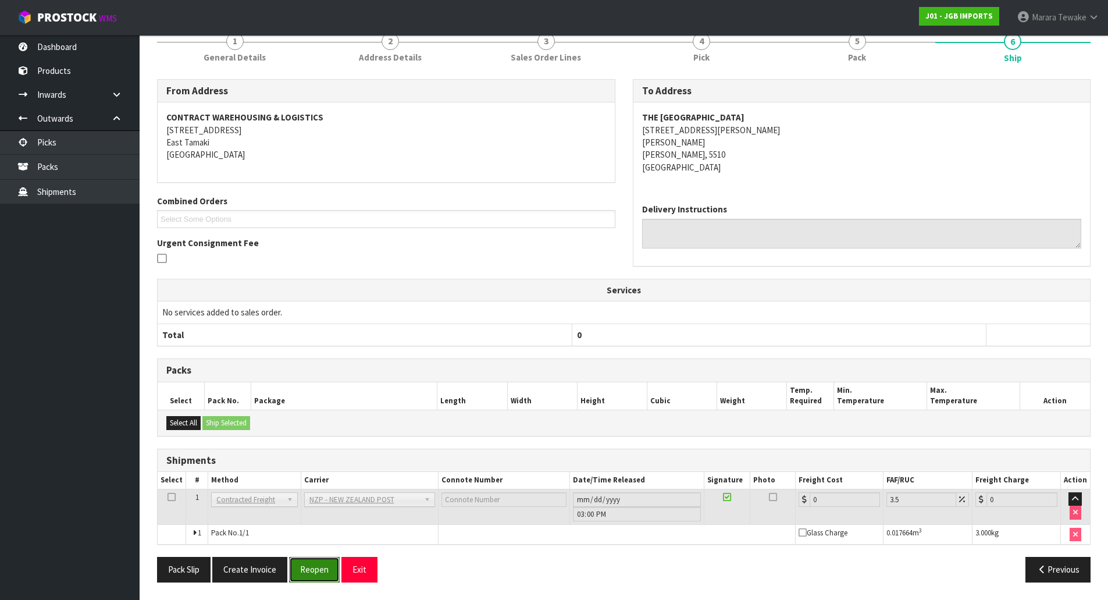
drag, startPoint x: 311, startPoint y: 567, endPoint x: 315, endPoint y: 560, distance: 8.6
click at [311, 567] on button "Reopen" at bounding box center [314, 569] width 51 height 25
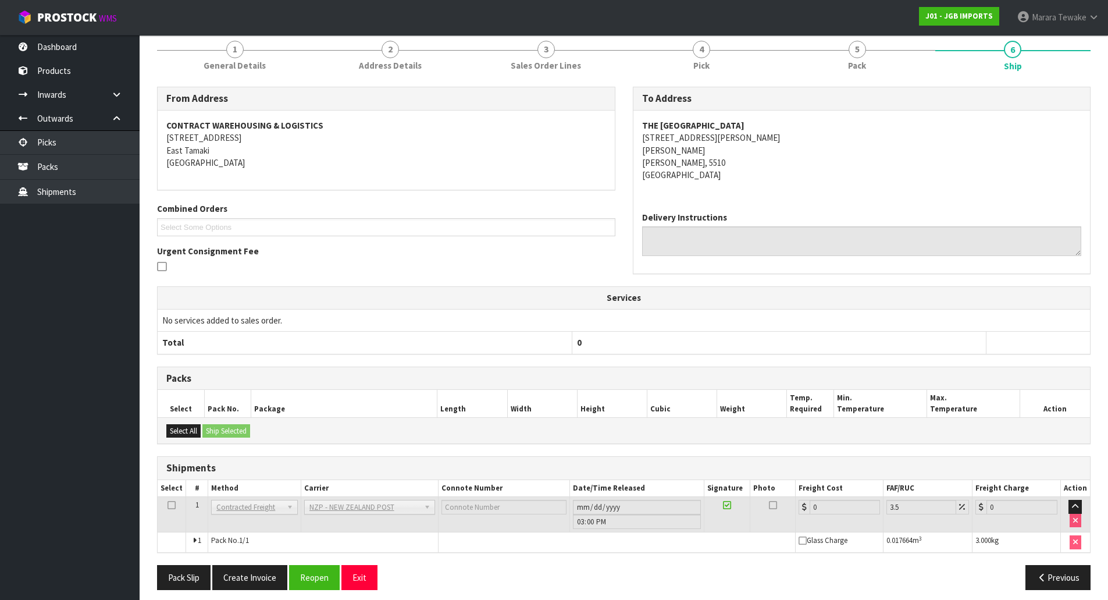
scroll to position [152, 0]
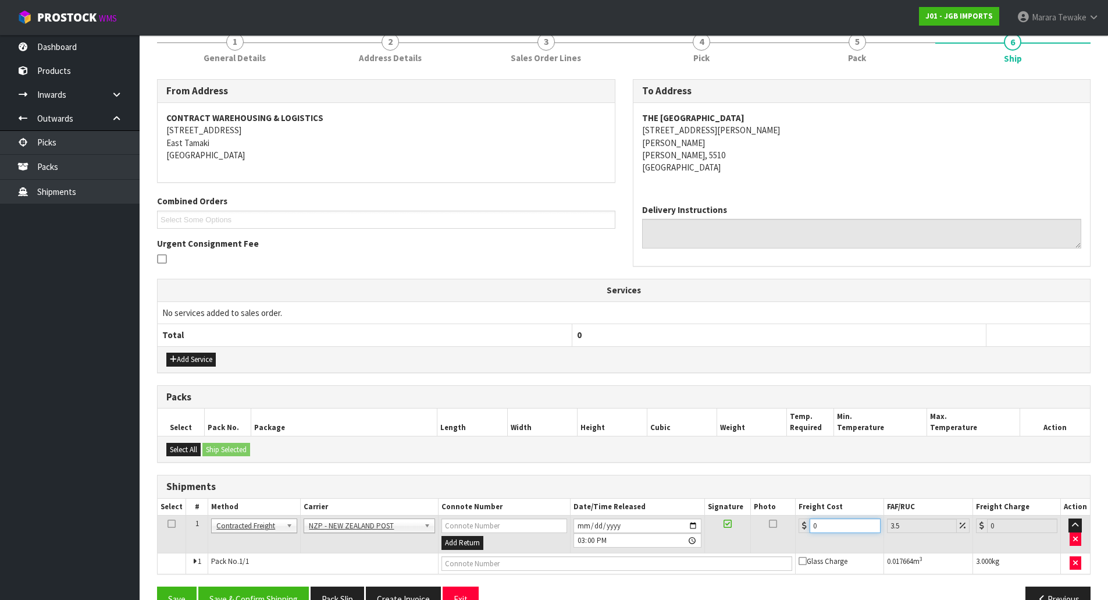
drag, startPoint x: 831, startPoint y: 521, endPoint x: 791, endPoint y: 505, distance: 43.1
click at [798, 510] on table "Select # Method Carrier Connote Number Date/Time Released Signature Photo Freig…" at bounding box center [624, 536] width 933 height 75
type input "8"
type input "8.28"
type input "8.4"
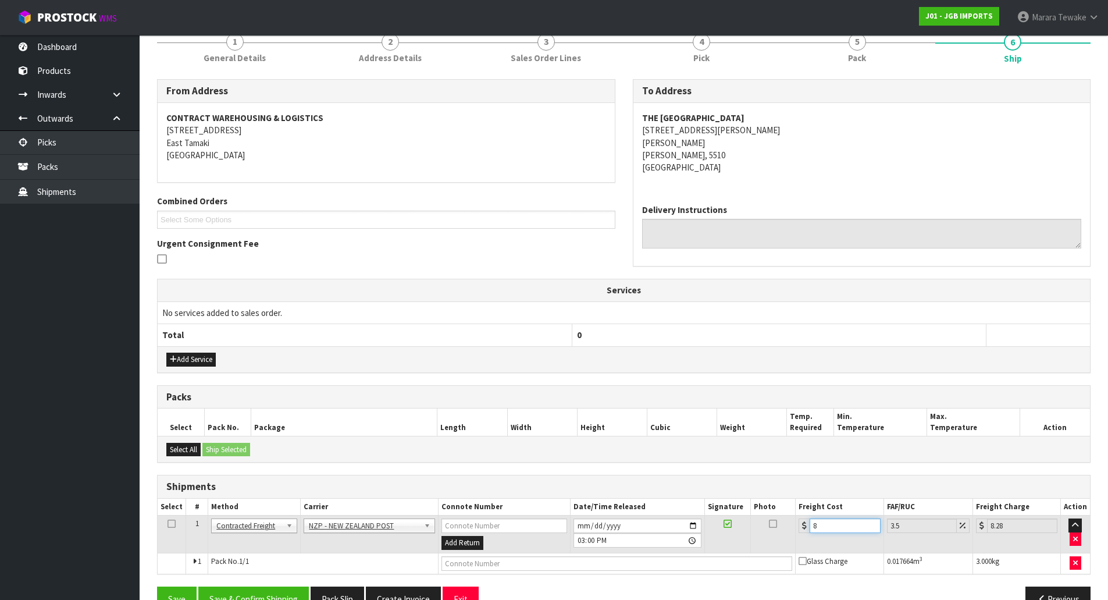
type input "8.69"
type input "8.45"
type input "8.75"
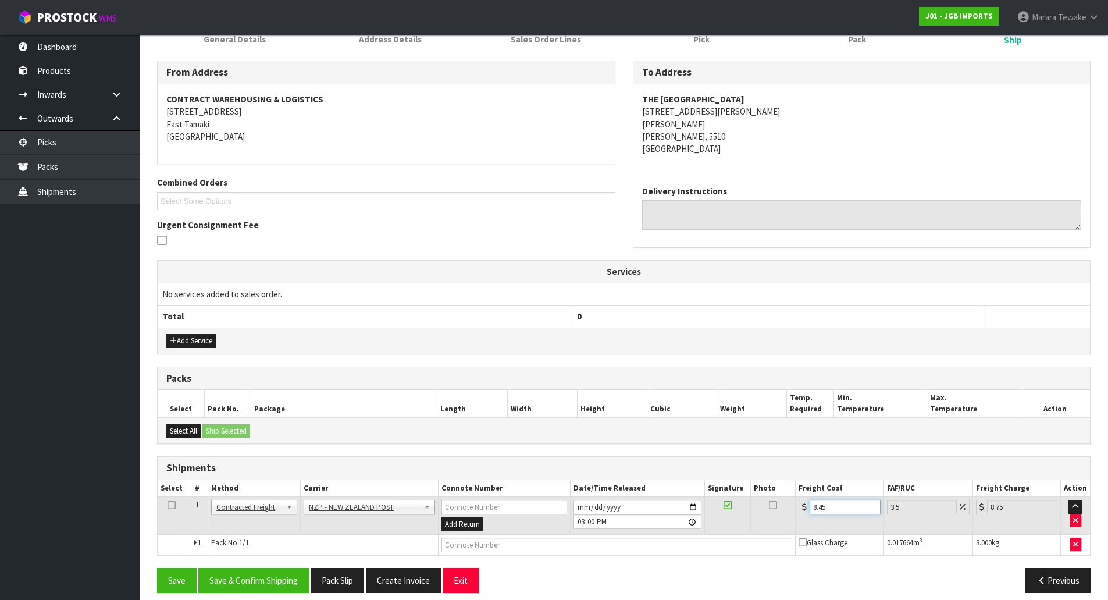
scroll to position [182, 0]
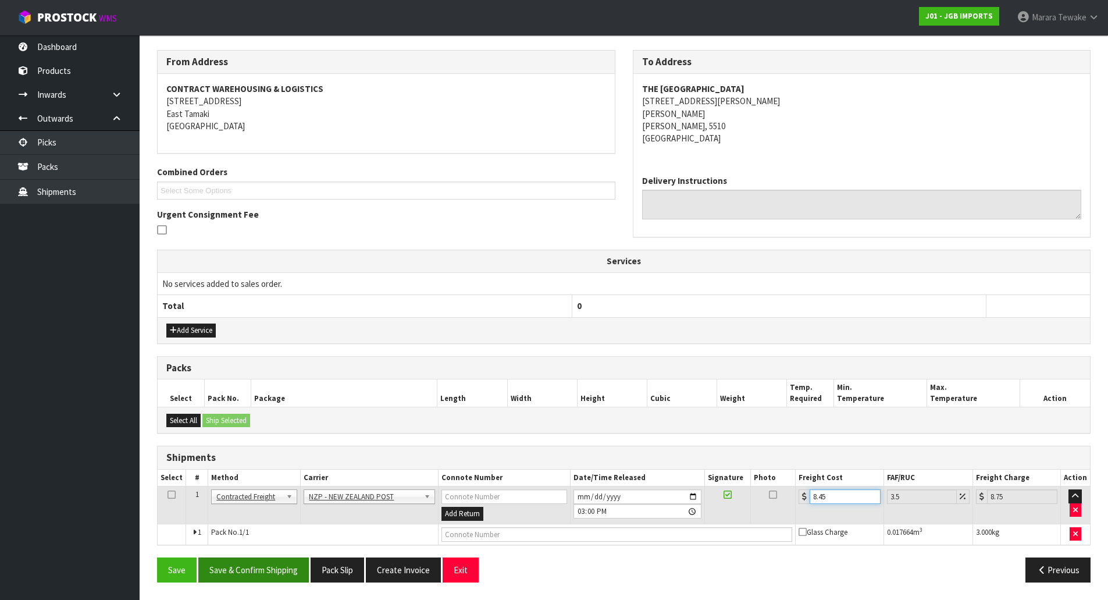
type input "8.45"
click at [268, 575] on button "Save & Confirm Shipping" at bounding box center [253, 569] width 111 height 25
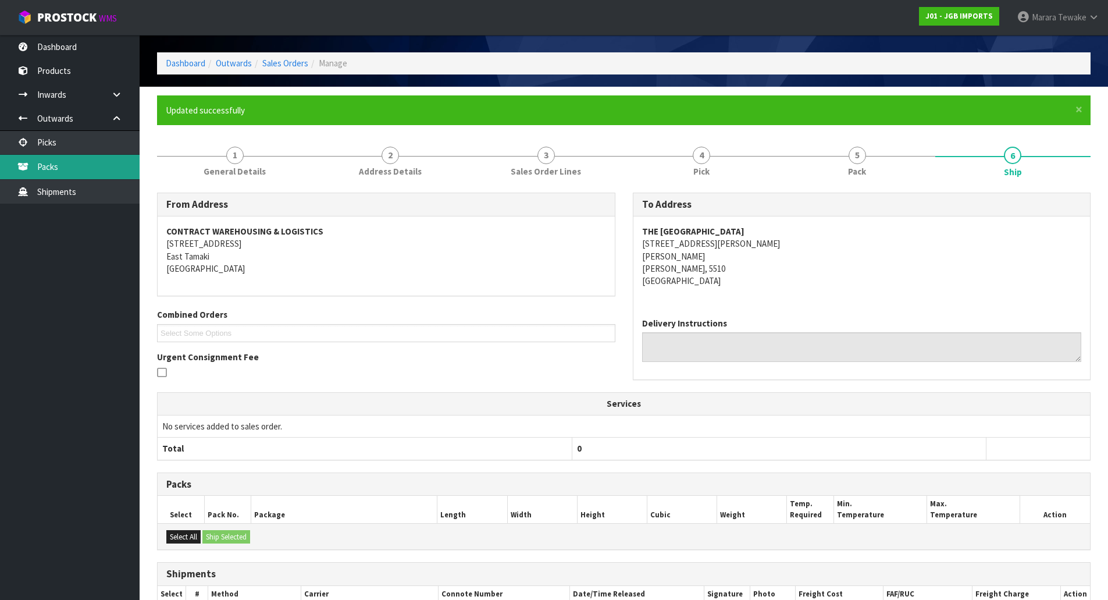
scroll to position [0, 0]
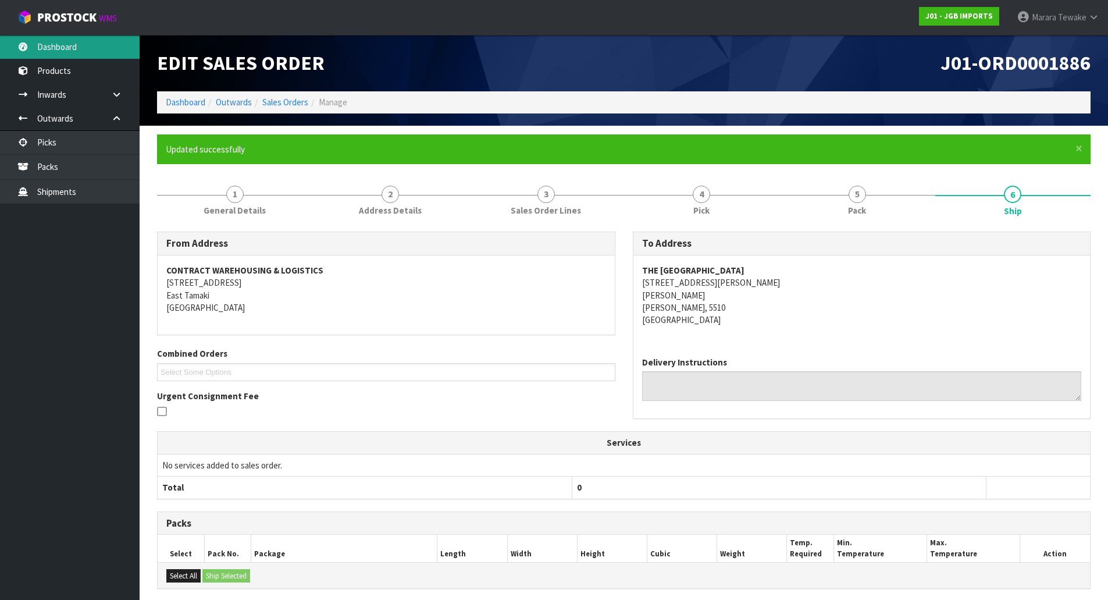
click at [84, 50] on link "Dashboard" at bounding box center [70, 47] width 140 height 24
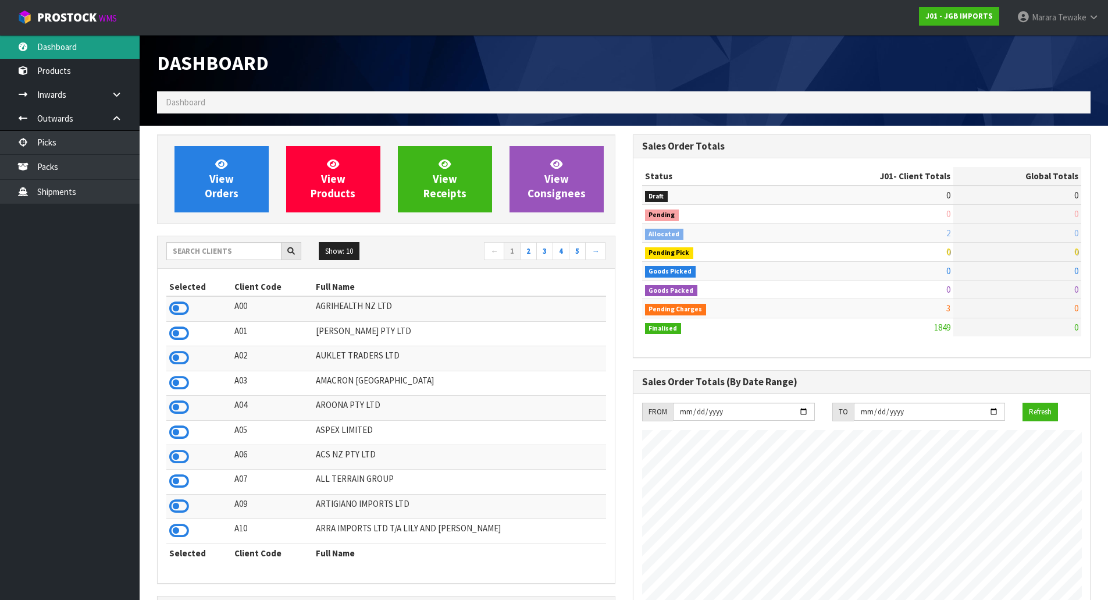
scroll to position [882, 475]
click at [182, 248] on input "text" at bounding box center [223, 251] width 115 height 18
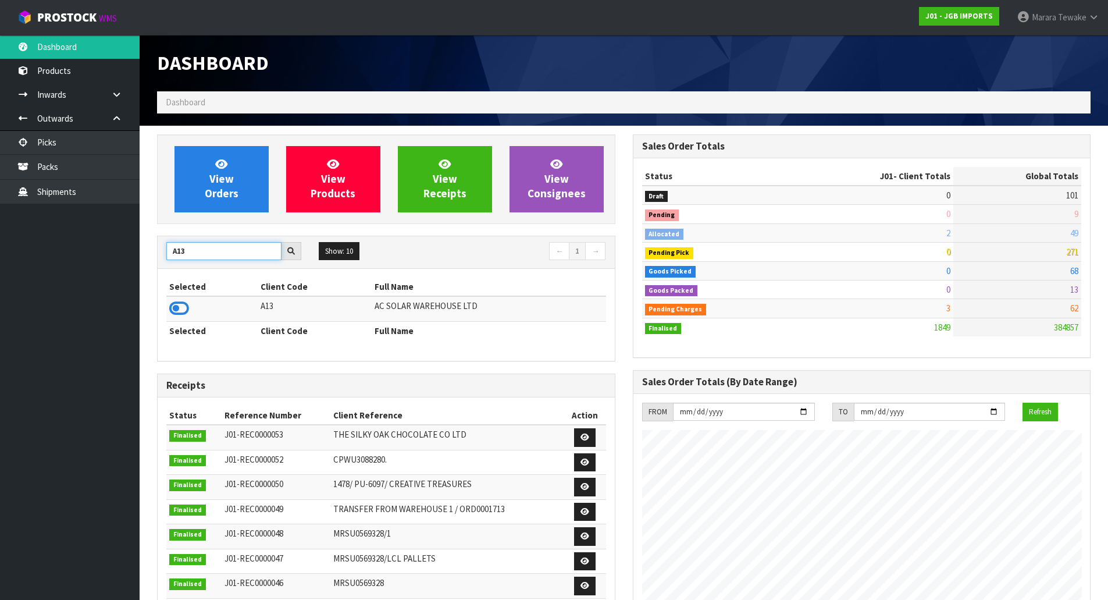
drag, startPoint x: 196, startPoint y: 254, endPoint x: 150, endPoint y: 233, distance: 50.5
click at [152, 234] on div "View Orders View Products View Receipts View Consignees A13 Show: 10 5 10 25 50…" at bounding box center [386, 472] width 476 height 676
drag, startPoint x: 193, startPoint y: 254, endPoint x: 152, endPoint y: 244, distance: 41.3
click at [154, 247] on div "View Orders View Products View Receipts View Consignees B06 Show: 10 5 10 25 50…" at bounding box center [386, 472] width 476 height 676
type input "CLUT"
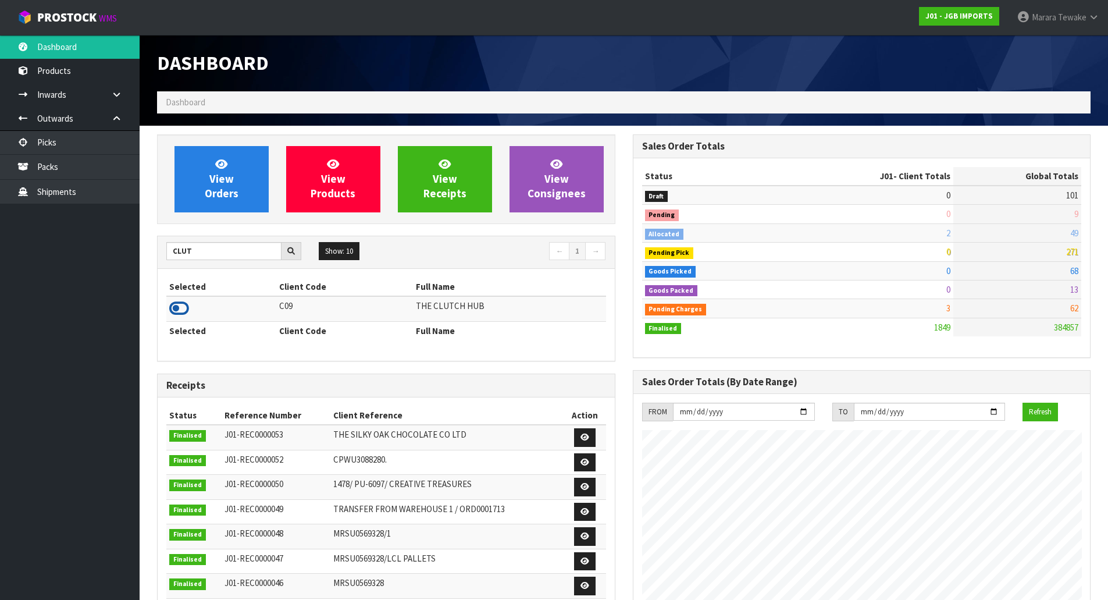
click at [180, 308] on icon at bounding box center [179, 308] width 20 height 17
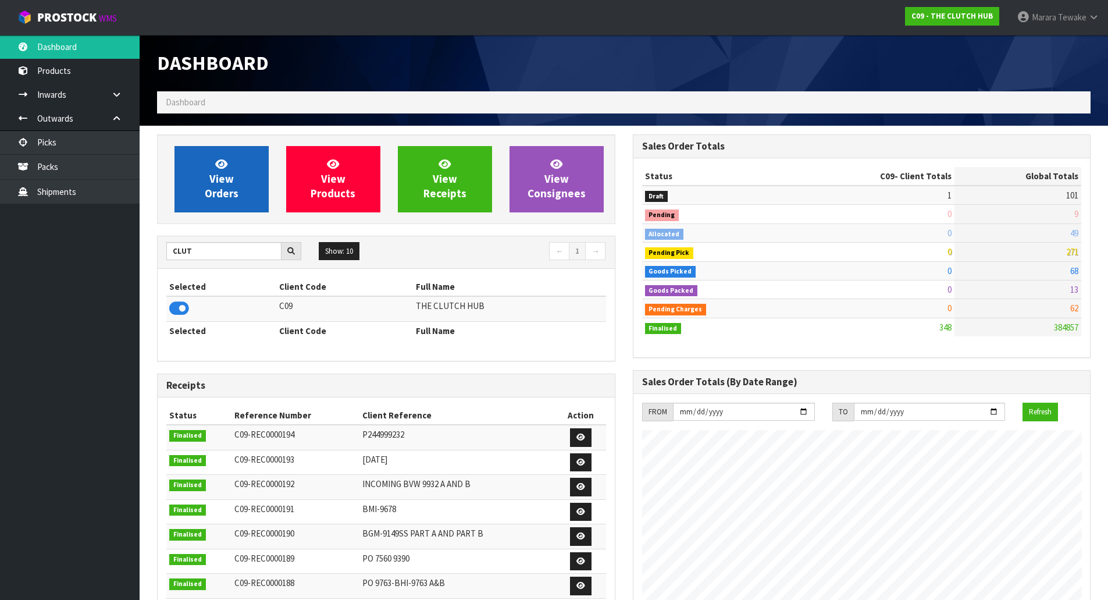
scroll to position [825, 475]
click at [236, 196] on span "View Orders" at bounding box center [222, 179] width 34 height 44
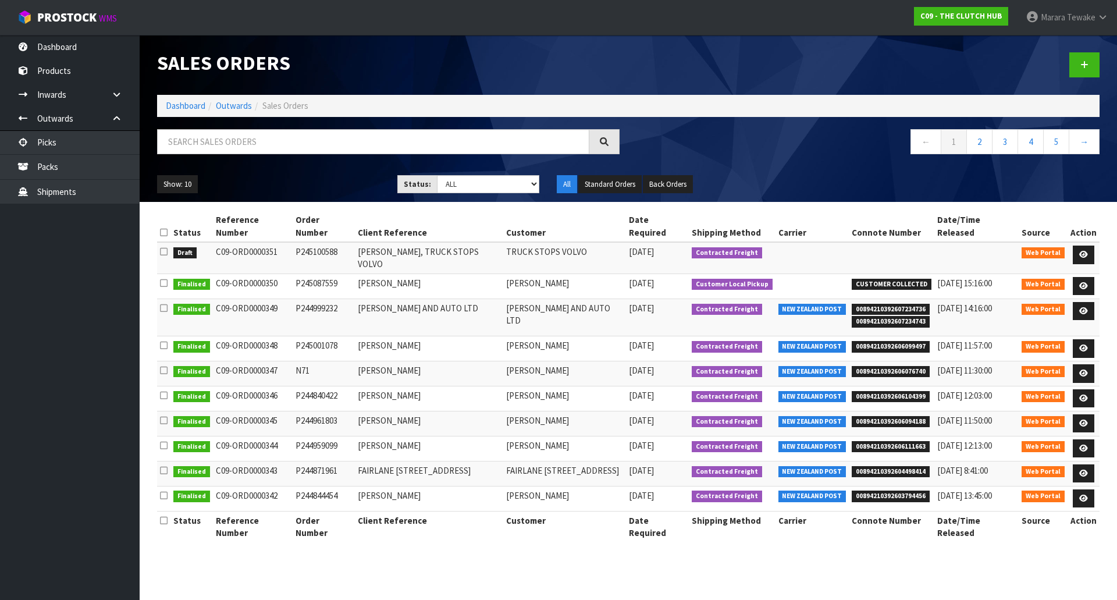
drag, startPoint x: 279, startPoint y: 243, endPoint x: 269, endPoint y: 239, distance: 11.0
click at [265, 242] on td "C09-ORD0000351" at bounding box center [253, 257] width 80 height 31
click at [67, 45] on link "Dashboard" at bounding box center [70, 47] width 140 height 24
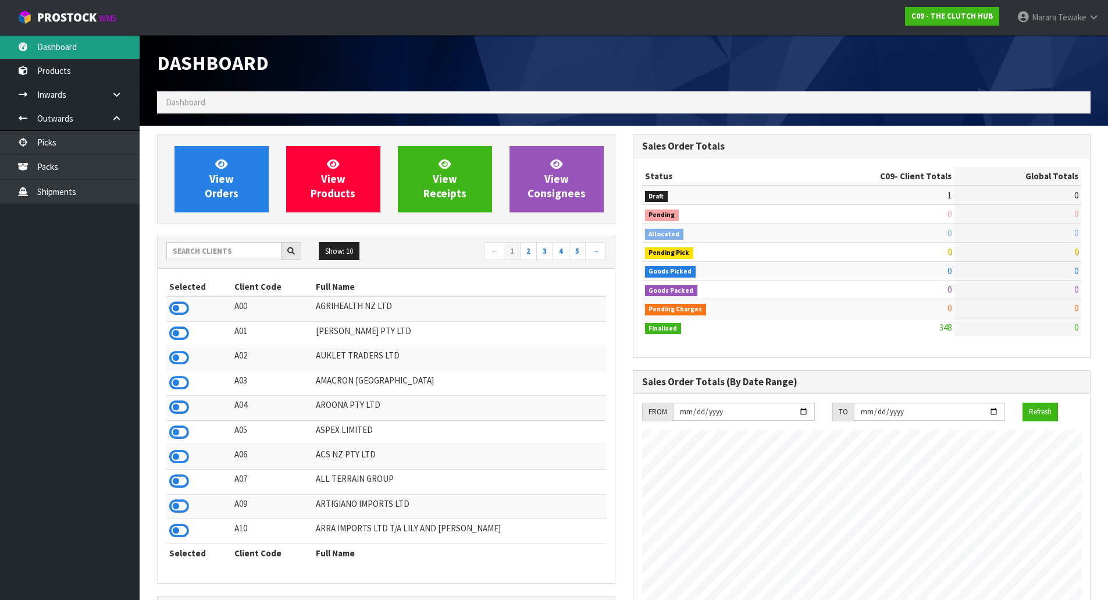
scroll to position [825, 475]
click at [250, 251] on input "text" at bounding box center [223, 251] width 115 height 18
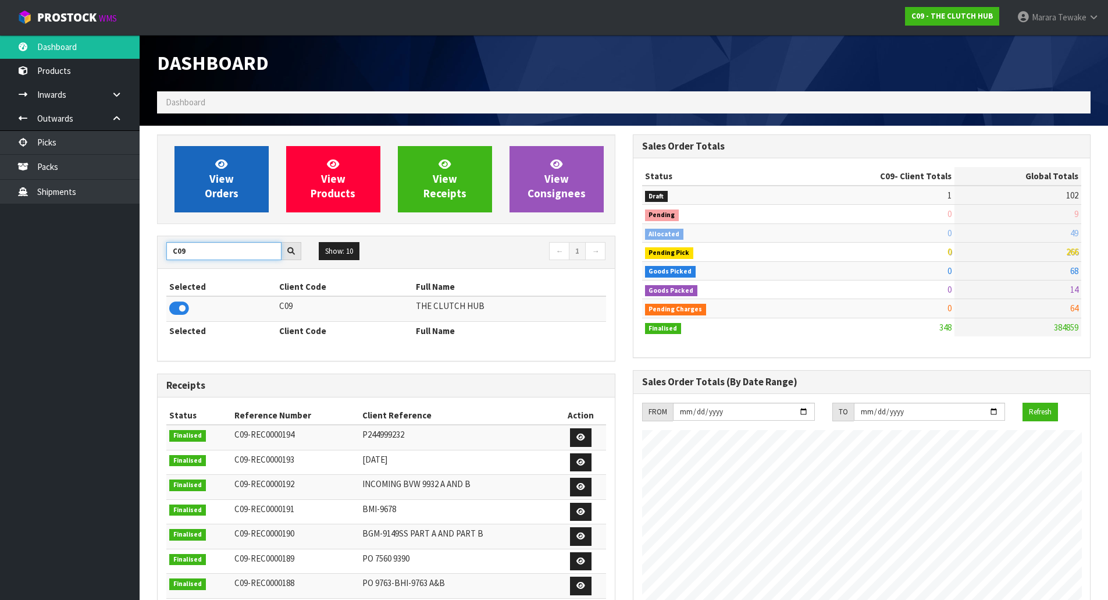
type input "C09"
click at [236, 180] on link "View Orders" at bounding box center [222, 179] width 94 height 66
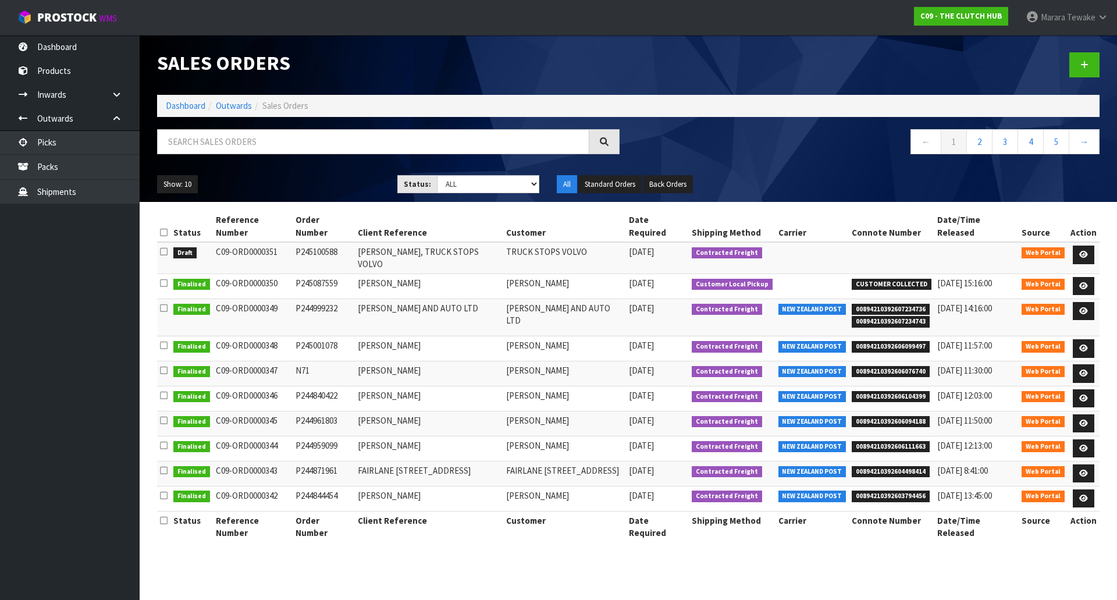
drag, startPoint x: 280, startPoint y: 241, endPoint x: 267, endPoint y: 241, distance: 13.4
click at [267, 242] on td "C09-ORD0000351" at bounding box center [253, 257] width 80 height 31
click at [150, 240] on div "Status Reference Number Order Number Client Reference Customer Date Required Sh…" at bounding box center [628, 382] width 960 height 343
click at [91, 39] on link "Dashboard" at bounding box center [70, 47] width 140 height 24
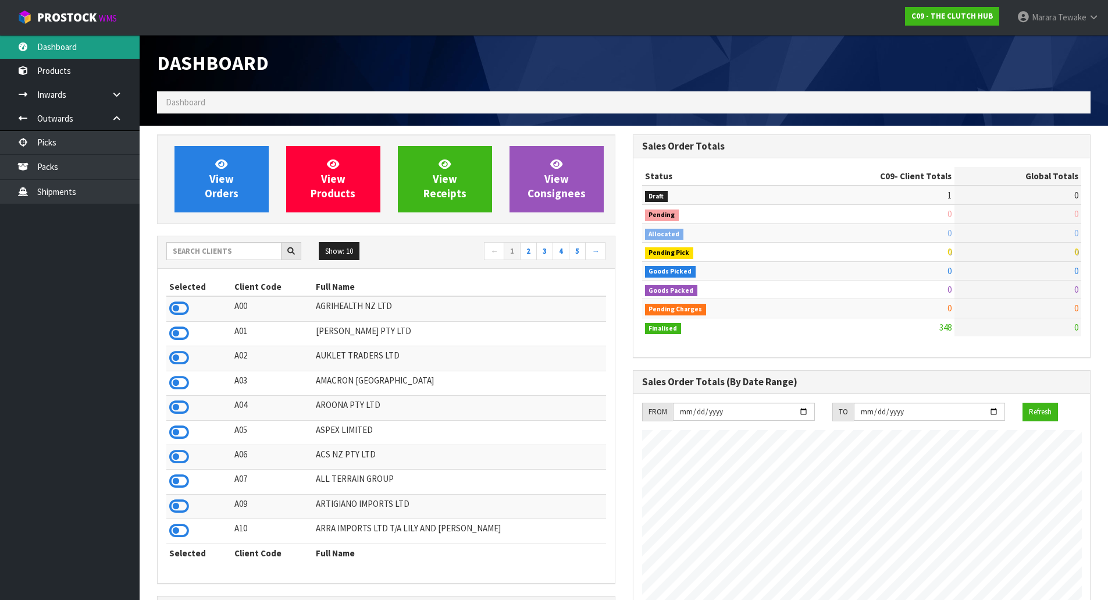
scroll to position [825, 475]
click at [216, 254] on input "text" at bounding box center [223, 251] width 115 height 18
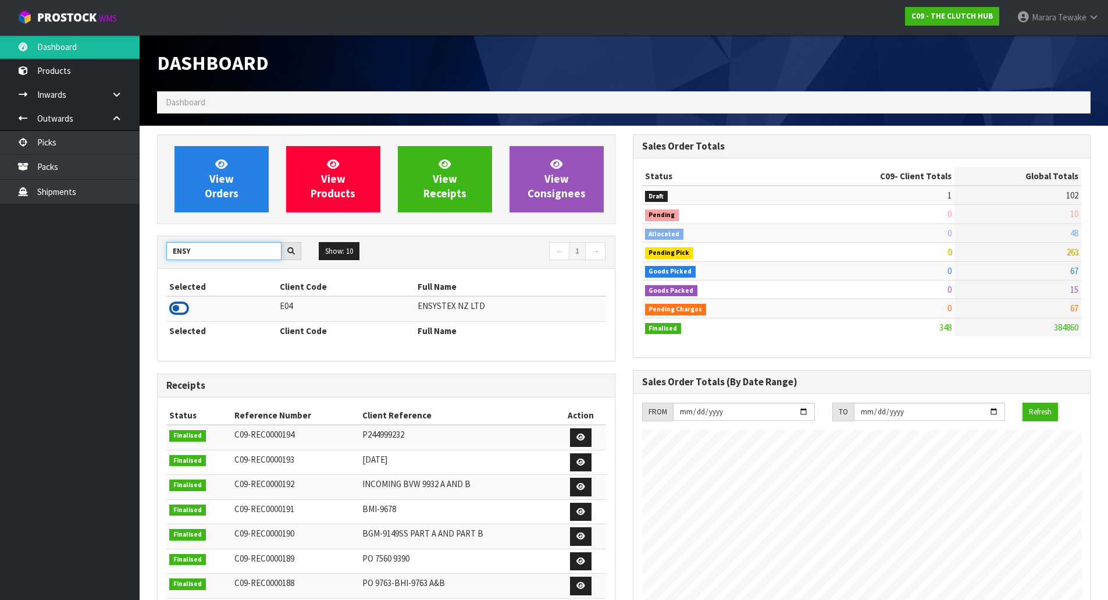
type input "ENSY"
click at [186, 308] on icon at bounding box center [179, 308] width 20 height 17
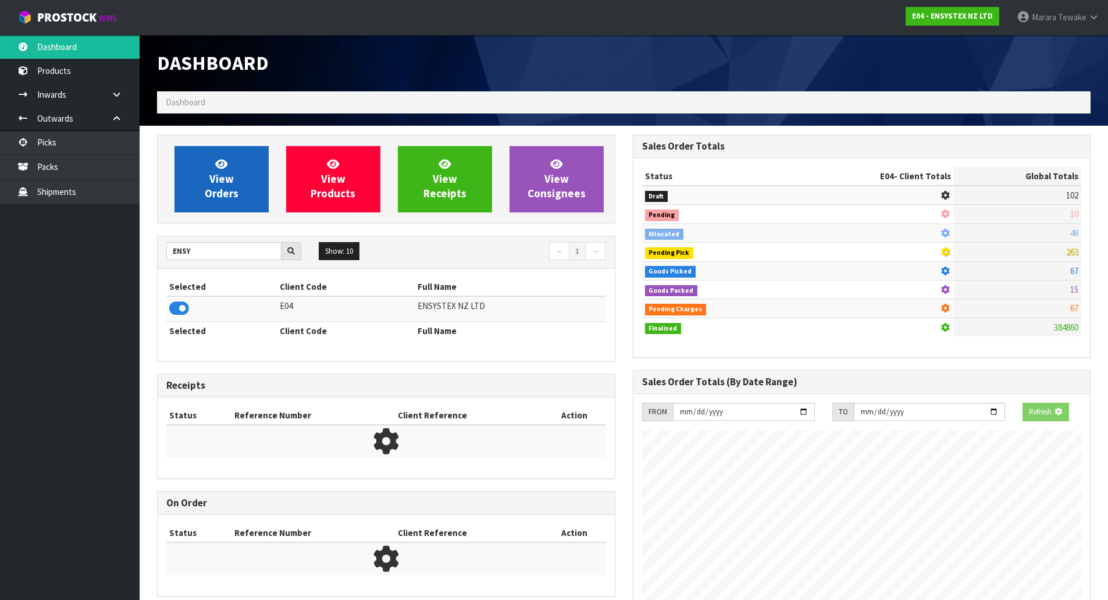
scroll to position [726, 475]
click at [239, 181] on link "View Orders" at bounding box center [222, 179] width 94 height 66
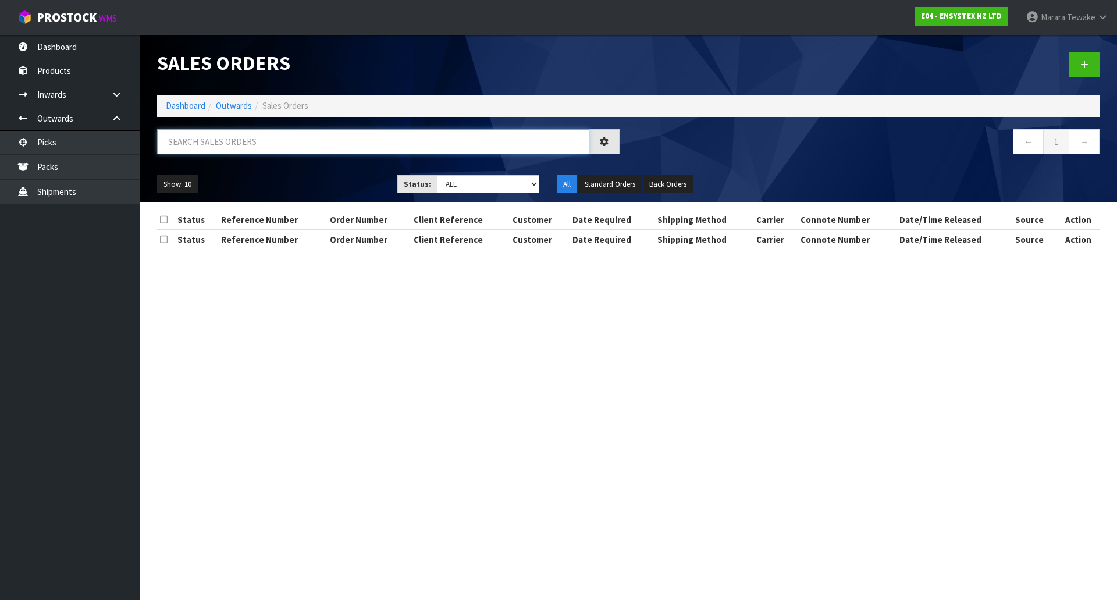
click at [227, 145] on input "text" at bounding box center [373, 141] width 432 height 25
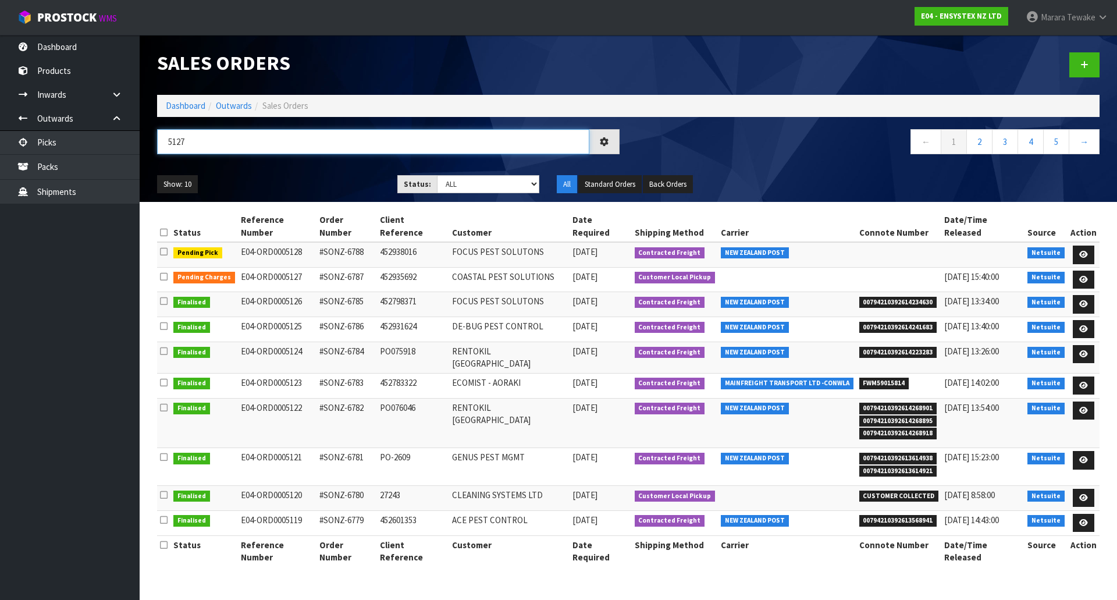
type input "5127"
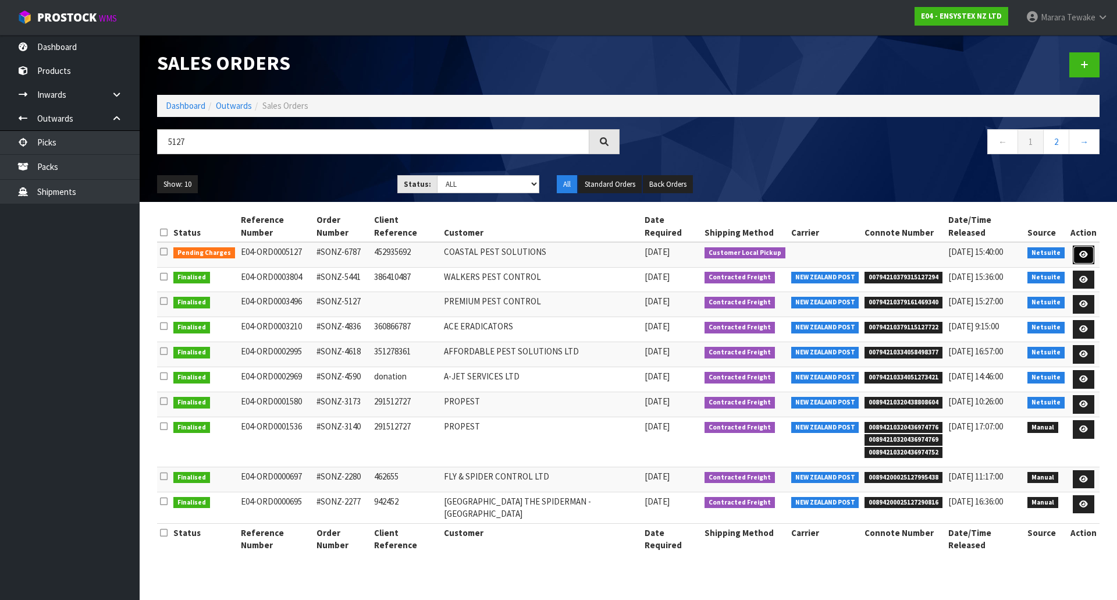
click at [1086, 253] on icon at bounding box center [1083, 255] width 9 height 8
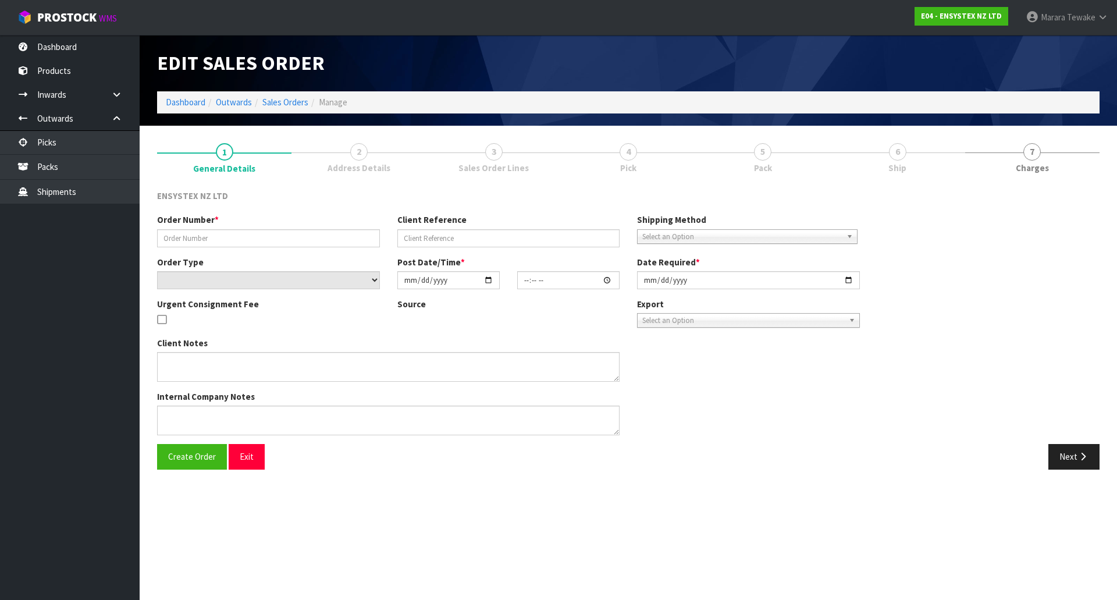
type input "#SONZ-6787"
type input "452935692"
select select "number:0"
type input "2025-10-08"
type input "13:15:33.000"
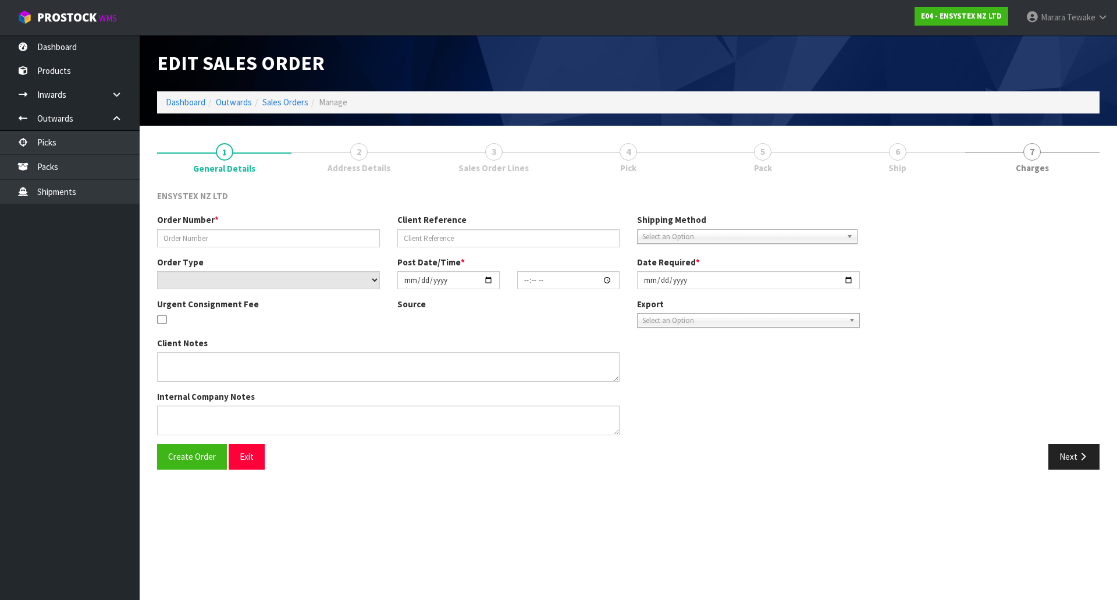
type input "2025-10-09"
type textarea "Customer collecting CUSTOMER PICKUP"
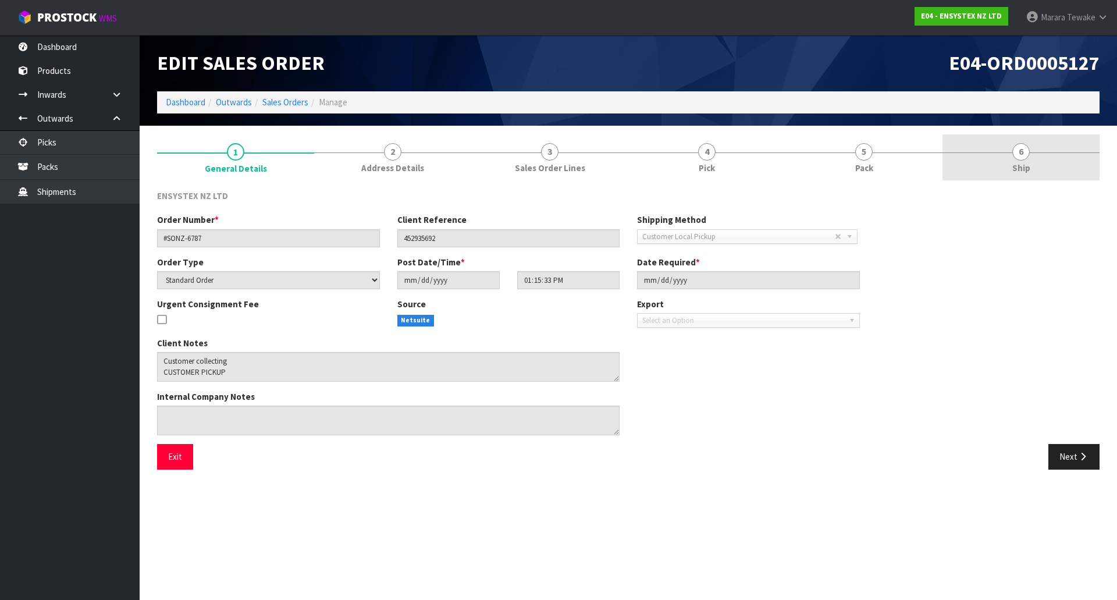
click at [1035, 168] on link "6 Ship" at bounding box center [1021, 157] width 157 height 46
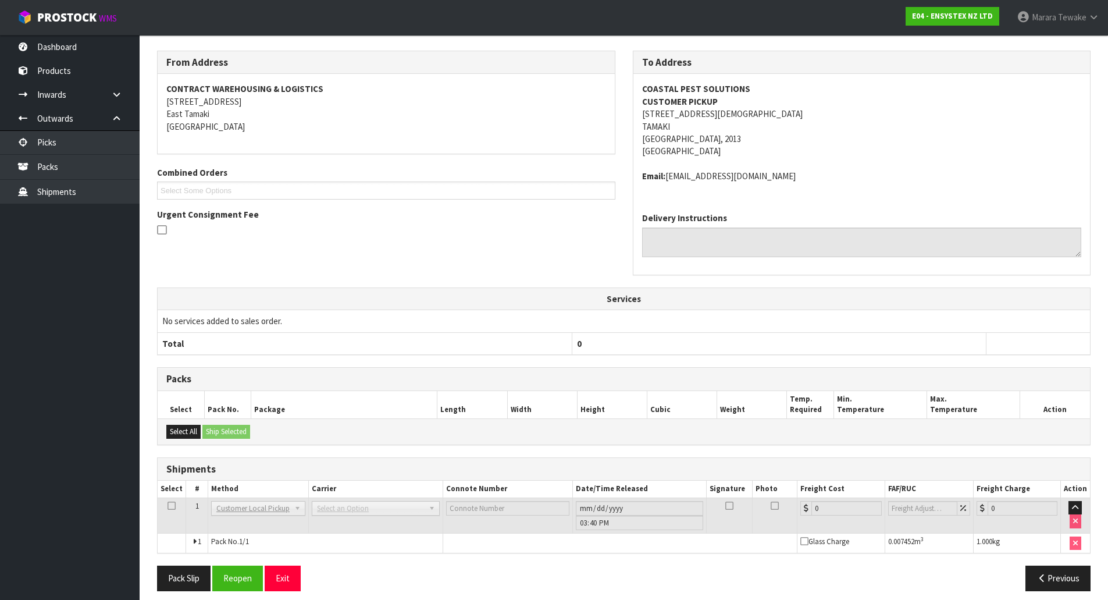
scroll to position [148, 0]
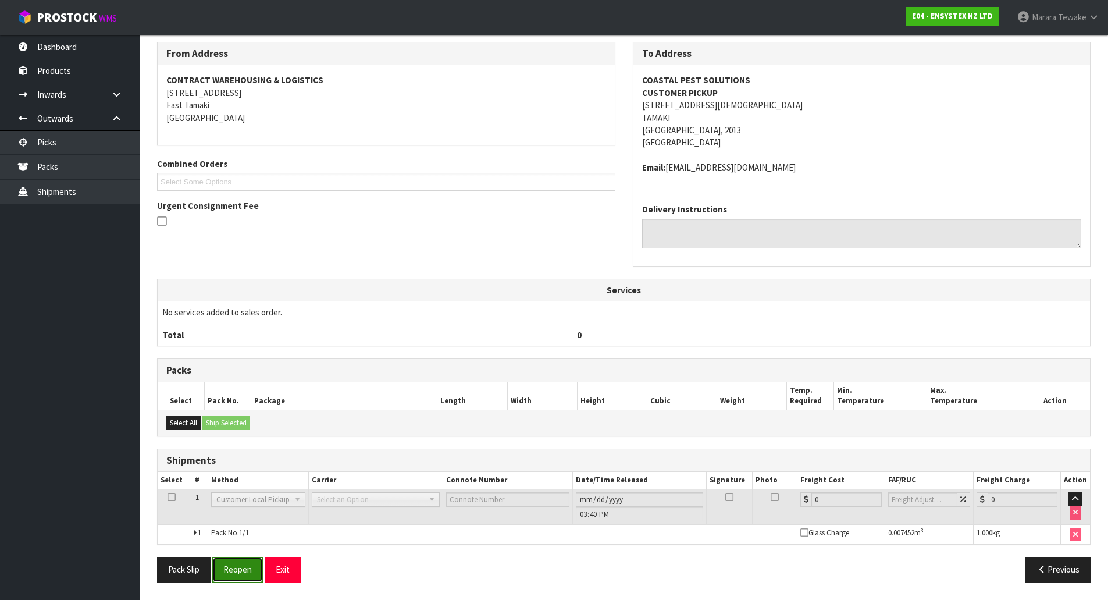
click at [230, 568] on button "Reopen" at bounding box center [237, 569] width 51 height 25
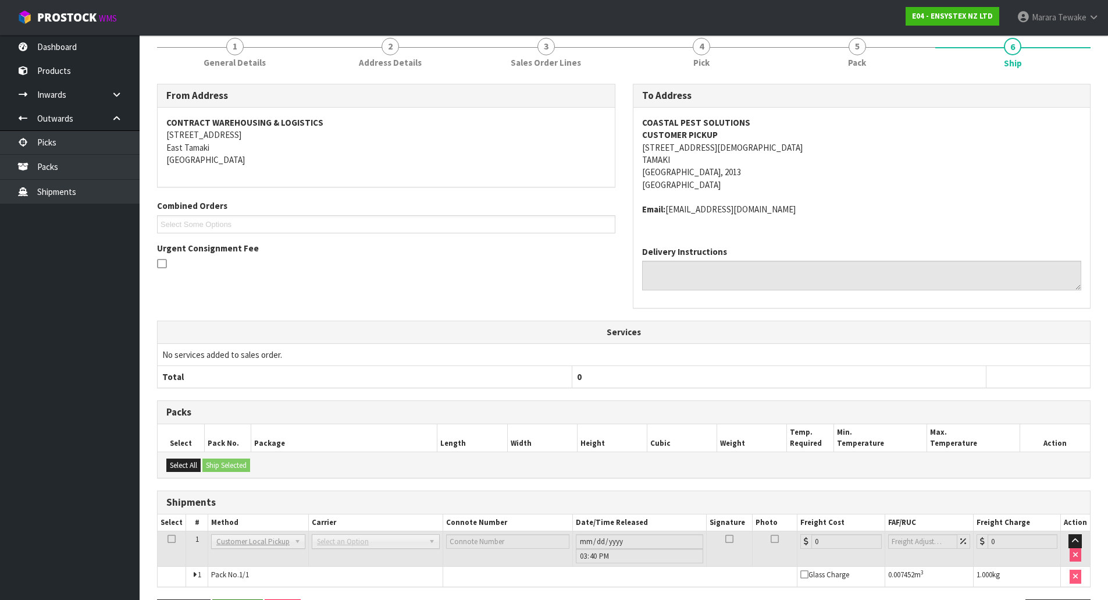
scroll to position [0, 0]
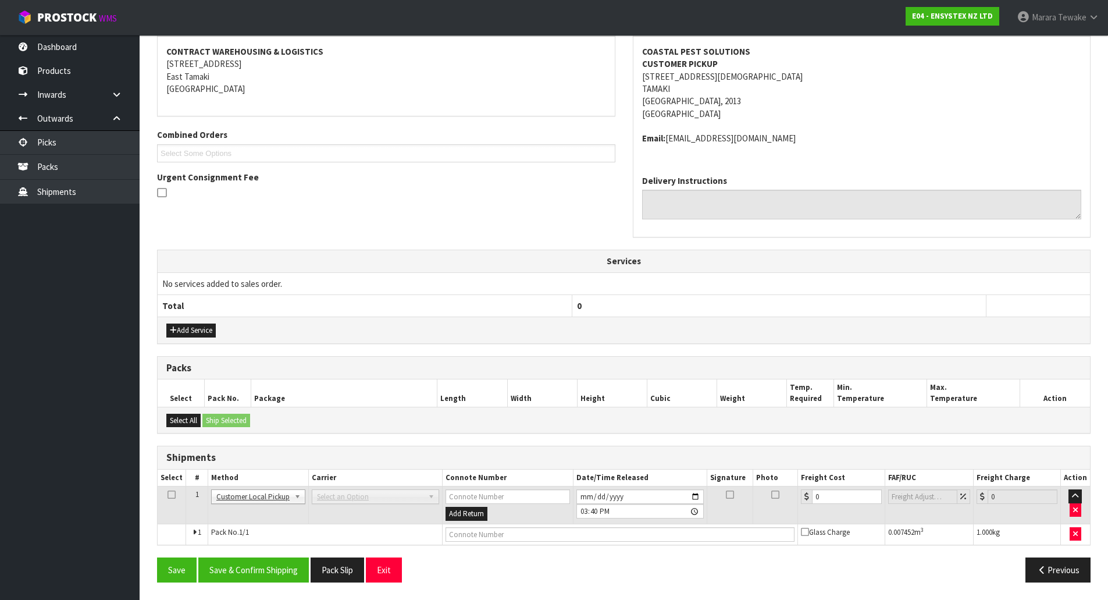
click at [1068, 509] on td at bounding box center [1076, 505] width 30 height 38
click at [1075, 511] on icon "button" at bounding box center [1076, 510] width 5 height 8
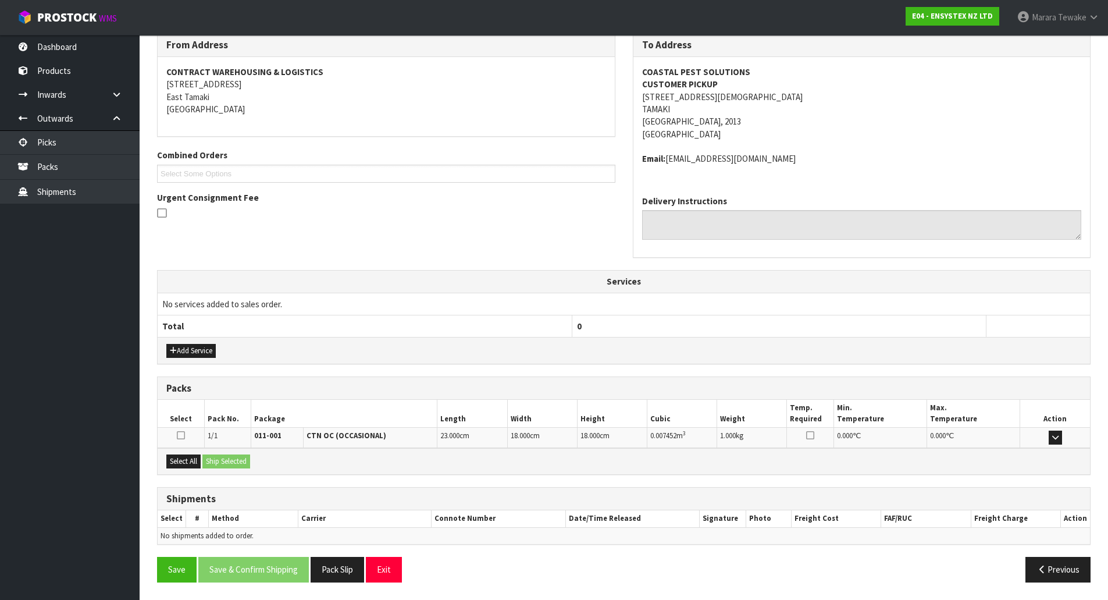
scroll to position [198, 0]
click at [164, 566] on button "Save" at bounding box center [177, 569] width 40 height 25
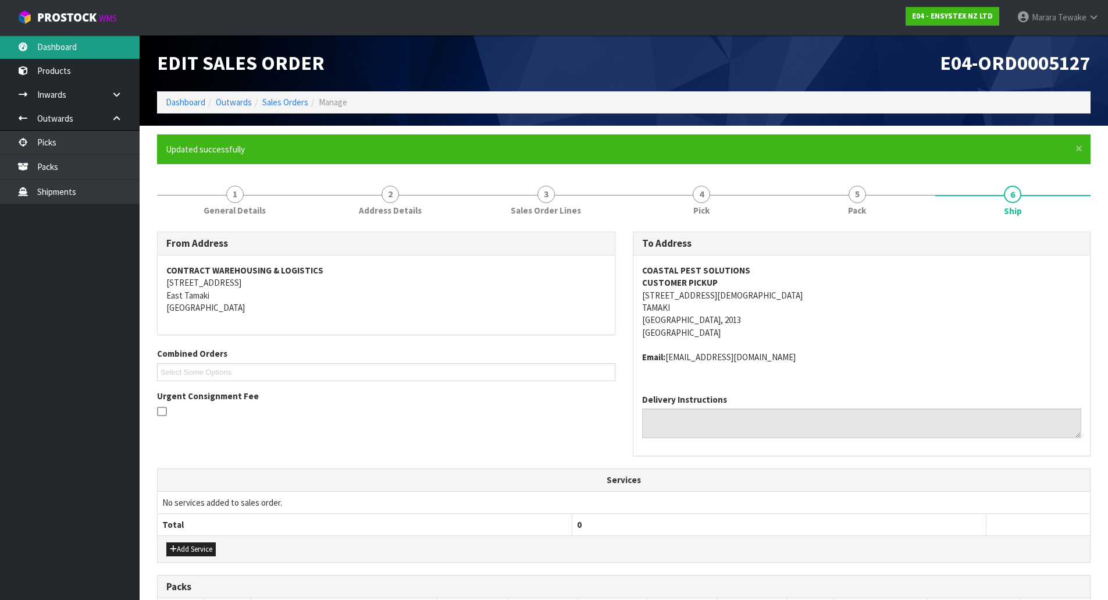
click at [74, 49] on link "Dashboard" at bounding box center [70, 47] width 140 height 24
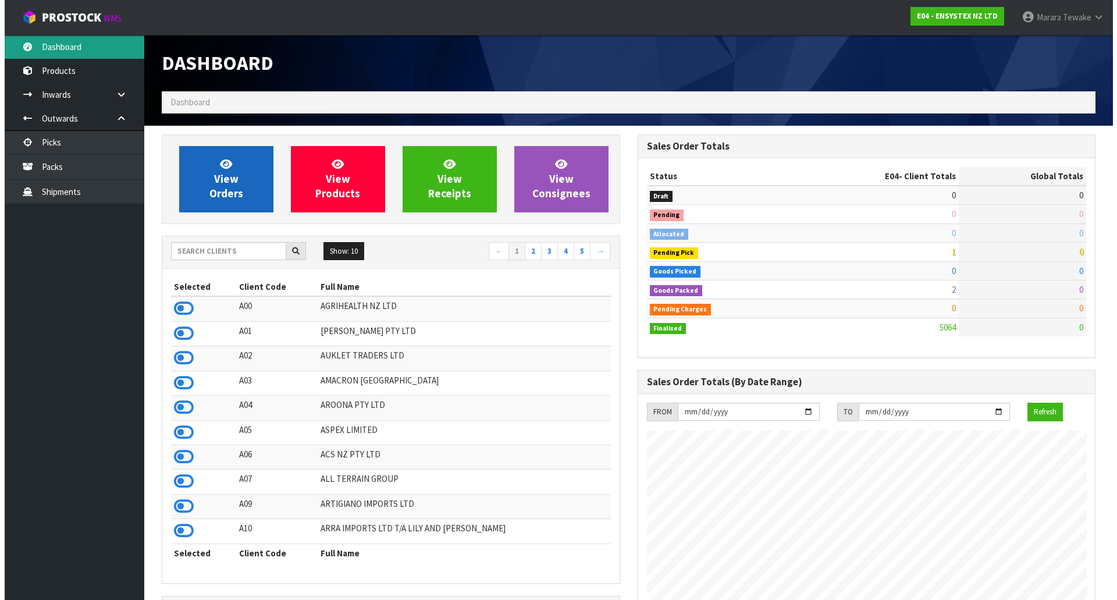
scroll to position [882, 475]
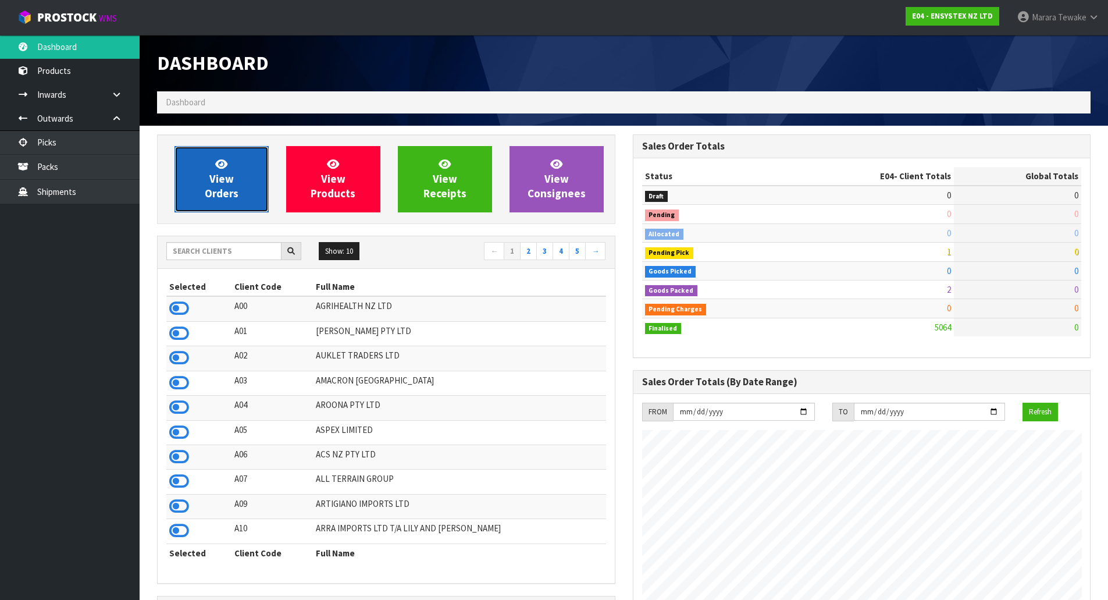
click at [229, 191] on span "View Orders" at bounding box center [222, 179] width 34 height 44
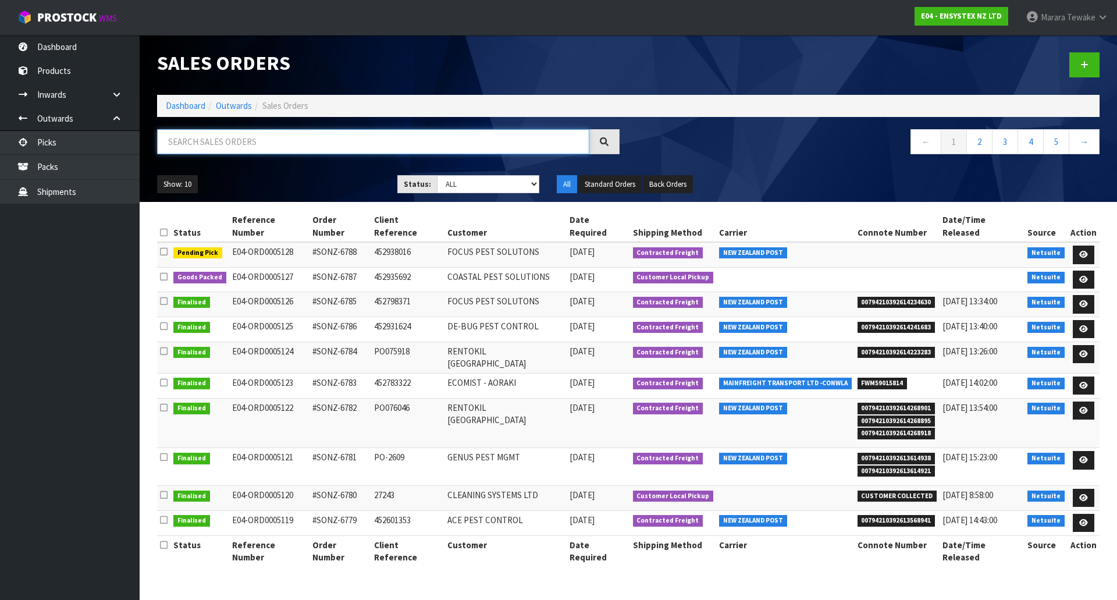
click at [303, 143] on input "text" at bounding box center [373, 141] width 432 height 25
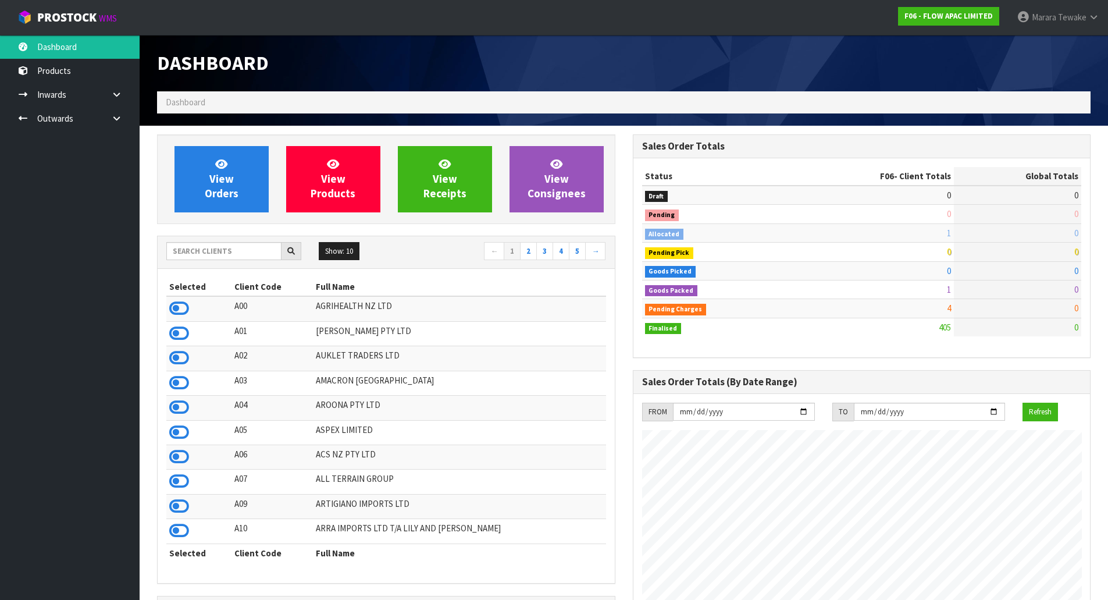
scroll to position [882, 475]
click at [233, 250] on input "text" at bounding box center [223, 251] width 115 height 18
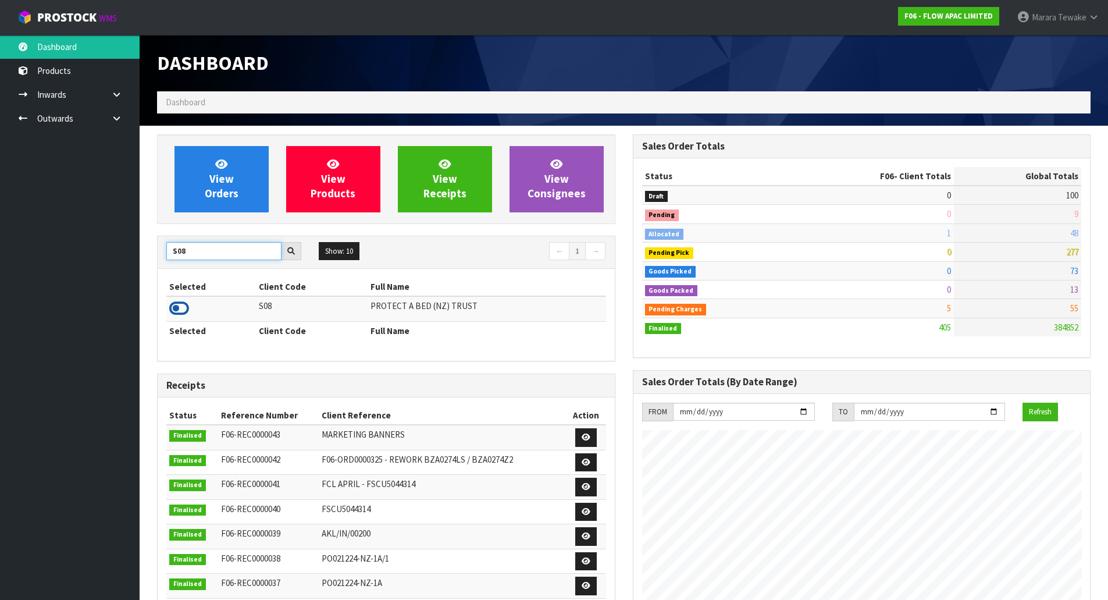
type input "S08"
click at [183, 302] on icon at bounding box center [179, 308] width 20 height 17
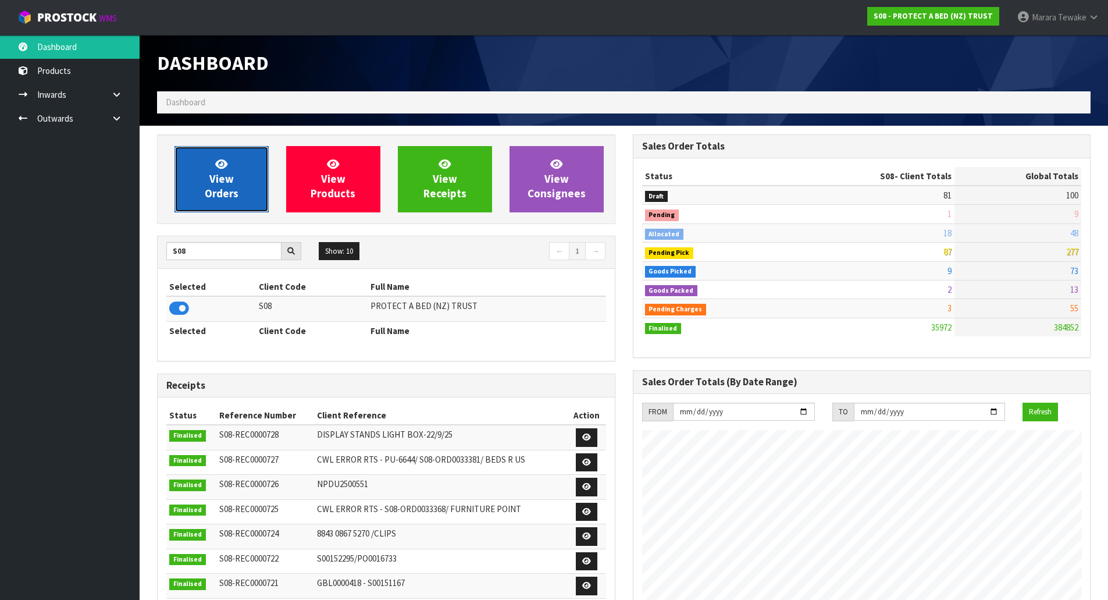
click at [225, 182] on span "View Orders" at bounding box center [222, 179] width 34 height 44
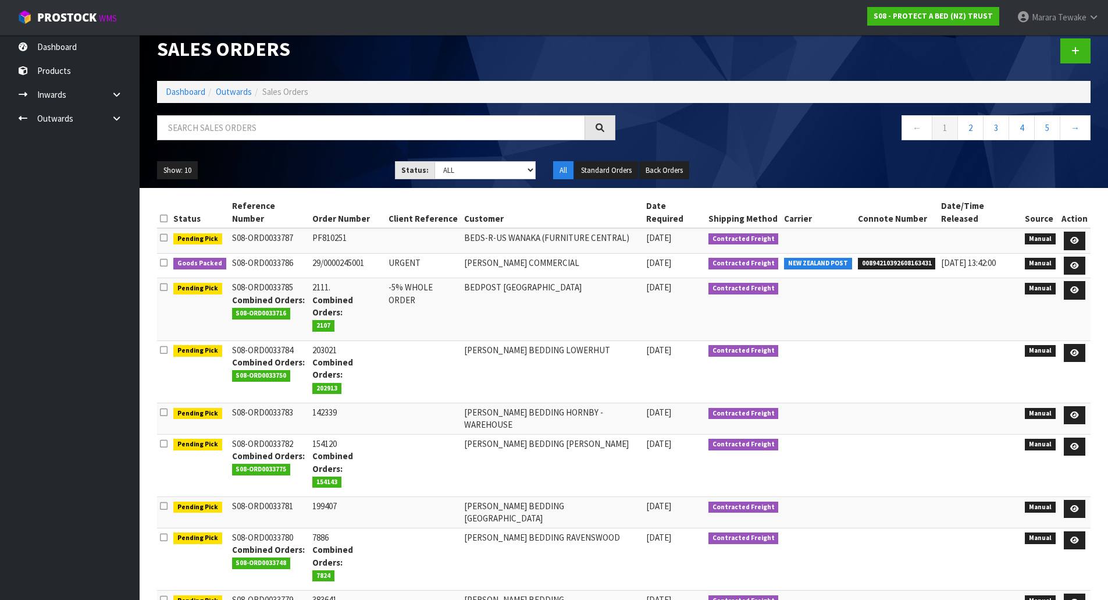
scroll to position [18, 0]
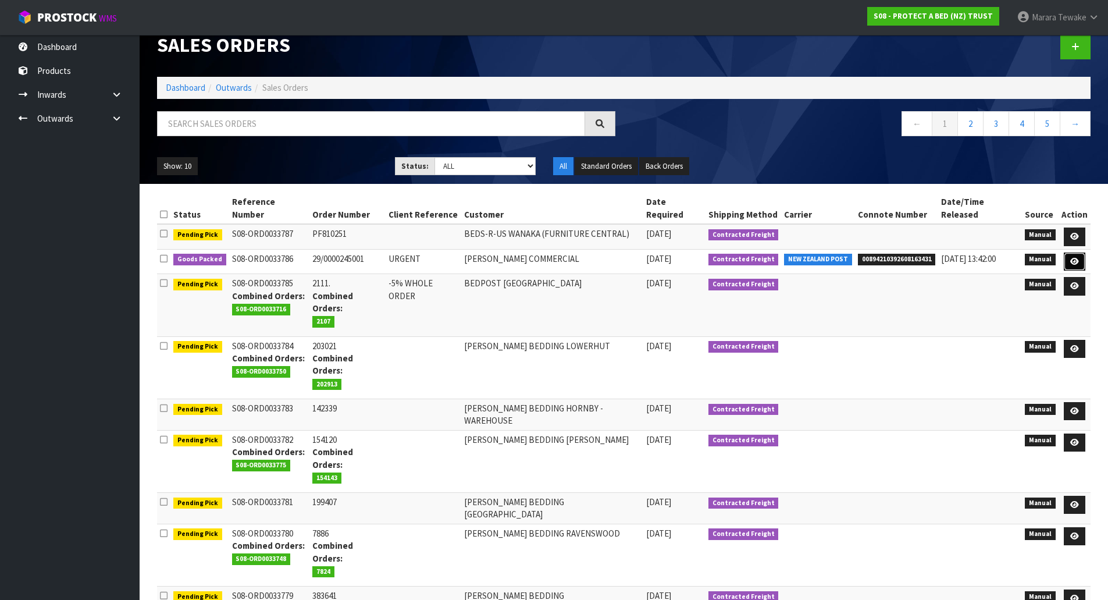
click at [1082, 253] on link at bounding box center [1075, 262] width 22 height 19
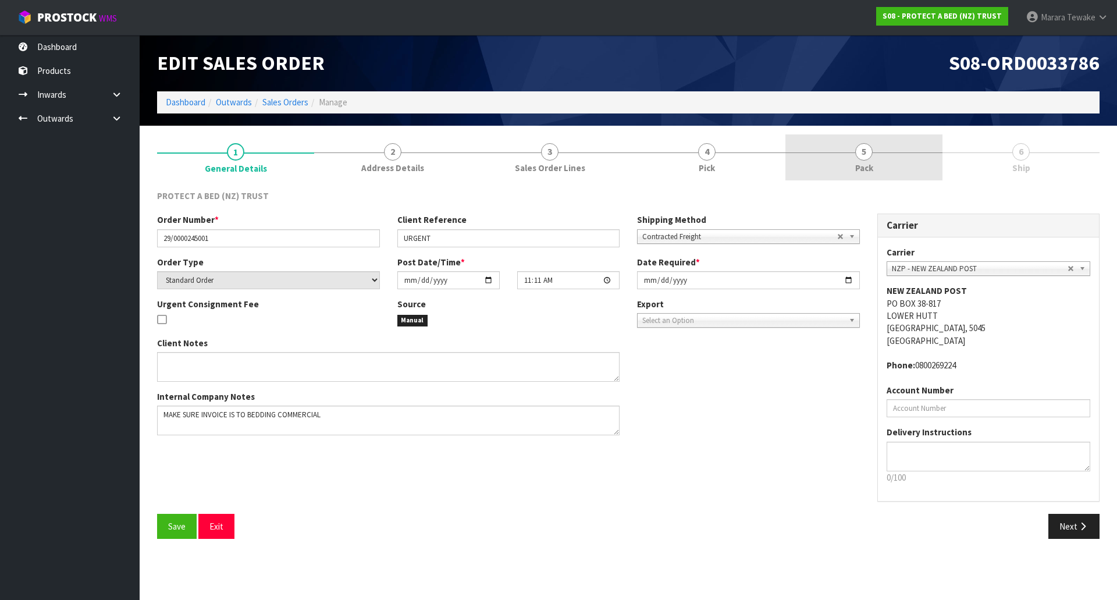
click at [852, 172] on link "5 Pack" at bounding box center [864, 157] width 157 height 46
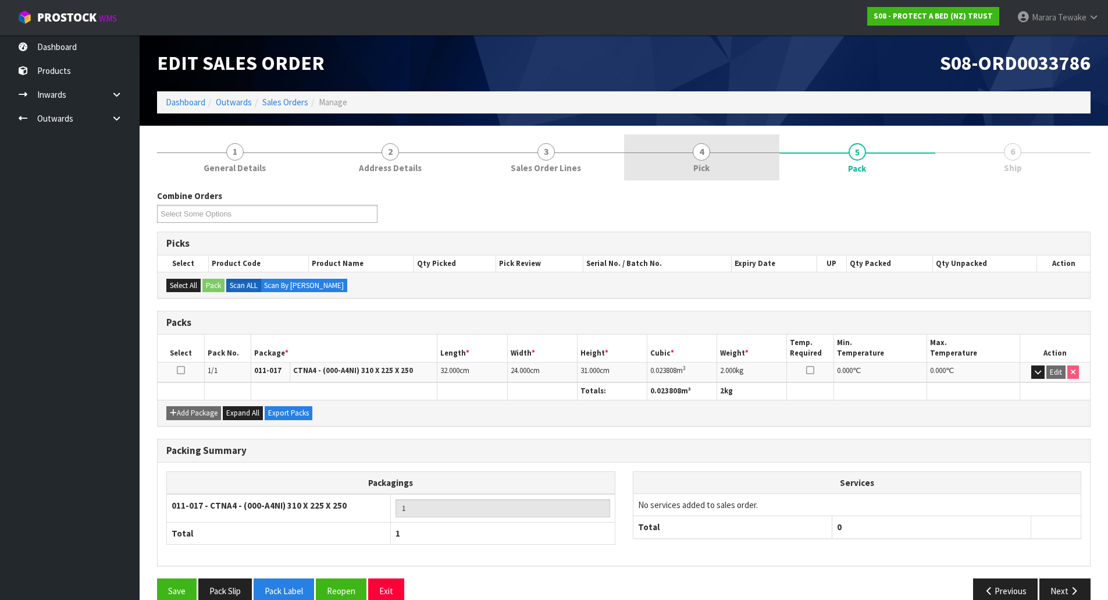
click at [727, 142] on link "4 Pick" at bounding box center [702, 157] width 156 height 46
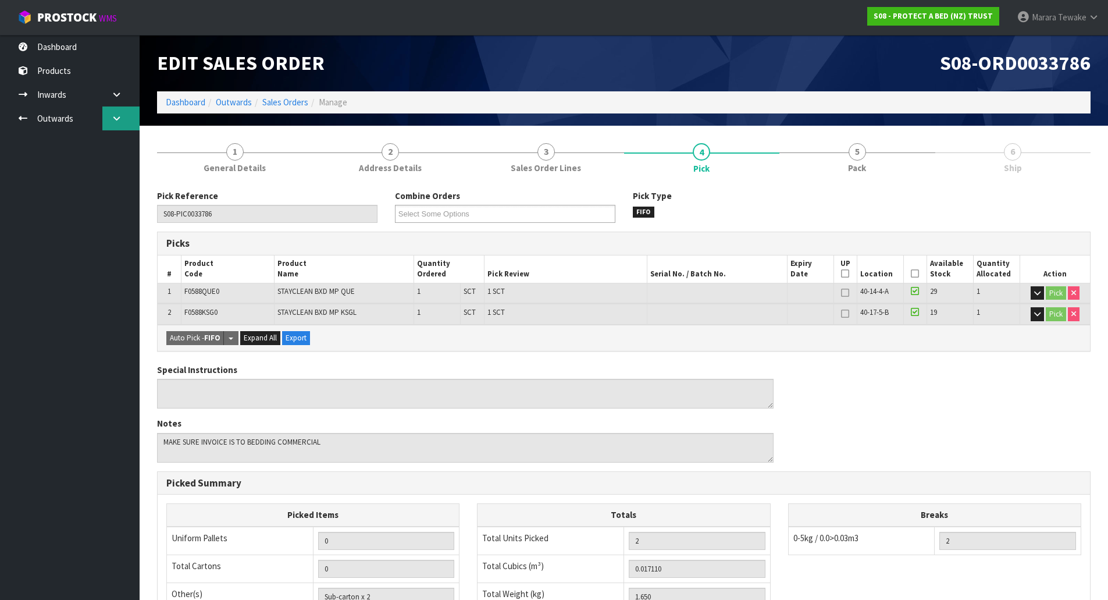
click at [111, 120] on link at bounding box center [120, 118] width 37 height 24
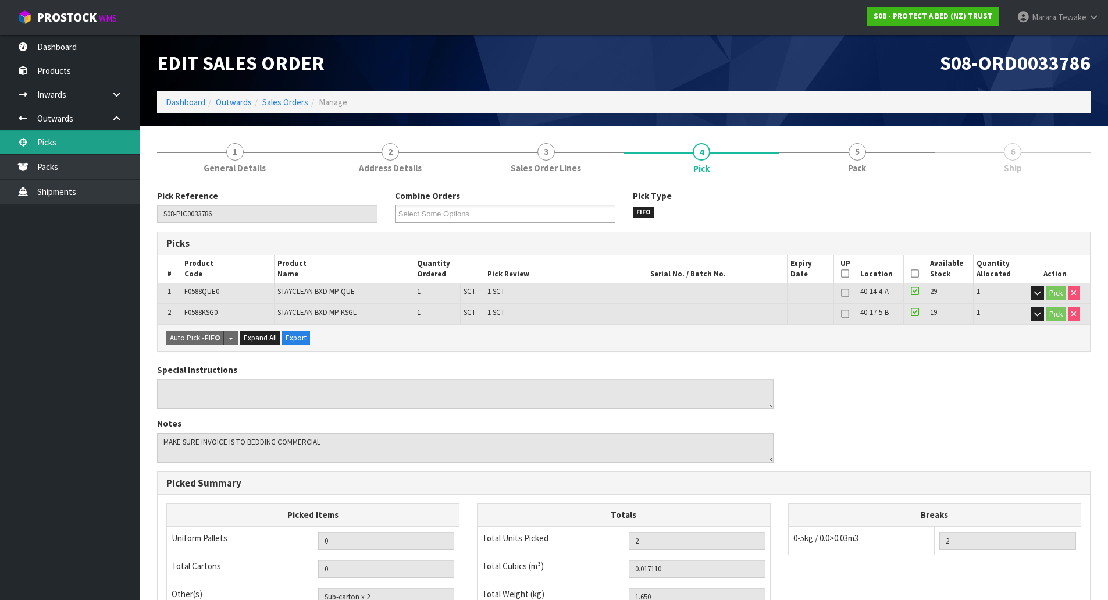
click at [88, 136] on link "Picks" at bounding box center [70, 142] width 140 height 24
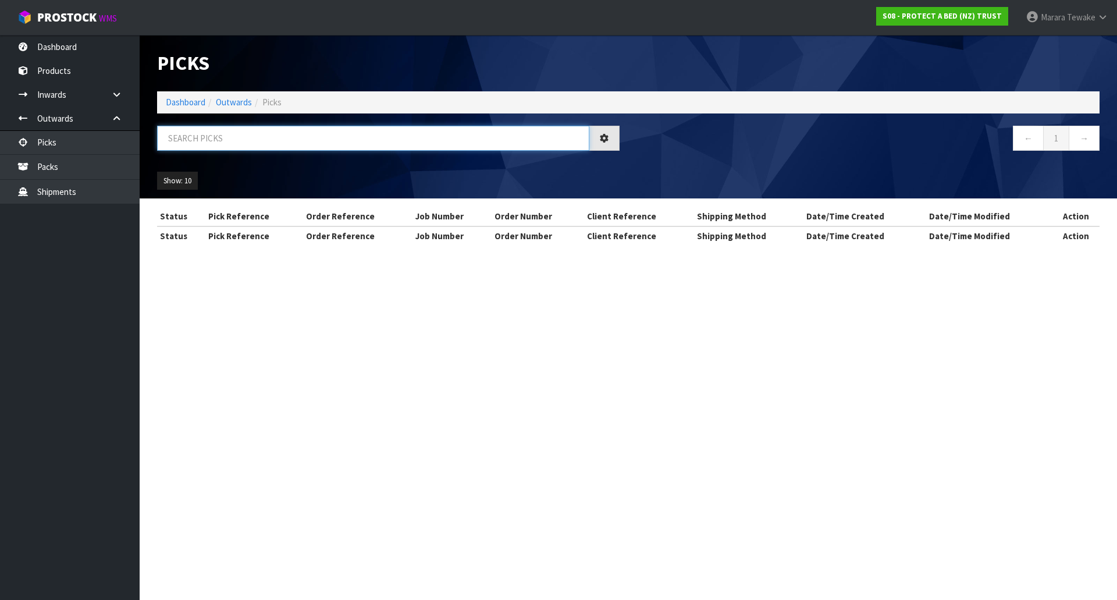
click at [188, 145] on input "text" at bounding box center [373, 138] width 432 height 25
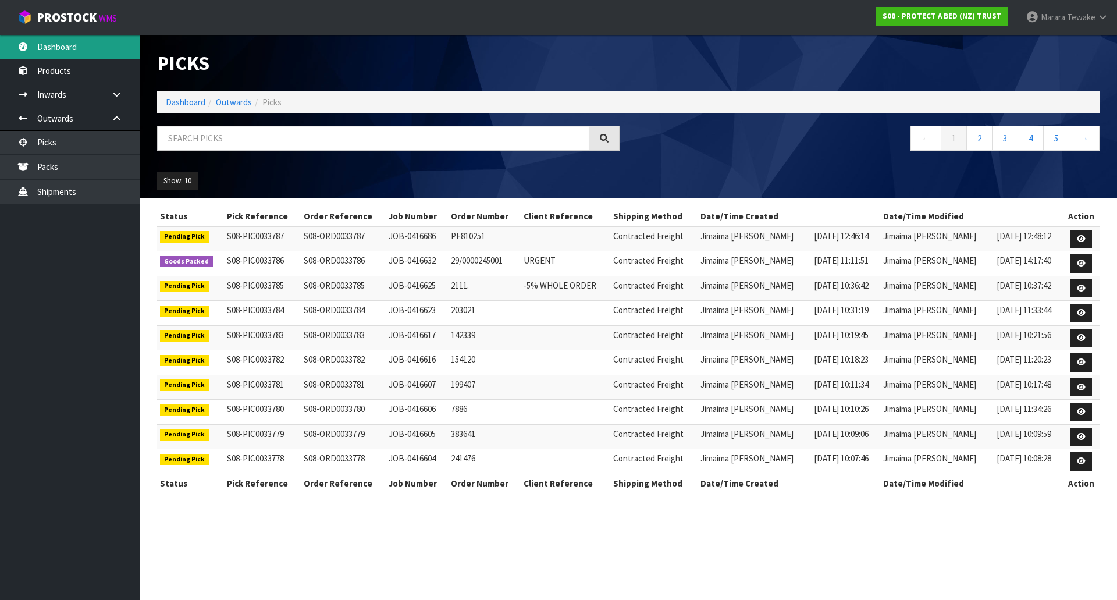
click at [76, 52] on link "Dashboard" at bounding box center [70, 47] width 140 height 24
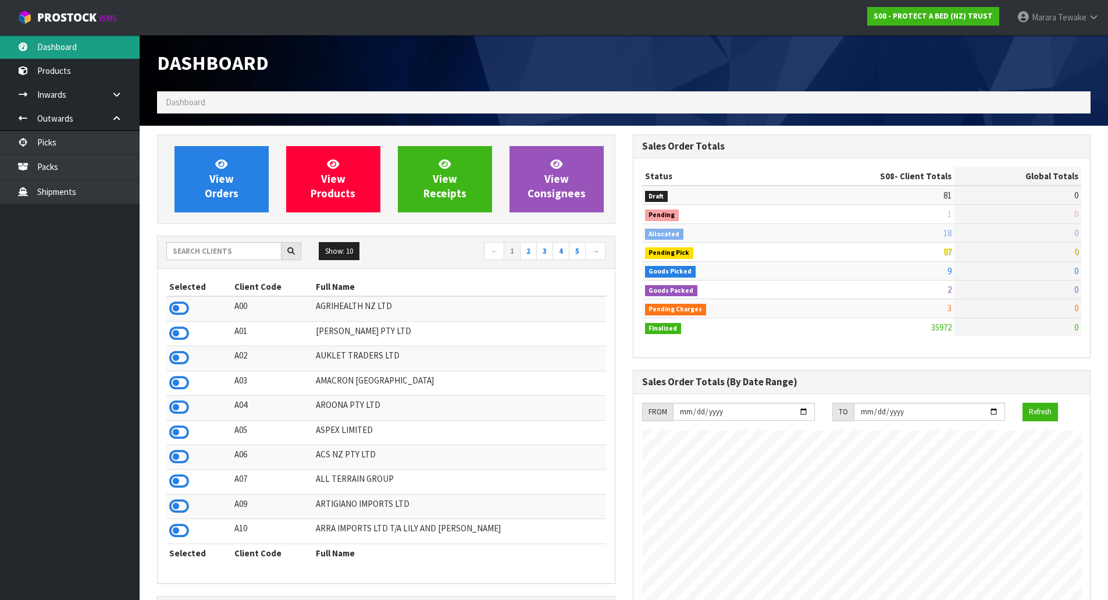
scroll to position [882, 475]
click at [253, 253] on input "text" at bounding box center [223, 251] width 115 height 18
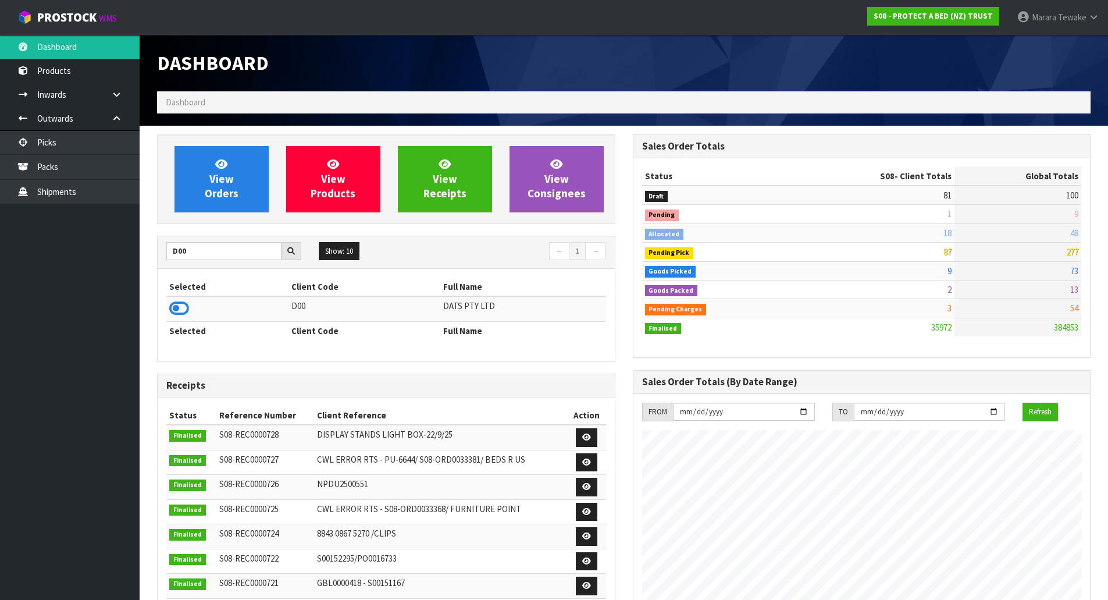
click at [183, 307] on icon at bounding box center [179, 308] width 20 height 17
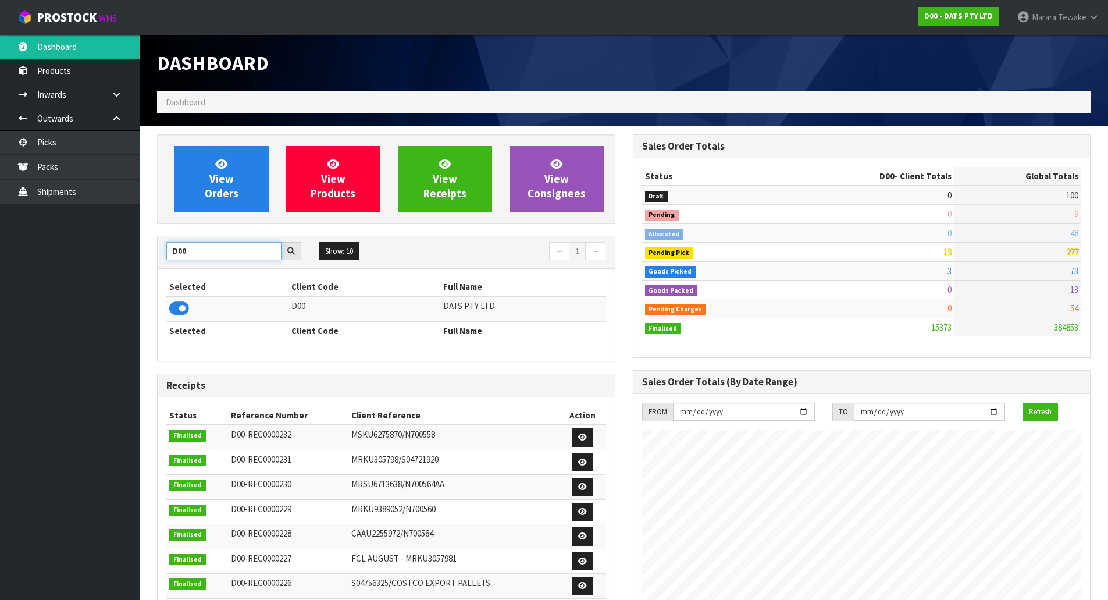
drag, startPoint x: 170, startPoint y: 239, endPoint x: 144, endPoint y: 228, distance: 28.2
click at [151, 231] on div "View Orders View Products View Receipts View Consignees D00 Show: 10 5 10 25 50…" at bounding box center [386, 472] width 476 height 676
type input "K01"
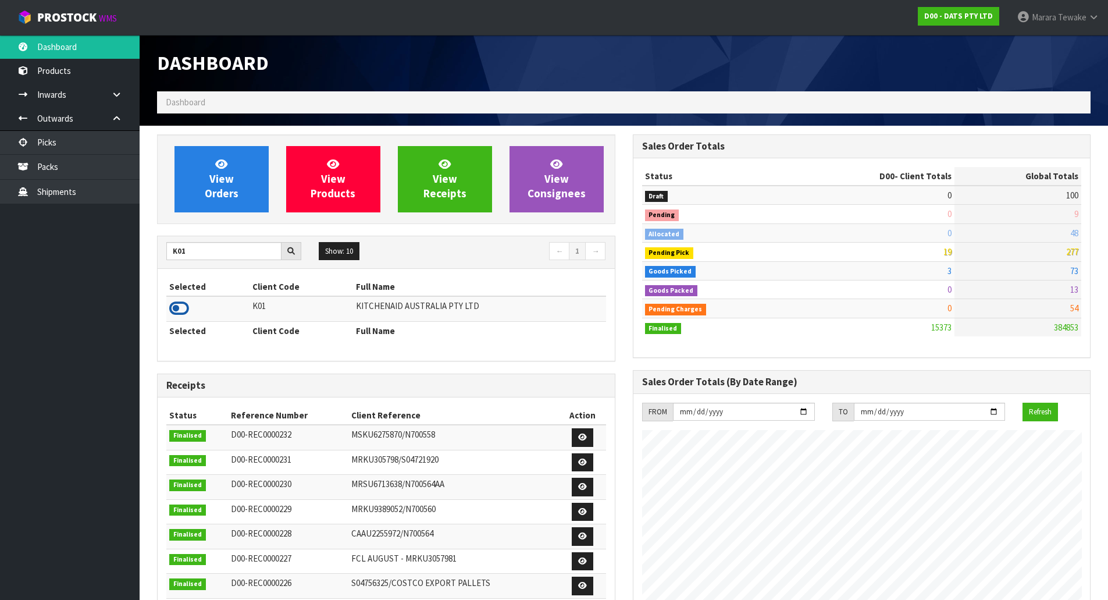
click at [186, 310] on icon at bounding box center [179, 308] width 20 height 17
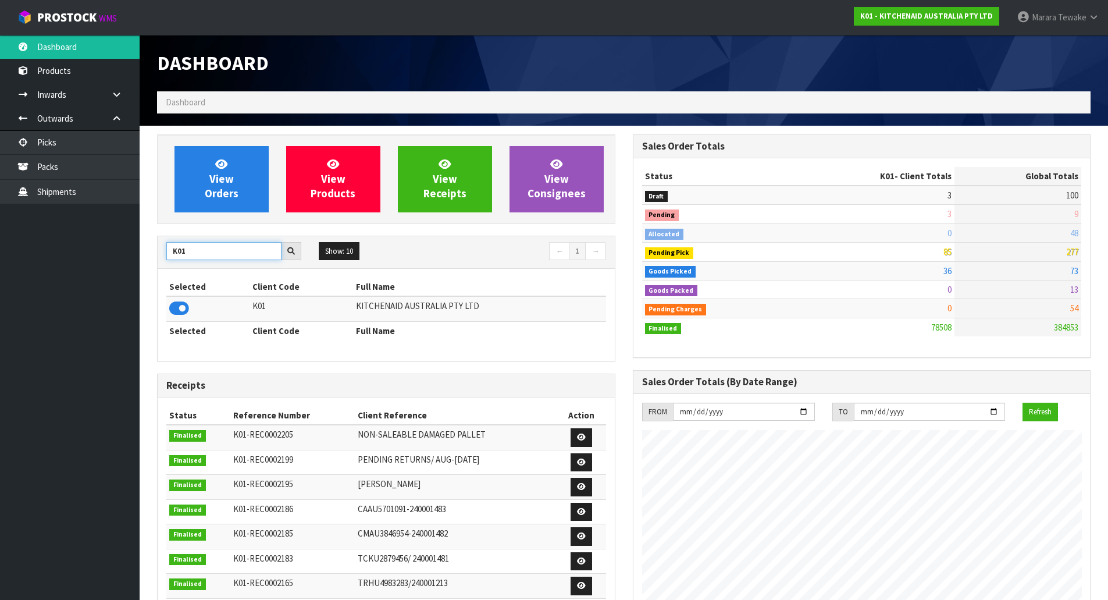
drag, startPoint x: 201, startPoint y: 253, endPoint x: 153, endPoint y: 238, distance: 49.9
click at [161, 240] on div "K01 Show: 10 5 10 25 50 ← 1 →" at bounding box center [386, 252] width 457 height 33
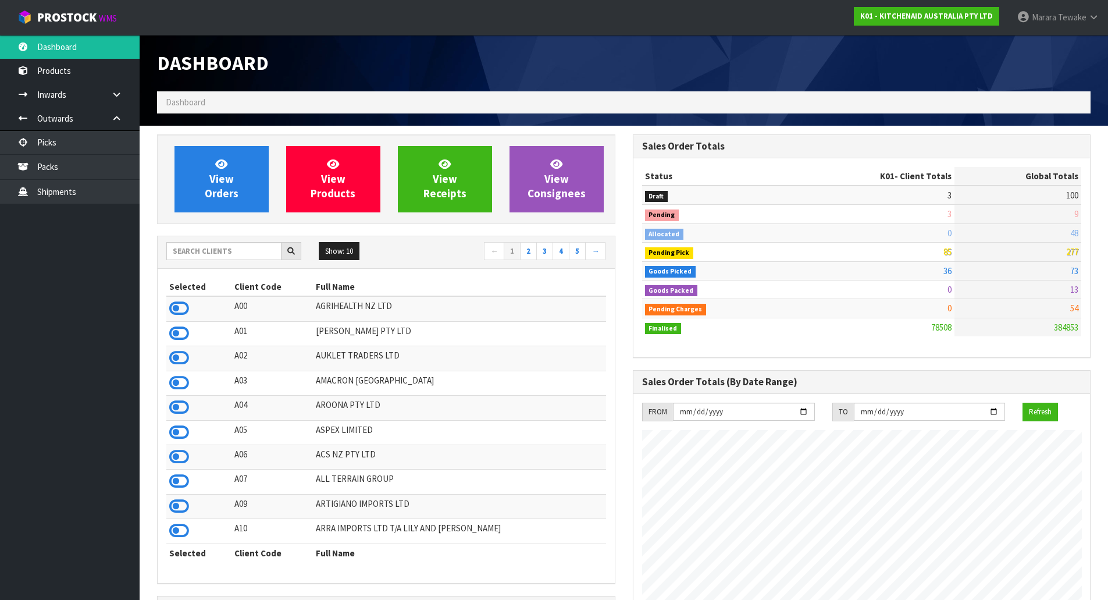
click at [95, 240] on ul "Dashboard Products Categories Serial Numbers Kitsets Packagings Inwards Purchas…" at bounding box center [70, 317] width 140 height 565
drag, startPoint x: 67, startPoint y: 234, endPoint x: 66, endPoint y: 226, distance: 8.7
click at [67, 234] on ul "Dashboard Products Categories Serial Numbers Kitsets Packagings Inwards Purchas…" at bounding box center [70, 317] width 140 height 565
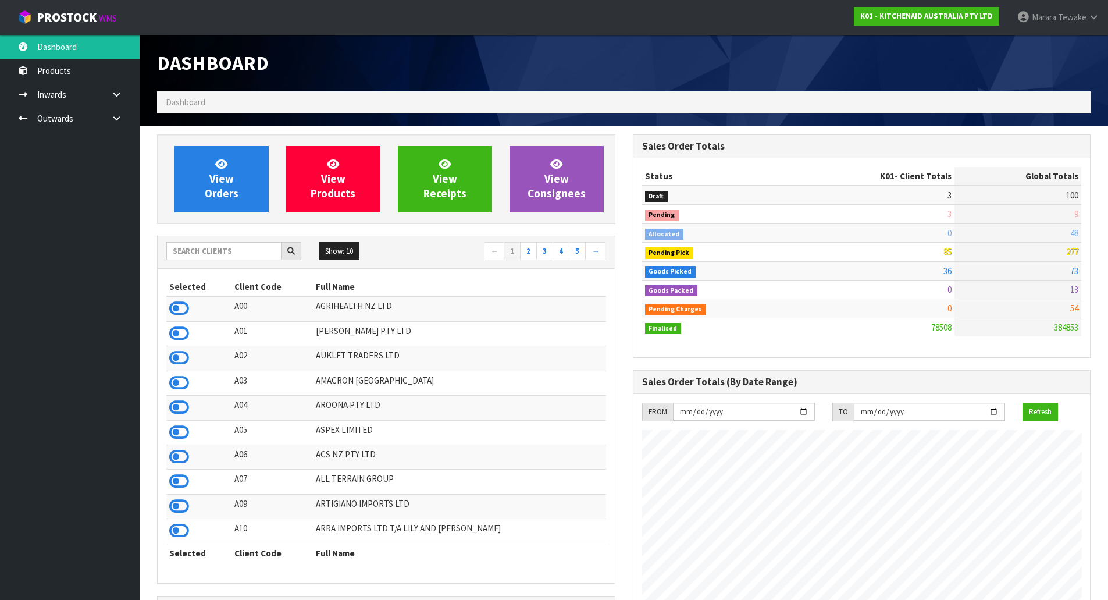
scroll to position [882, 475]
click at [221, 251] on input "text" at bounding box center [223, 251] width 115 height 18
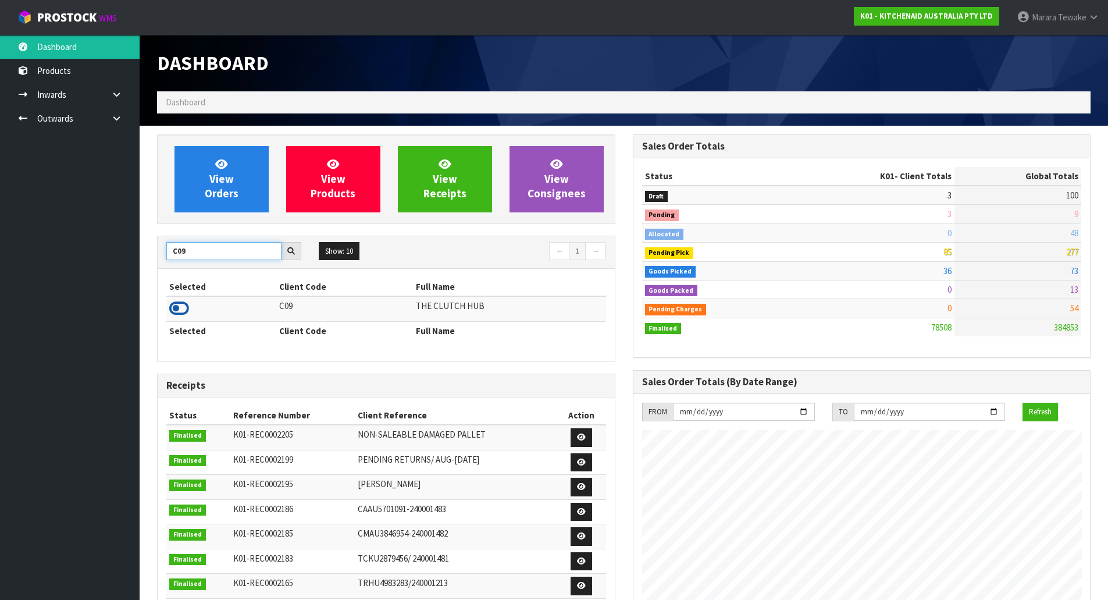
type input "C09"
click at [186, 306] on icon at bounding box center [179, 308] width 20 height 17
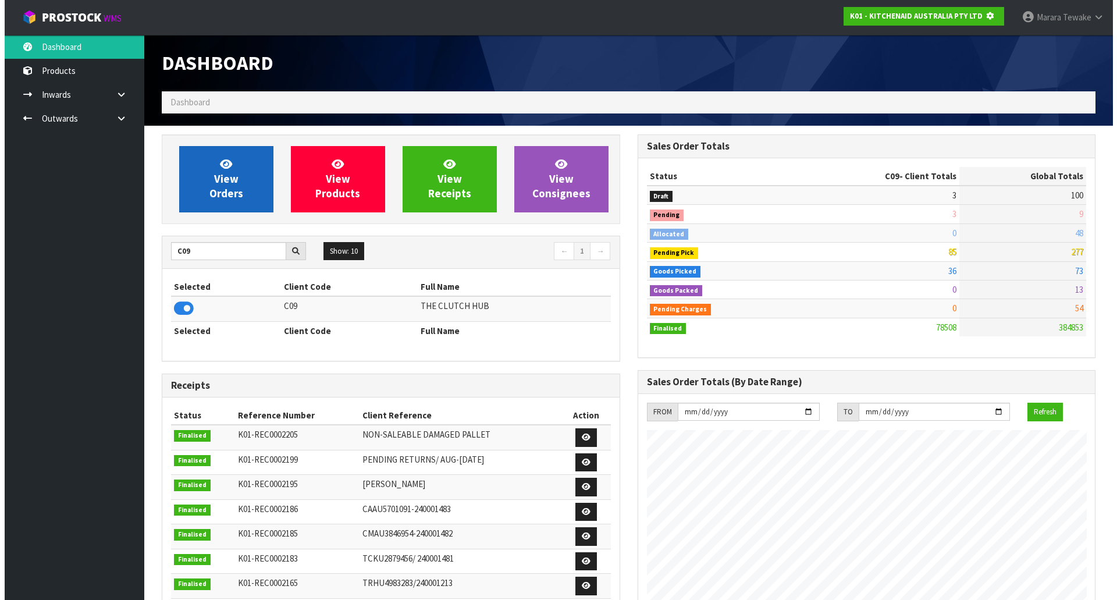
scroll to position [581142, 581392]
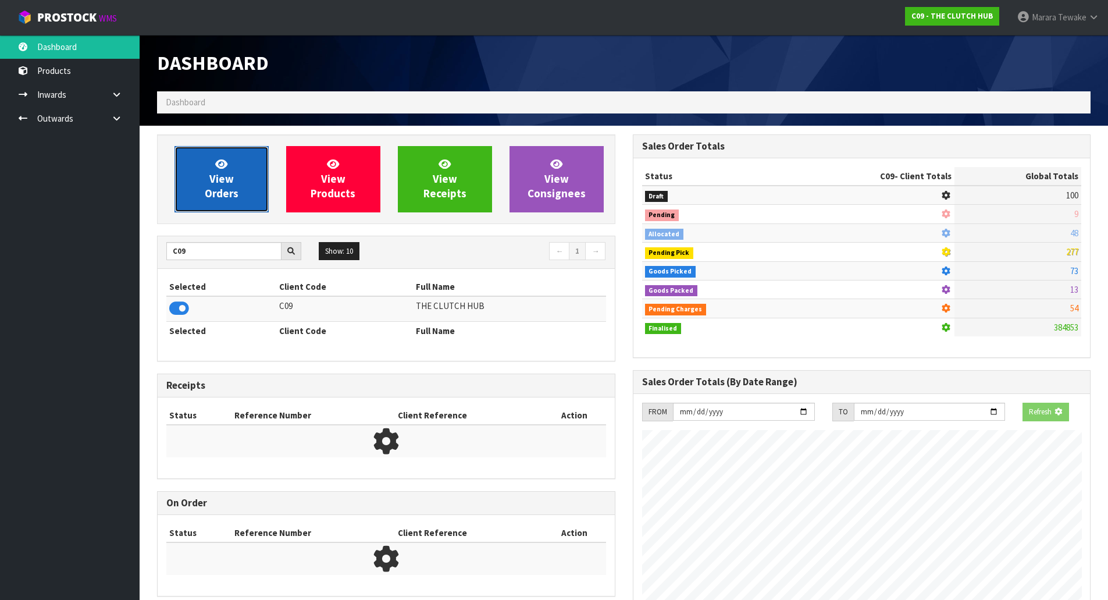
click at [229, 190] on span "View Orders" at bounding box center [222, 179] width 34 height 44
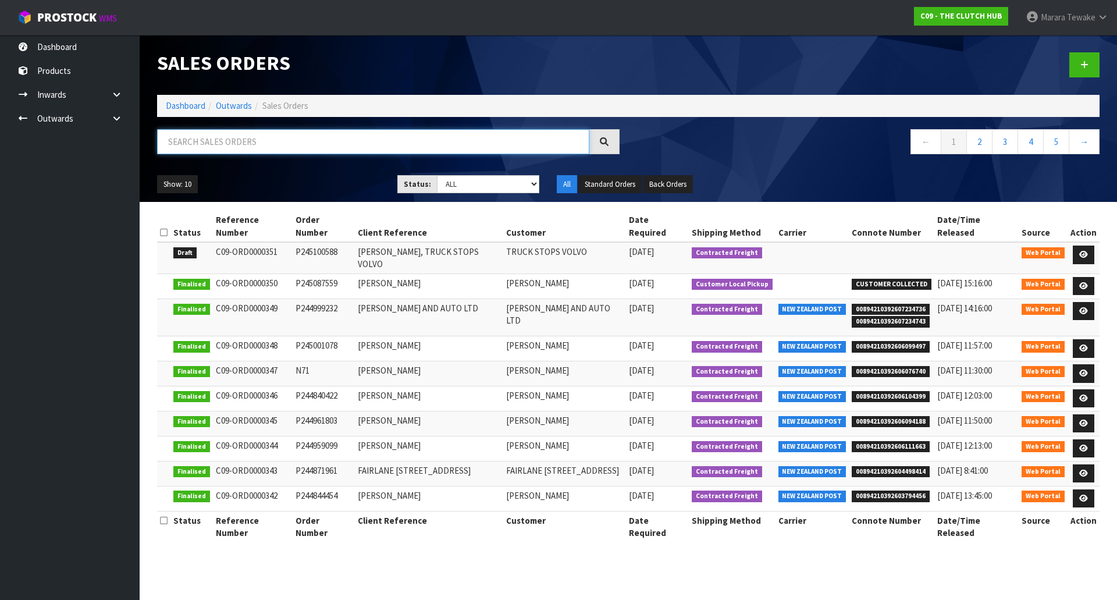
drag, startPoint x: 229, startPoint y: 152, endPoint x: 238, endPoint y: 150, distance: 9.0
click at [231, 151] on input "text" at bounding box center [373, 141] width 432 height 25
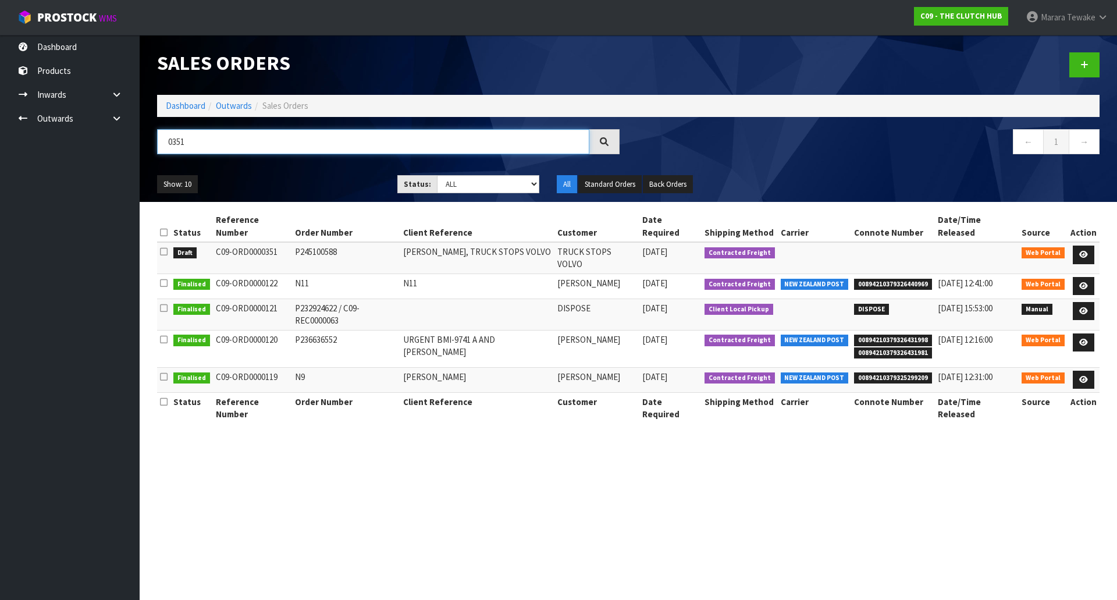
type input "0351"
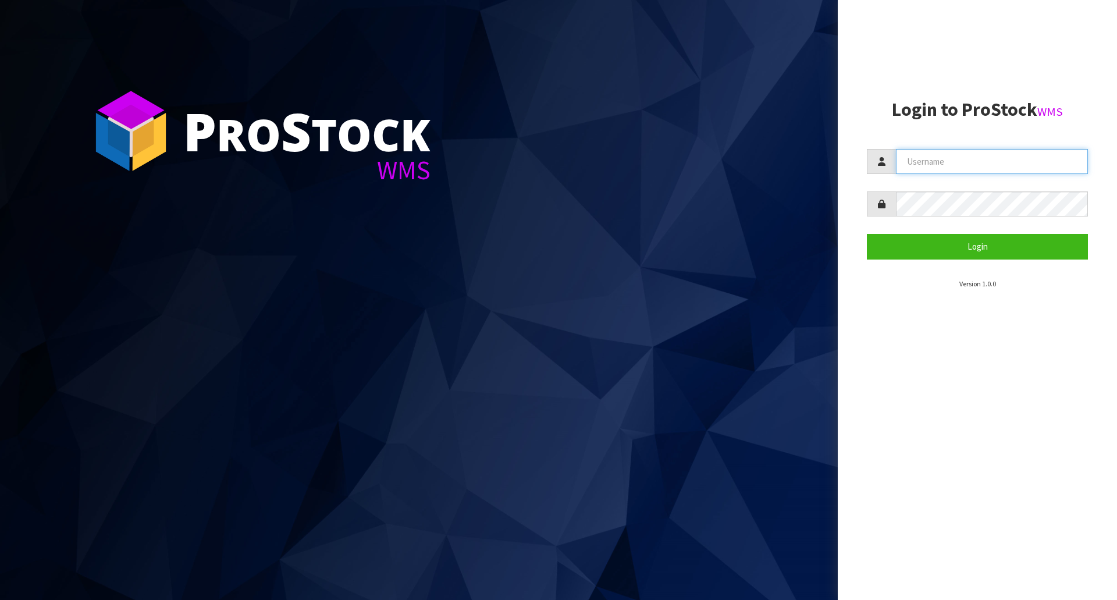
click at [934, 162] on input "text" at bounding box center [992, 161] width 192 height 25
type input "[PERSON_NAME]"
click at [867, 234] on button "Login" at bounding box center [977, 246] width 221 height 25
